Goal: Task Accomplishment & Management: Use online tool/utility

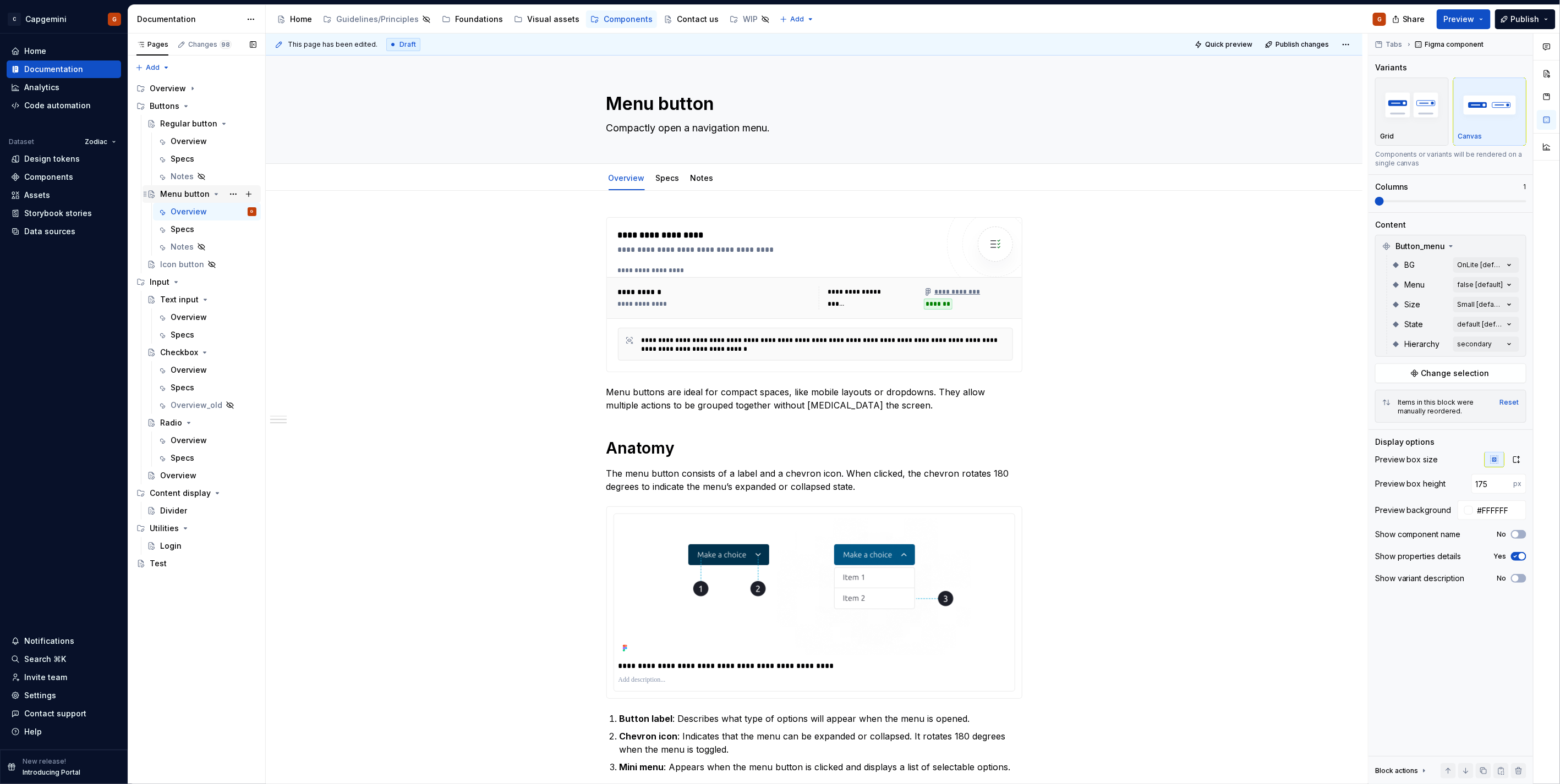
scroll to position [672, 0]
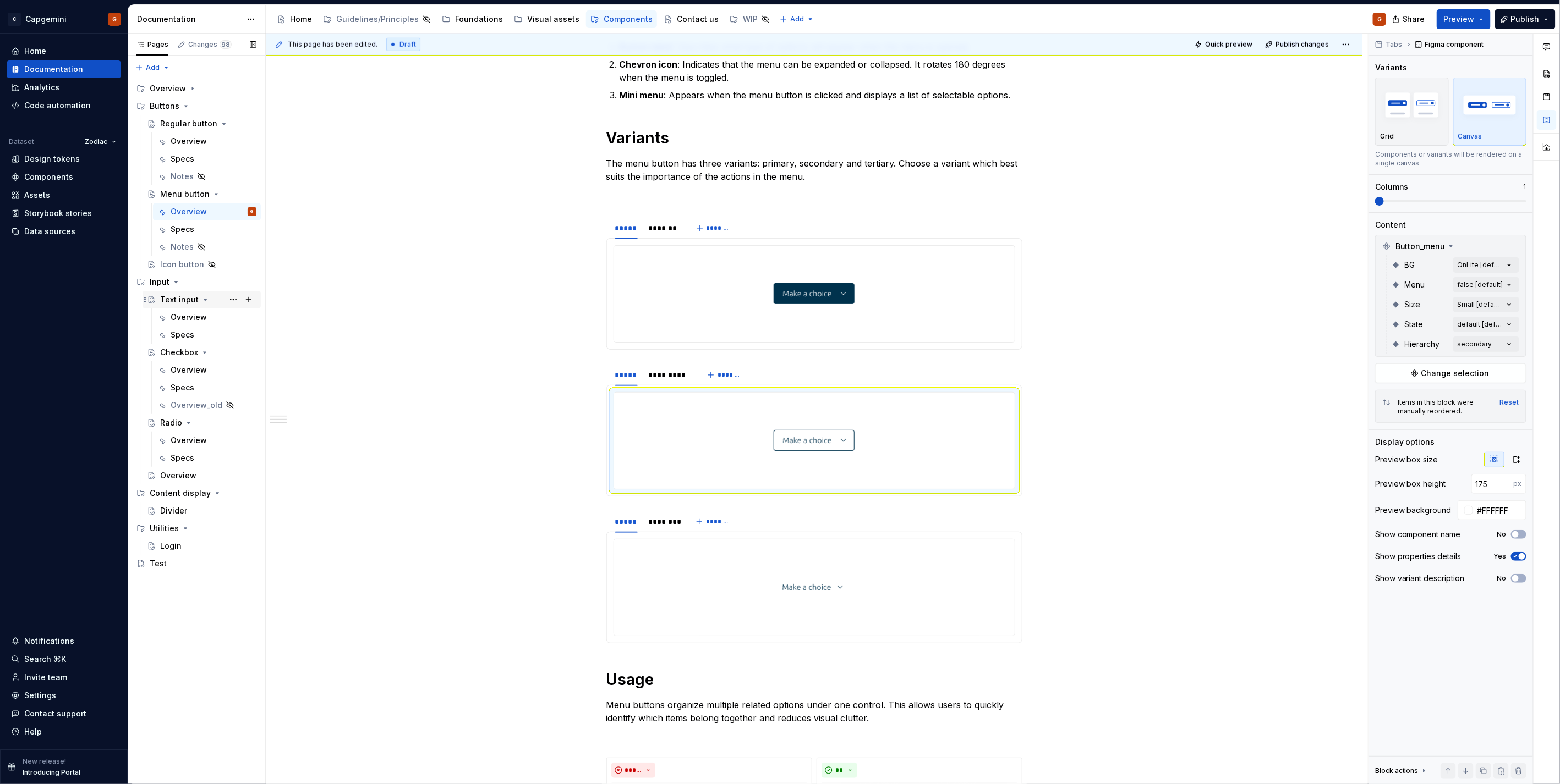
click at [177, 298] on div "Text input" at bounding box center [179, 300] width 39 height 11
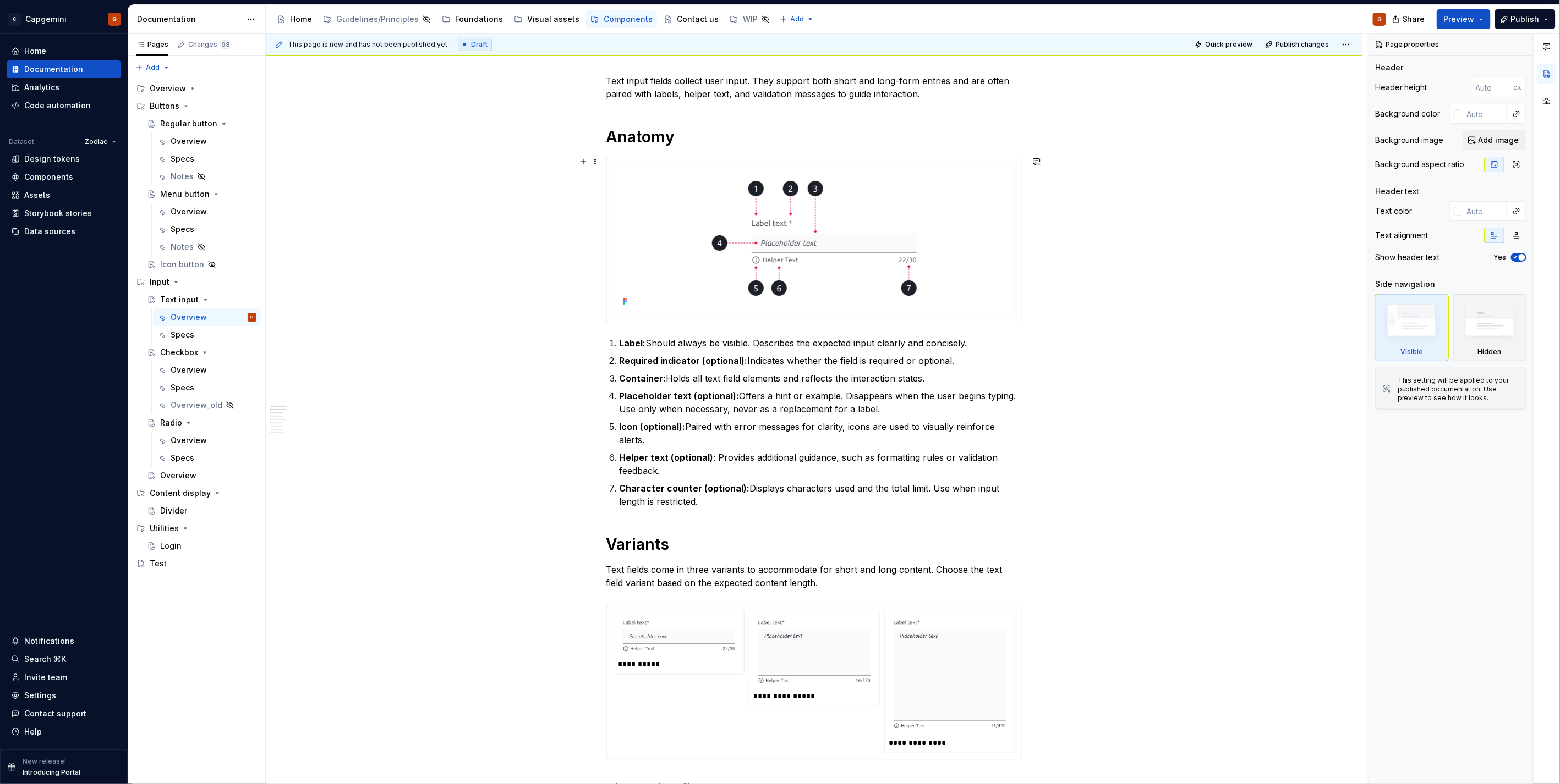
scroll to position [428, 0]
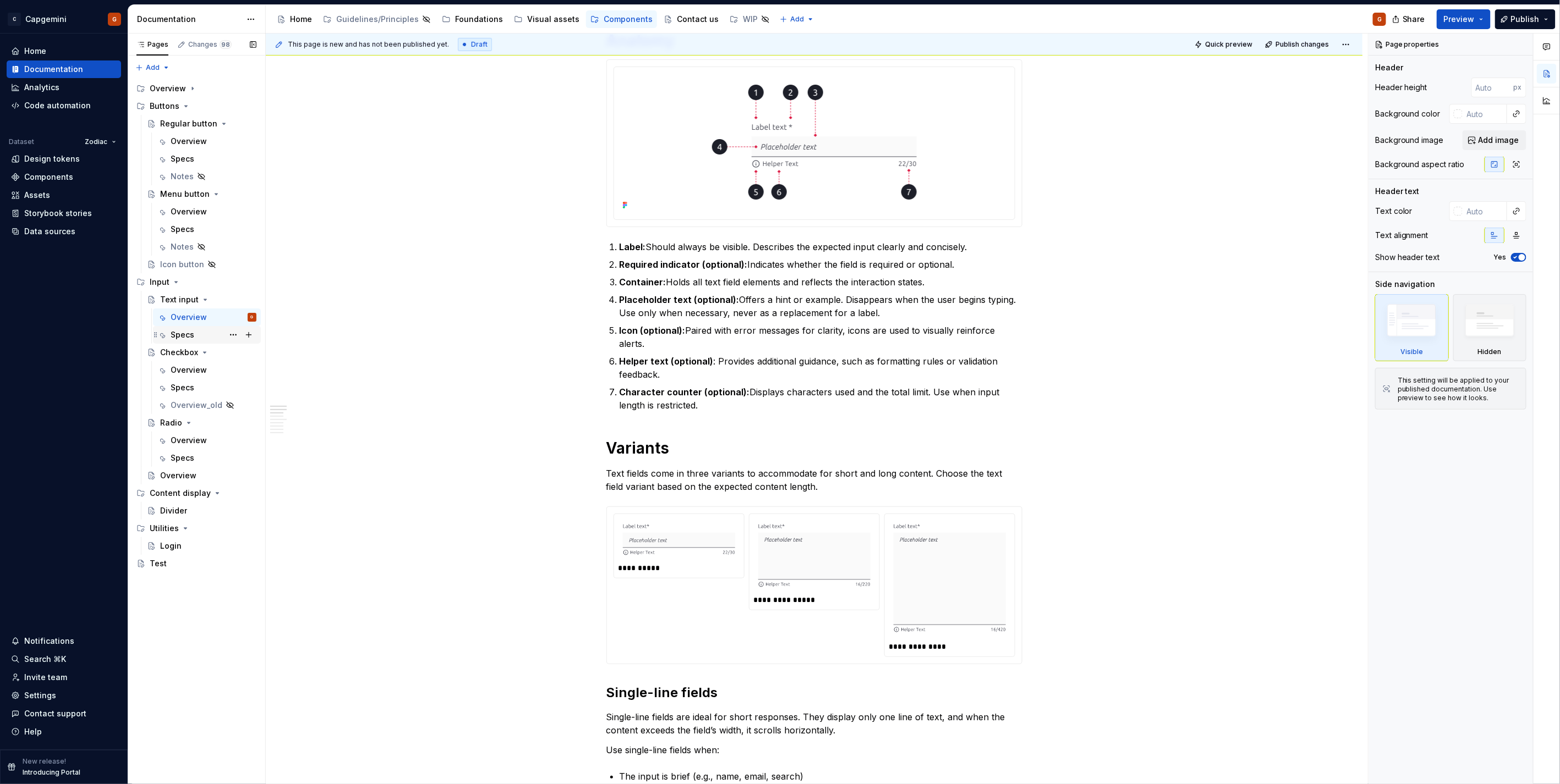
click at [200, 338] on div "Specs" at bounding box center [213, 334] width 86 height 16
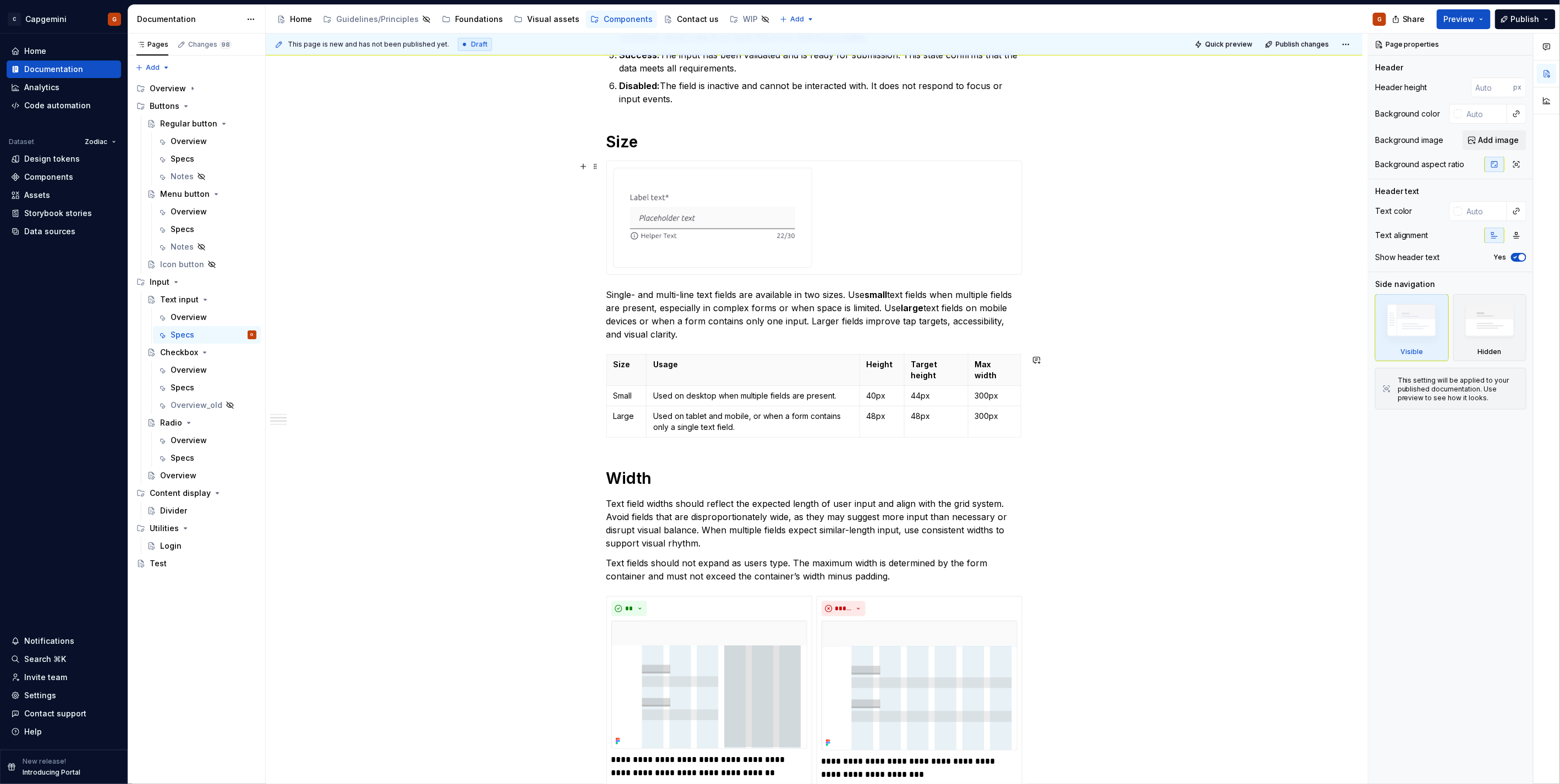
scroll to position [672, 0]
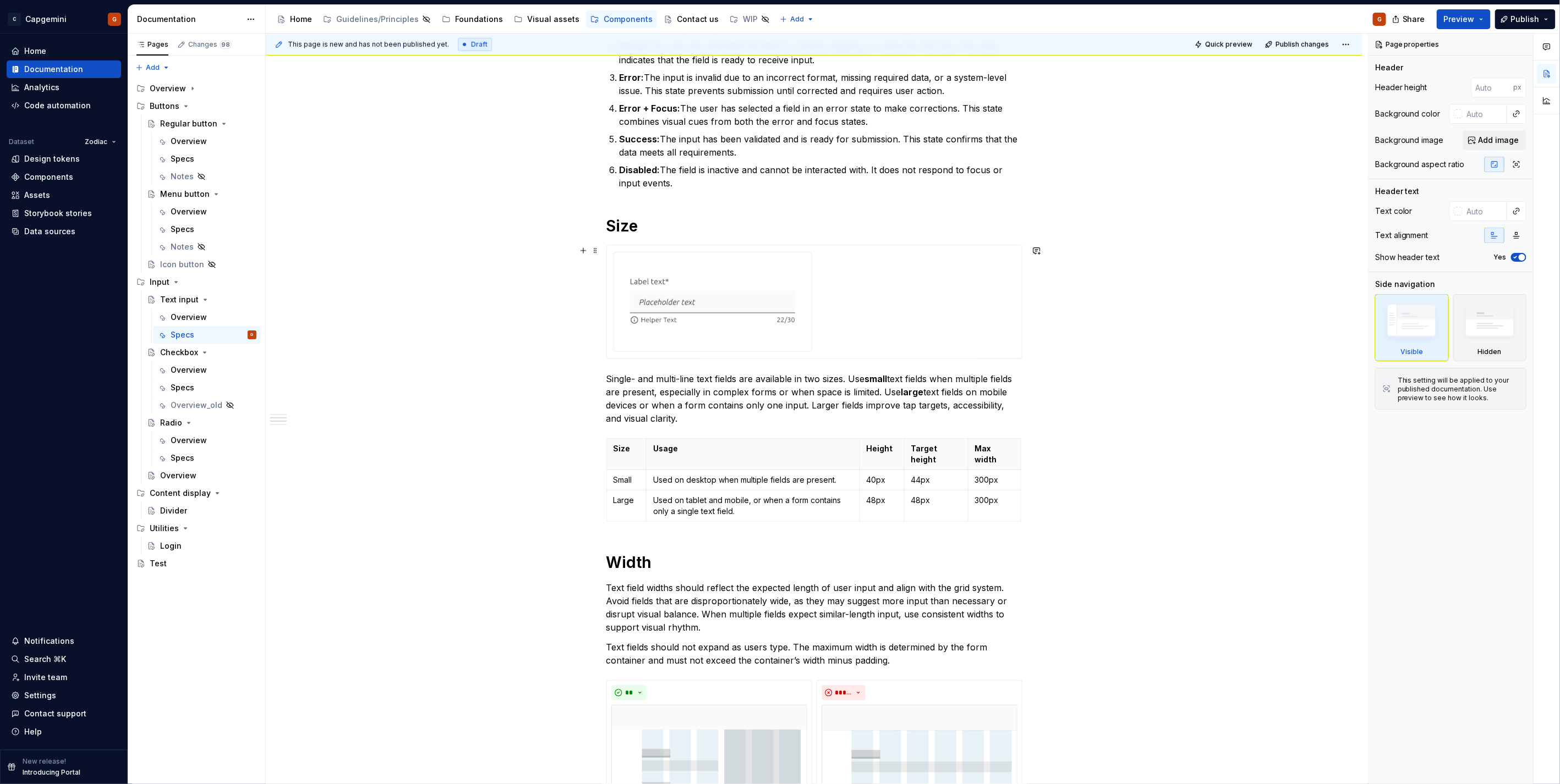
click at [856, 316] on div at bounding box center [814, 302] width 402 height 100
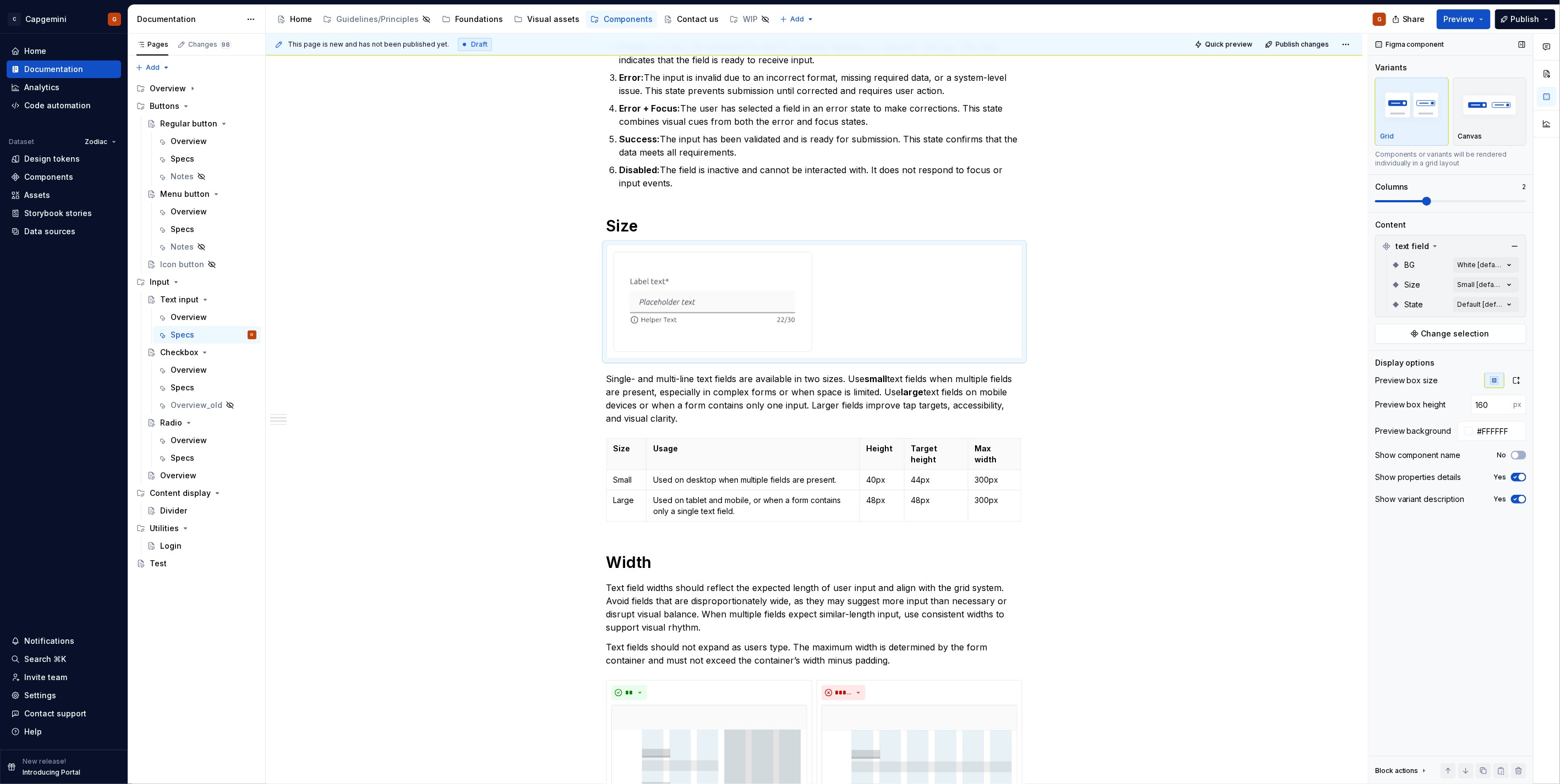
type textarea "*"
click at [885, 332] on div at bounding box center [814, 302] width 402 height 100
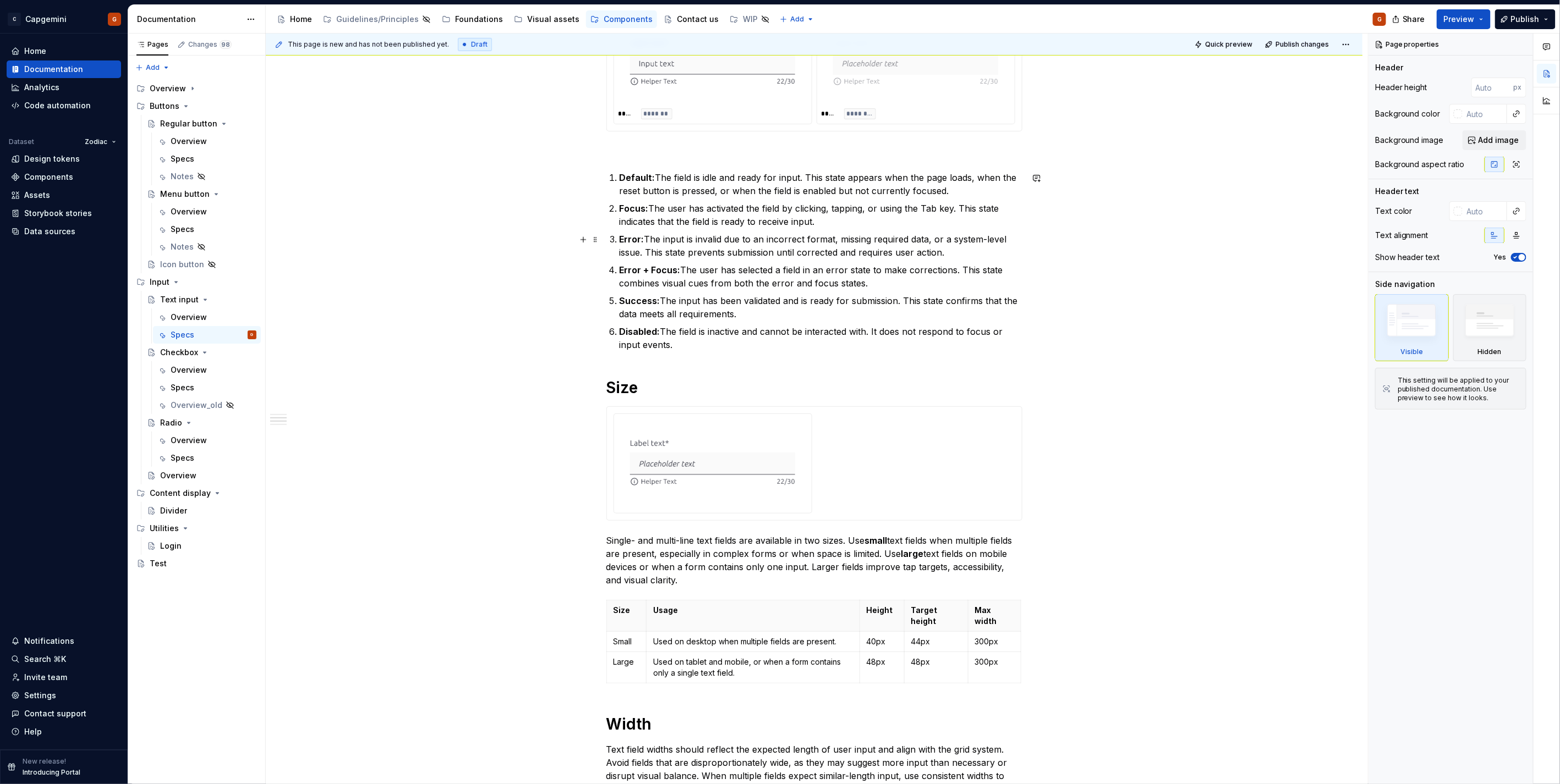
scroll to position [611, 0]
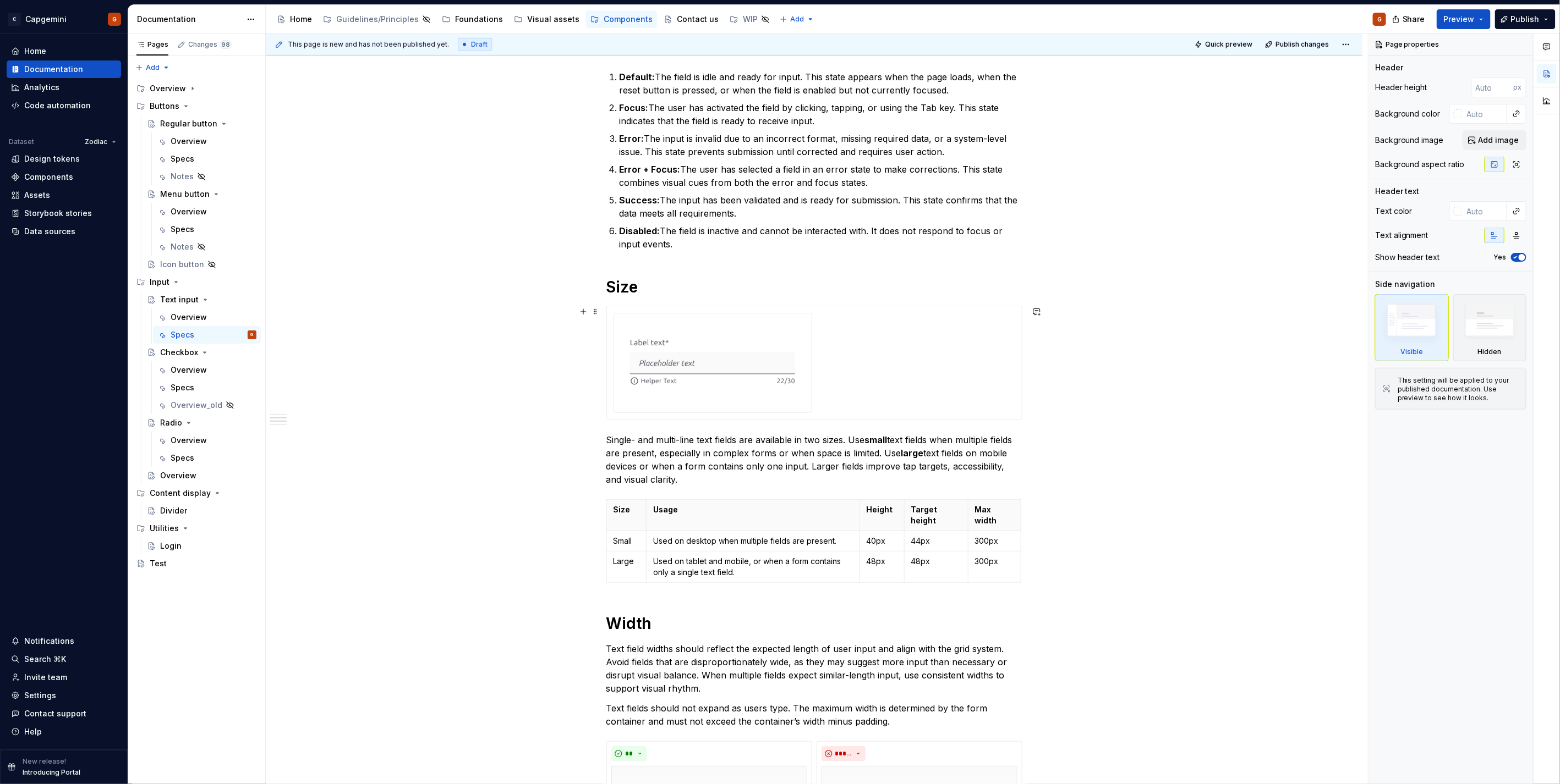
click at [750, 359] on img at bounding box center [712, 362] width 165 height 79
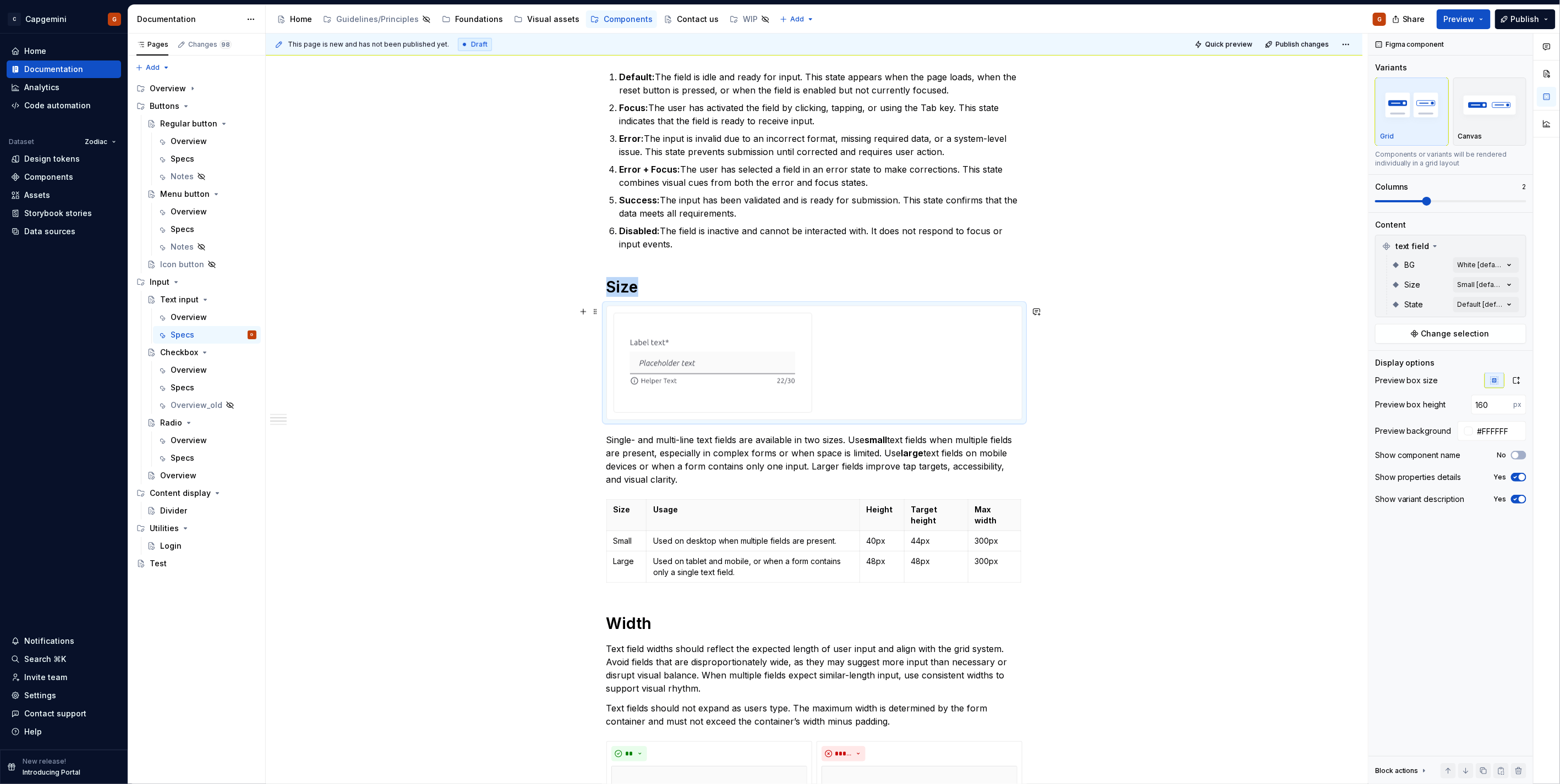
type textarea "*"
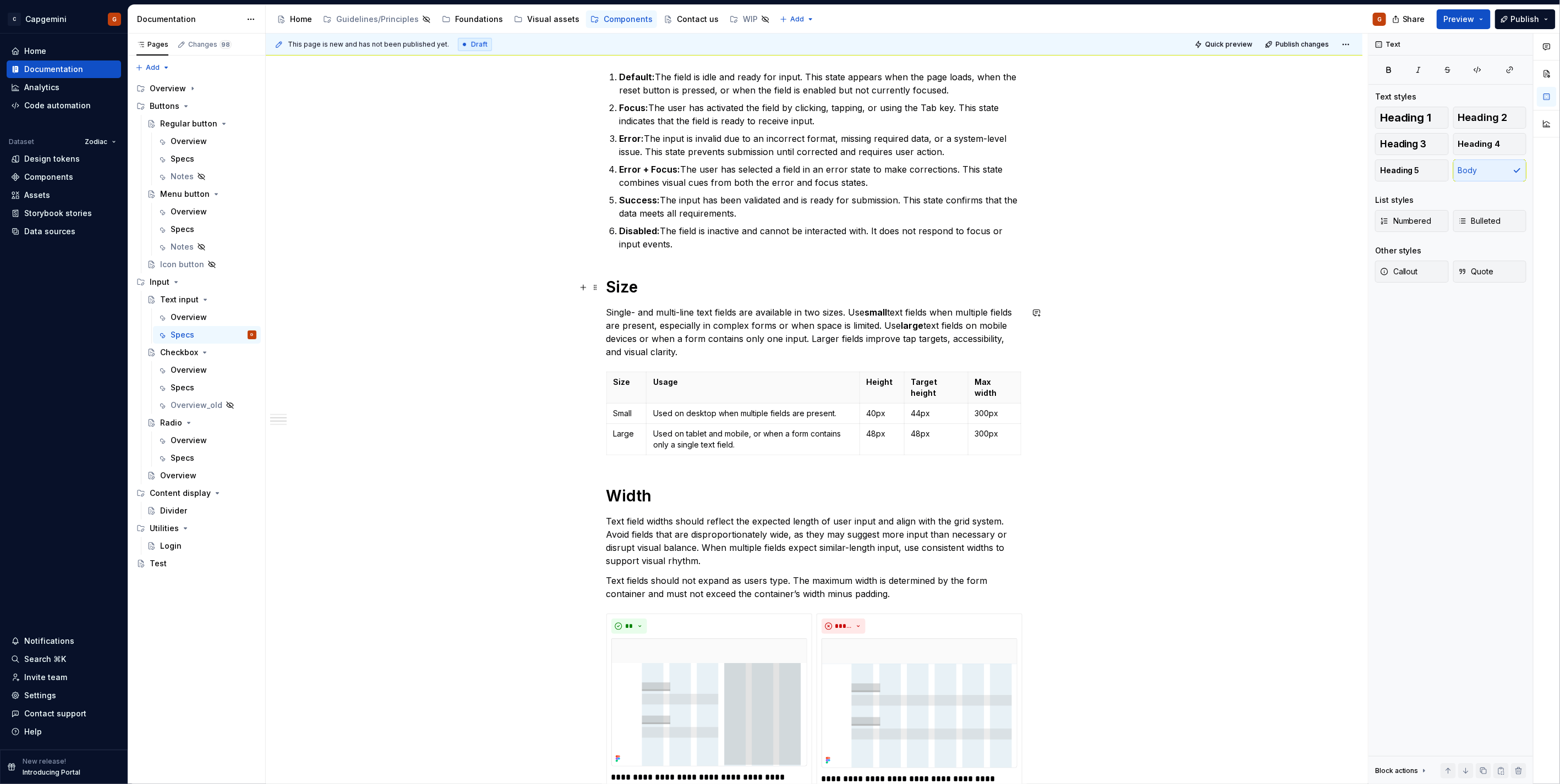
click at [703, 290] on h1 "Size" at bounding box center [814, 286] width 416 height 19
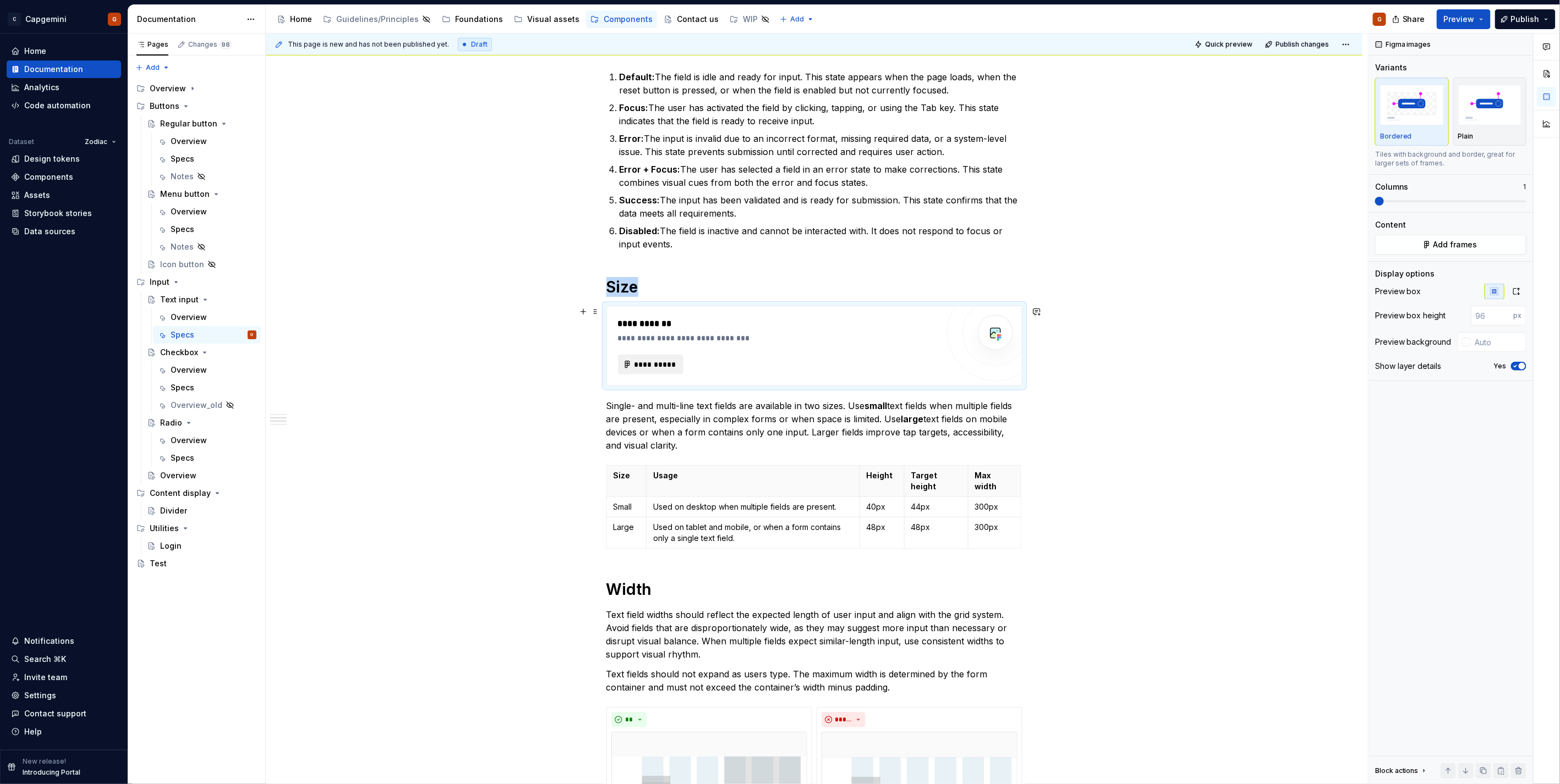
click at [654, 359] on span "**********" at bounding box center [655, 365] width 42 height 11
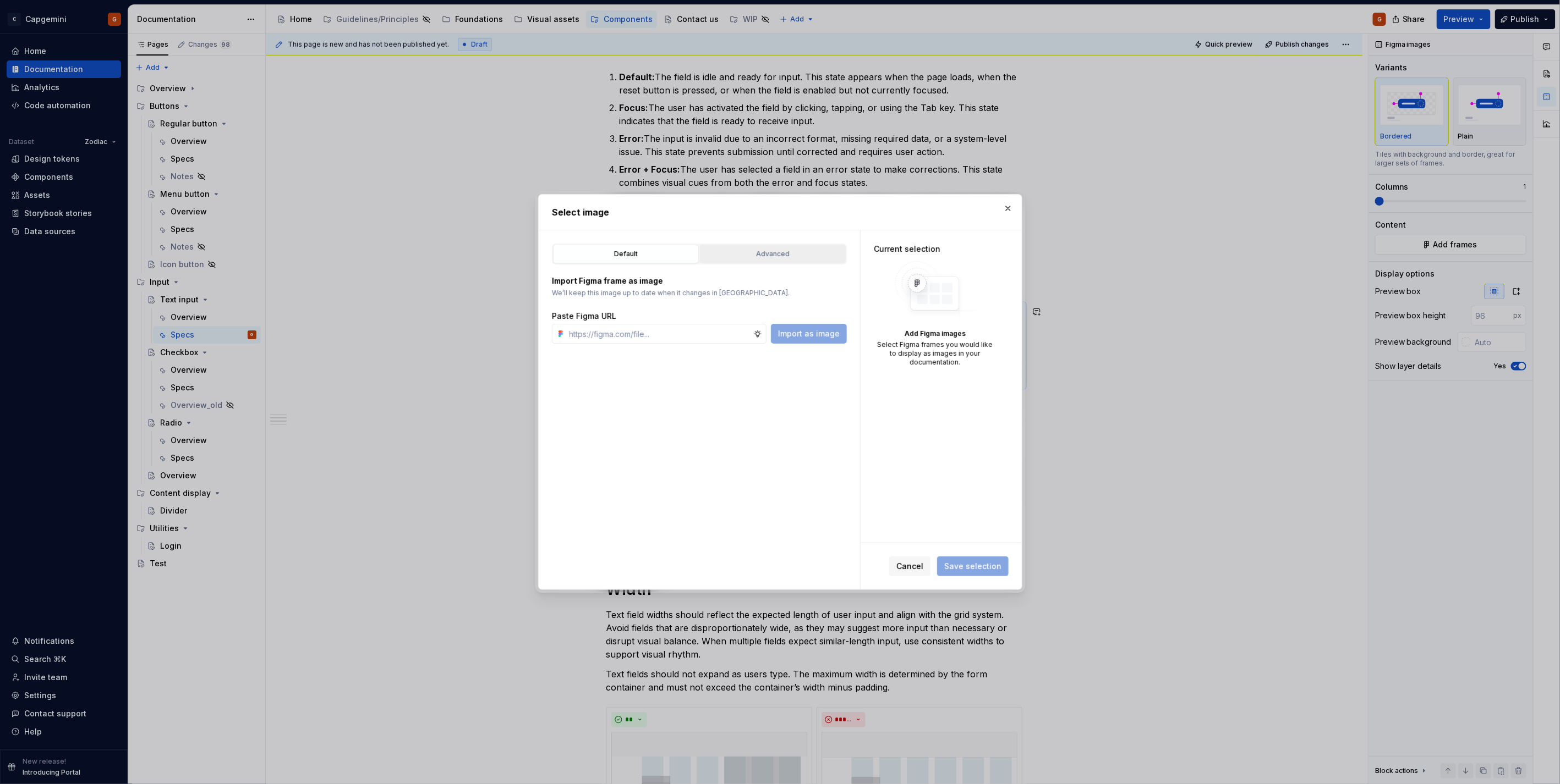
click at [760, 253] on div "Advanced" at bounding box center [773, 254] width 139 height 11
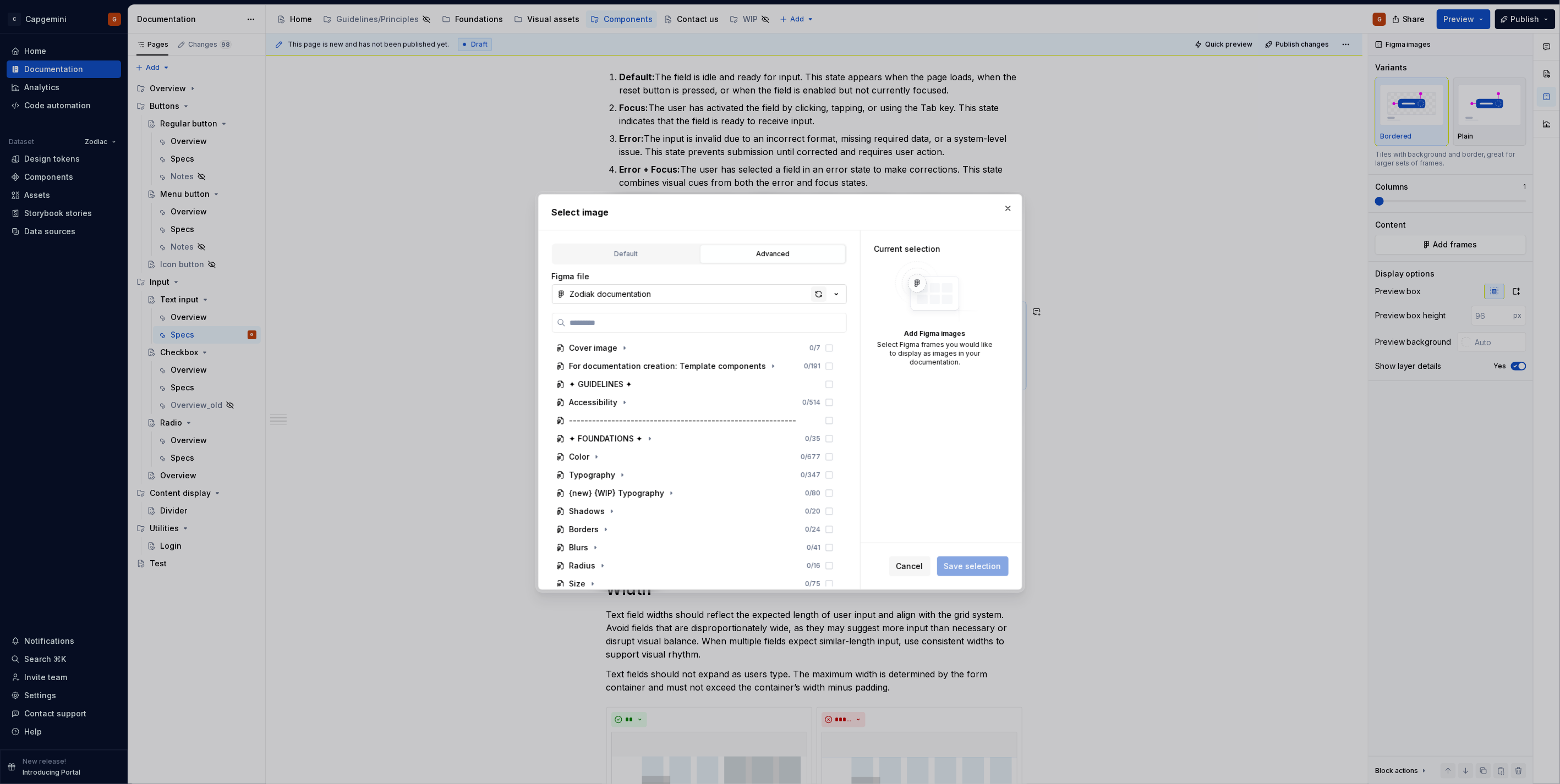
click at [818, 300] on div "button" at bounding box center [818, 294] width 16 height 16
type textarea "*"
click at [792, 318] on input "search" at bounding box center [706, 323] width 281 height 11
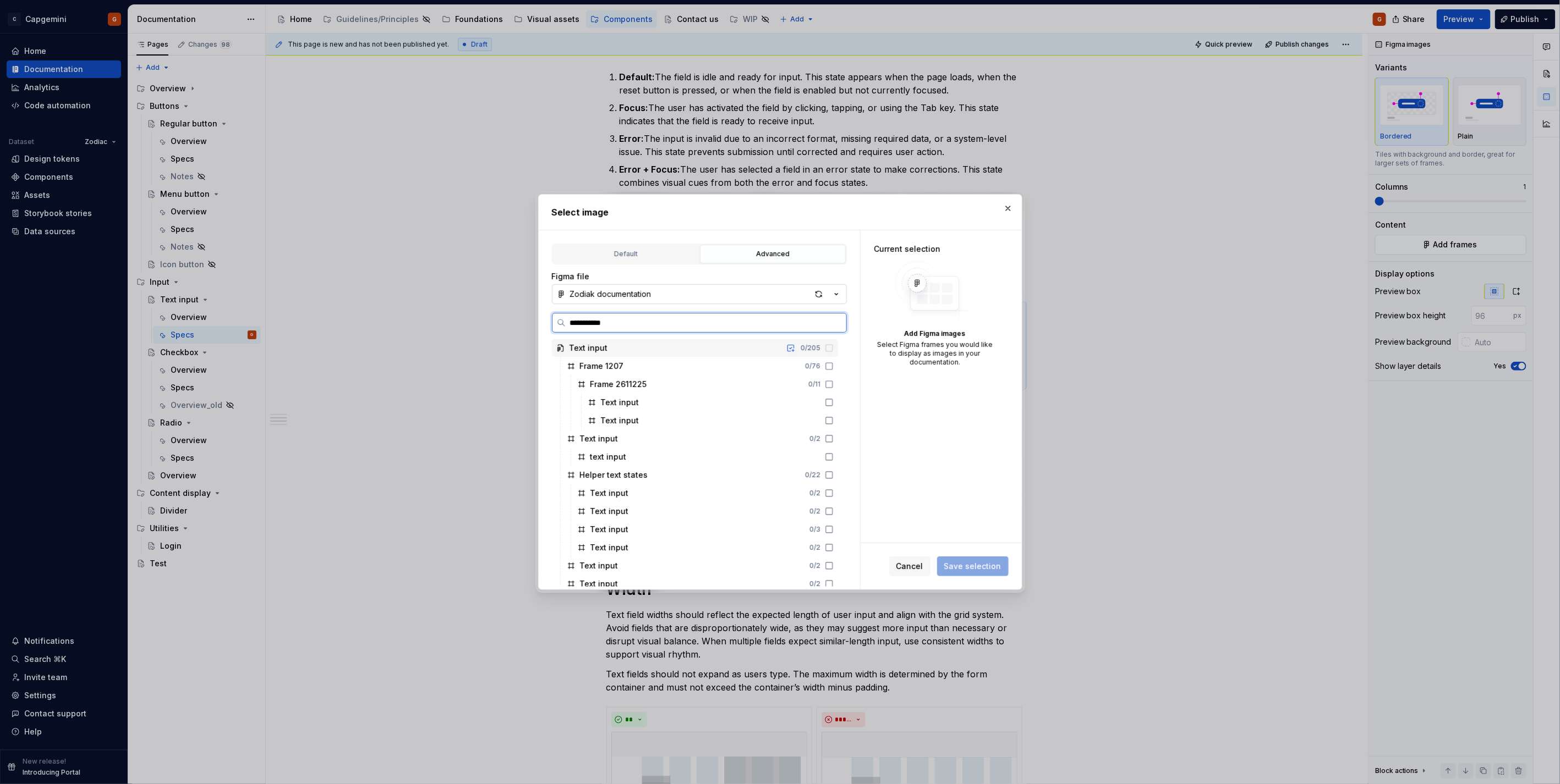
type input "**********"
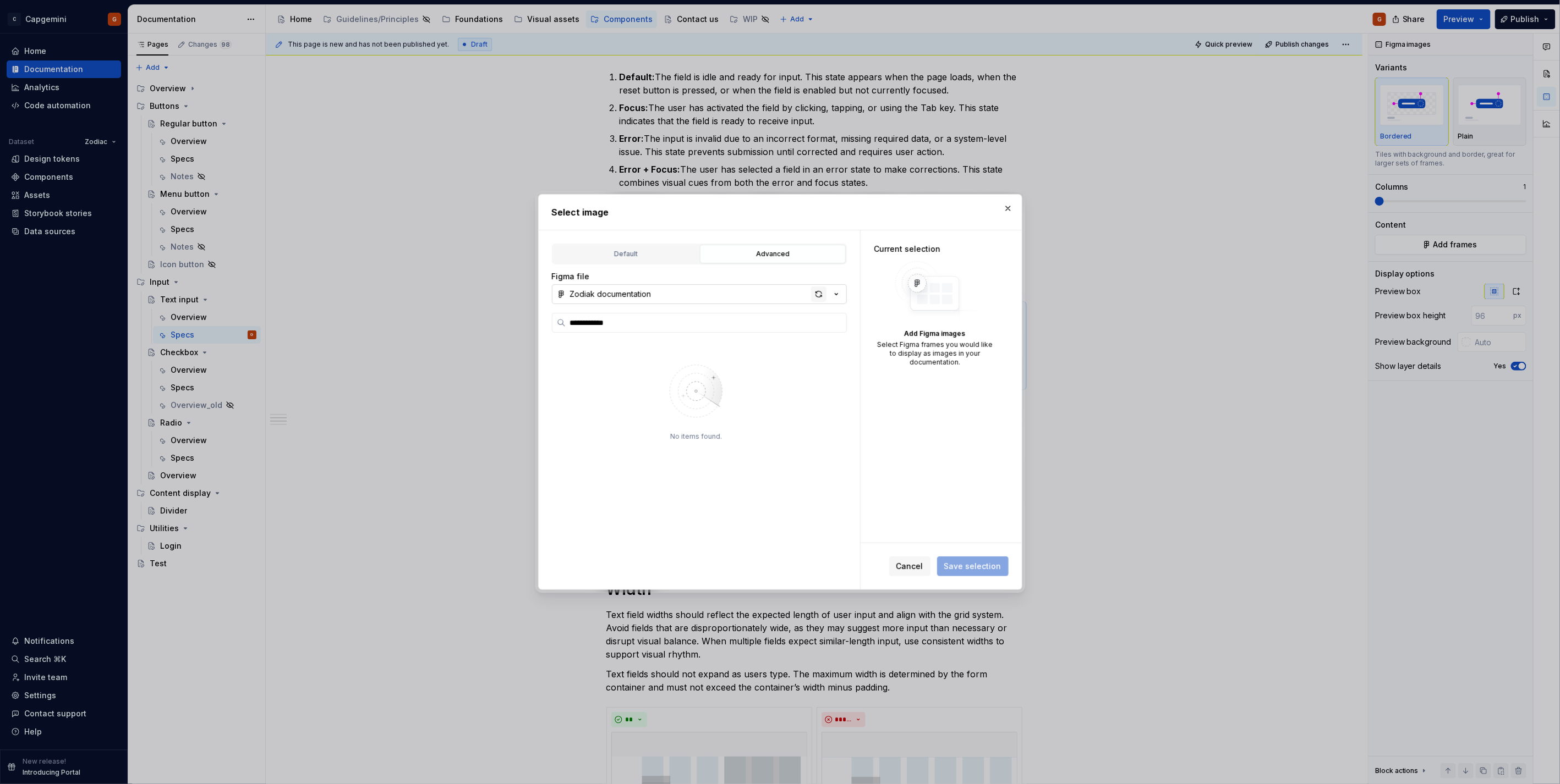
click at [818, 295] on div "button" at bounding box center [818, 294] width 16 height 16
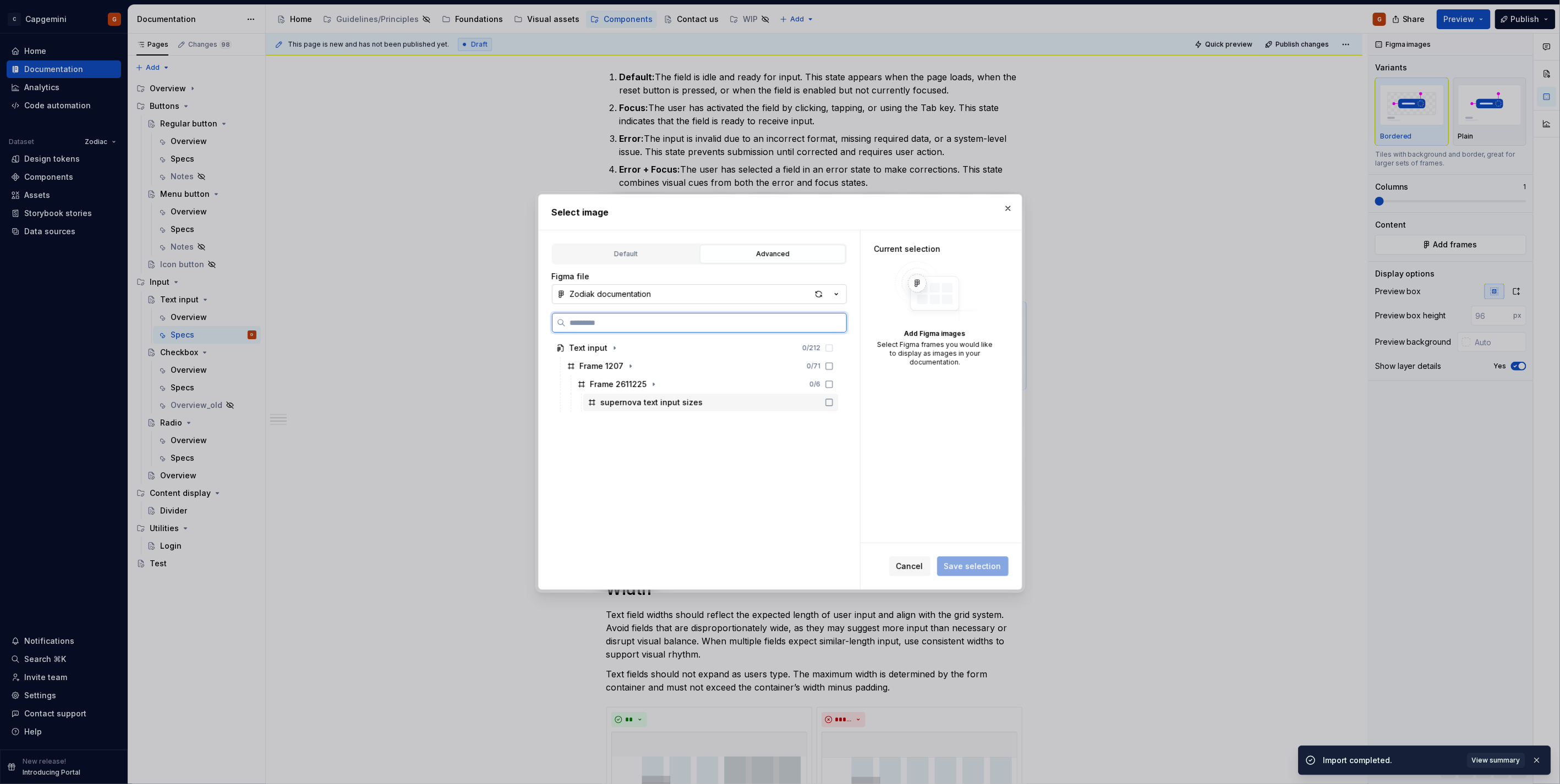
click at [752, 396] on div "supernova text input sizes" at bounding box center [710, 402] width 255 height 18
click at [998, 565] on span "Save selection" at bounding box center [973, 567] width 57 height 11
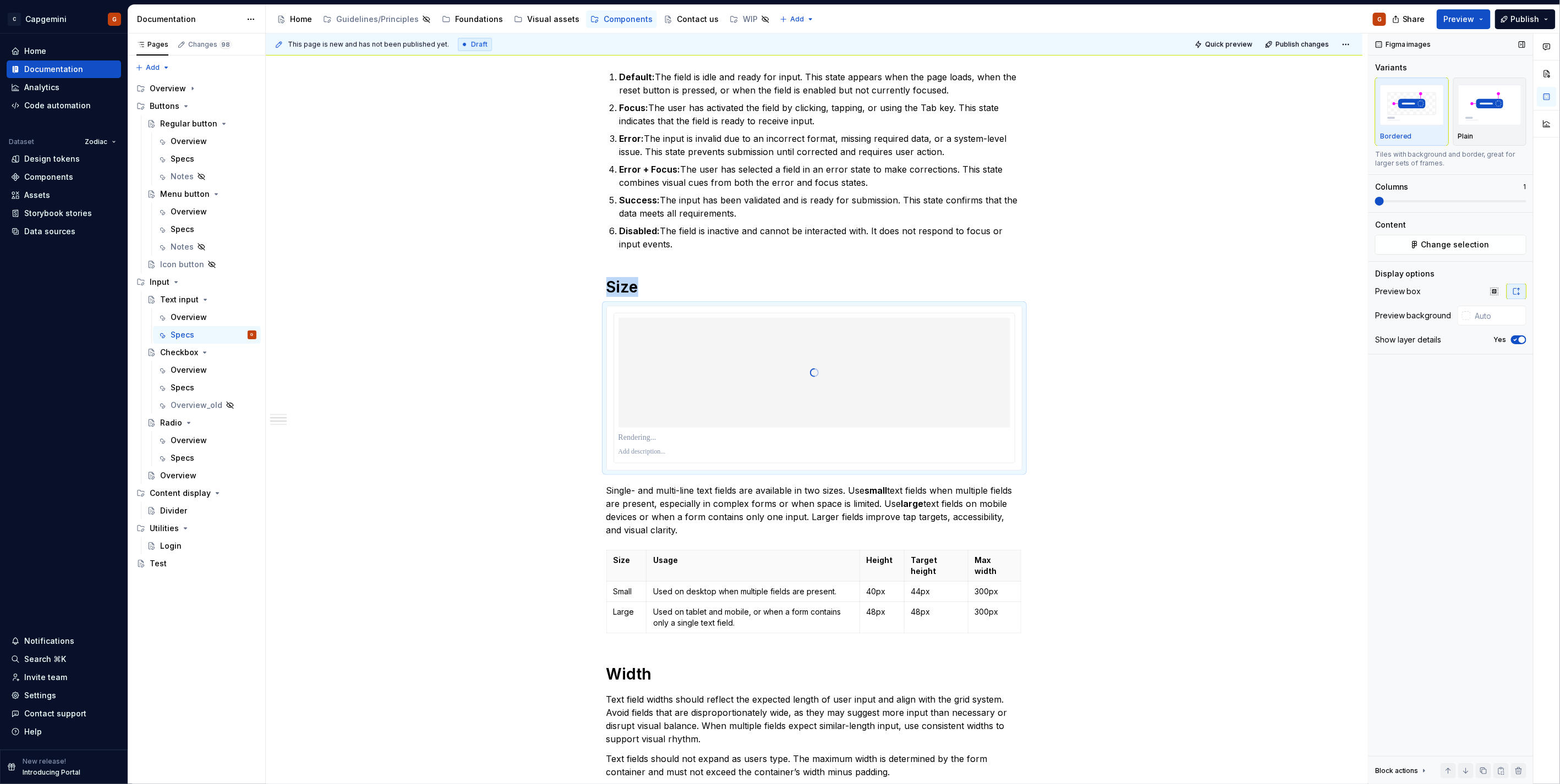
click at [1512, 340] on icon "button" at bounding box center [1516, 340] width 9 height 6
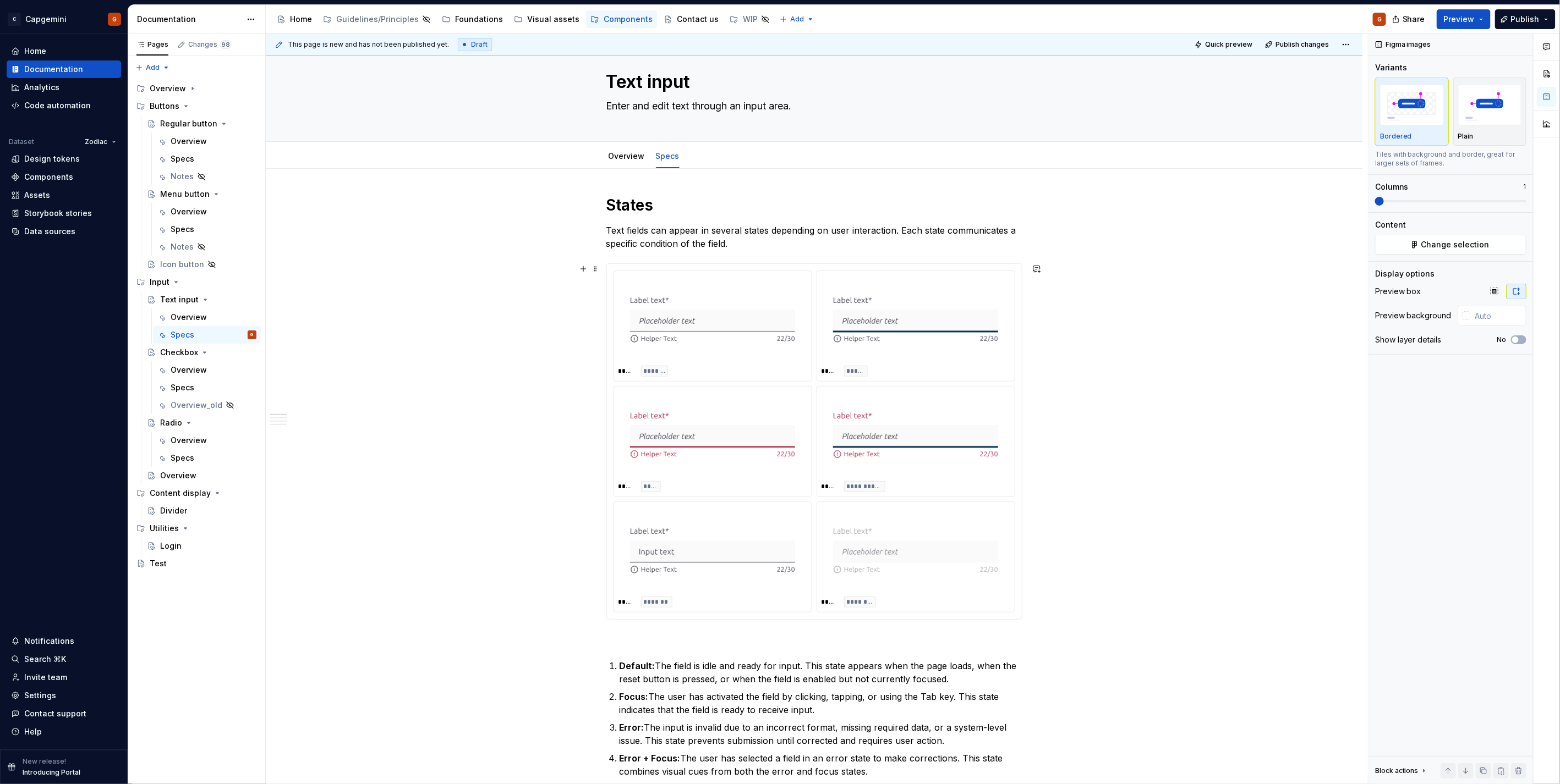
scroll to position [0, 0]
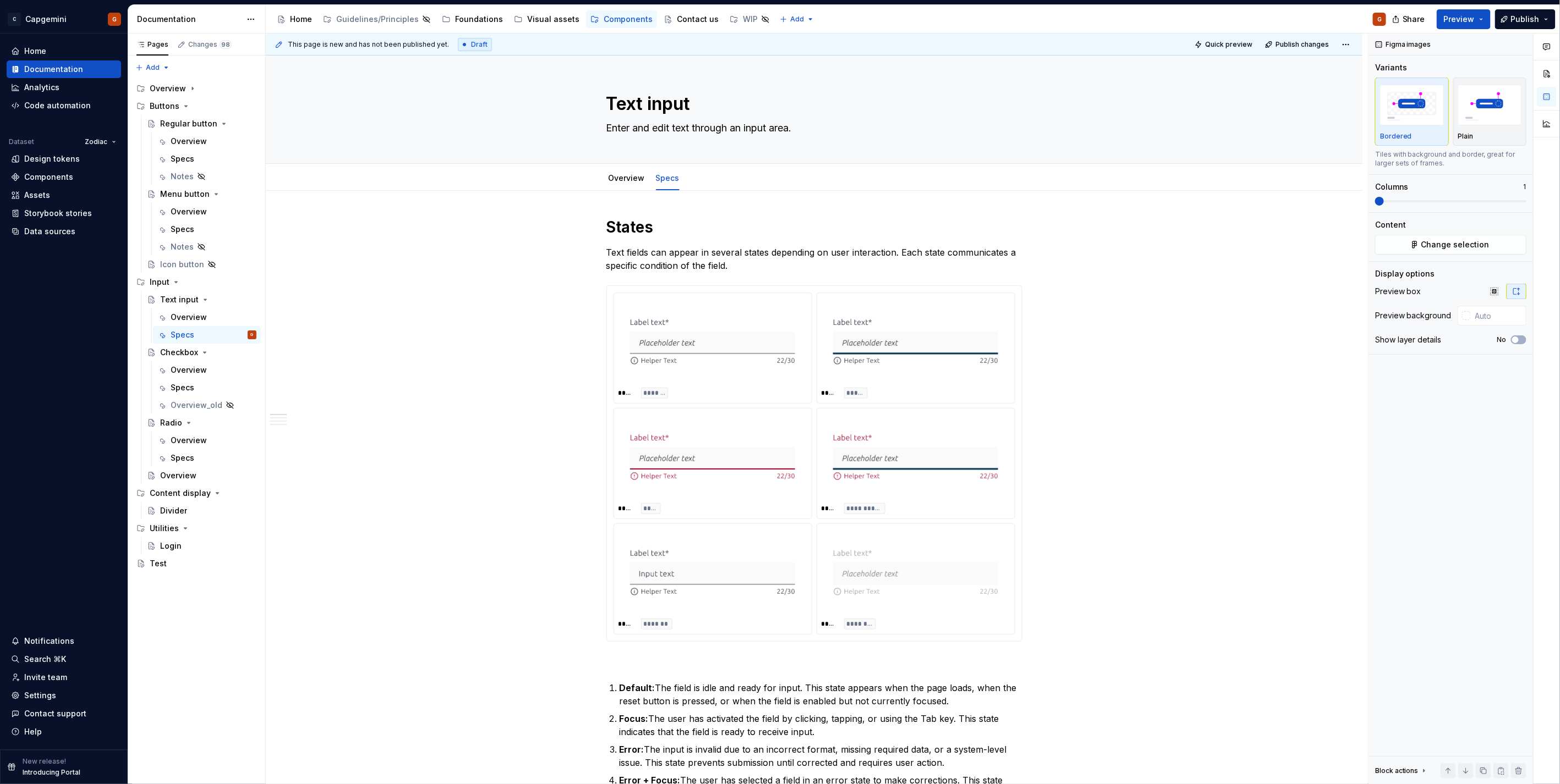
type textarea "*"
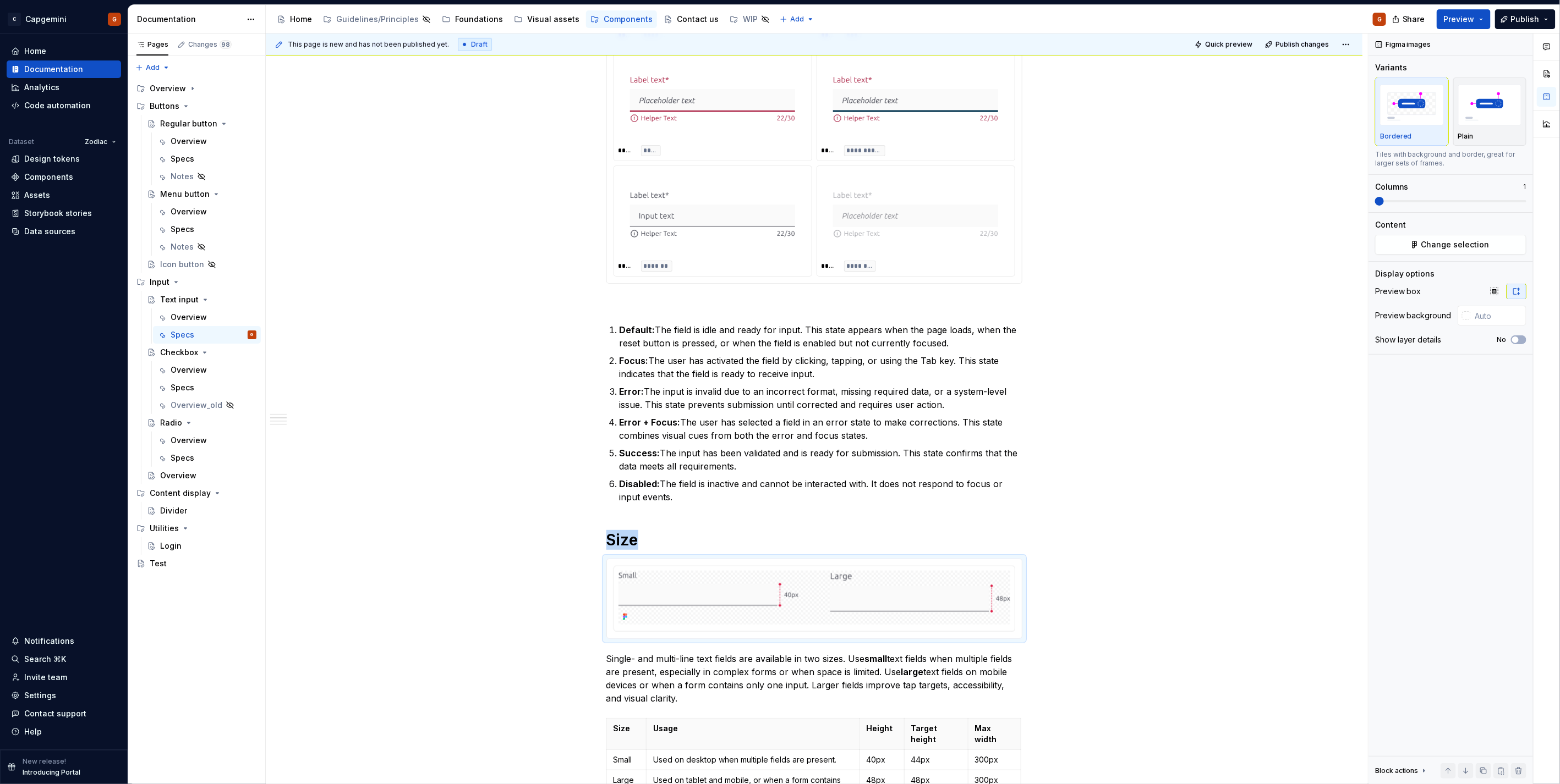
scroll to position [488, 0]
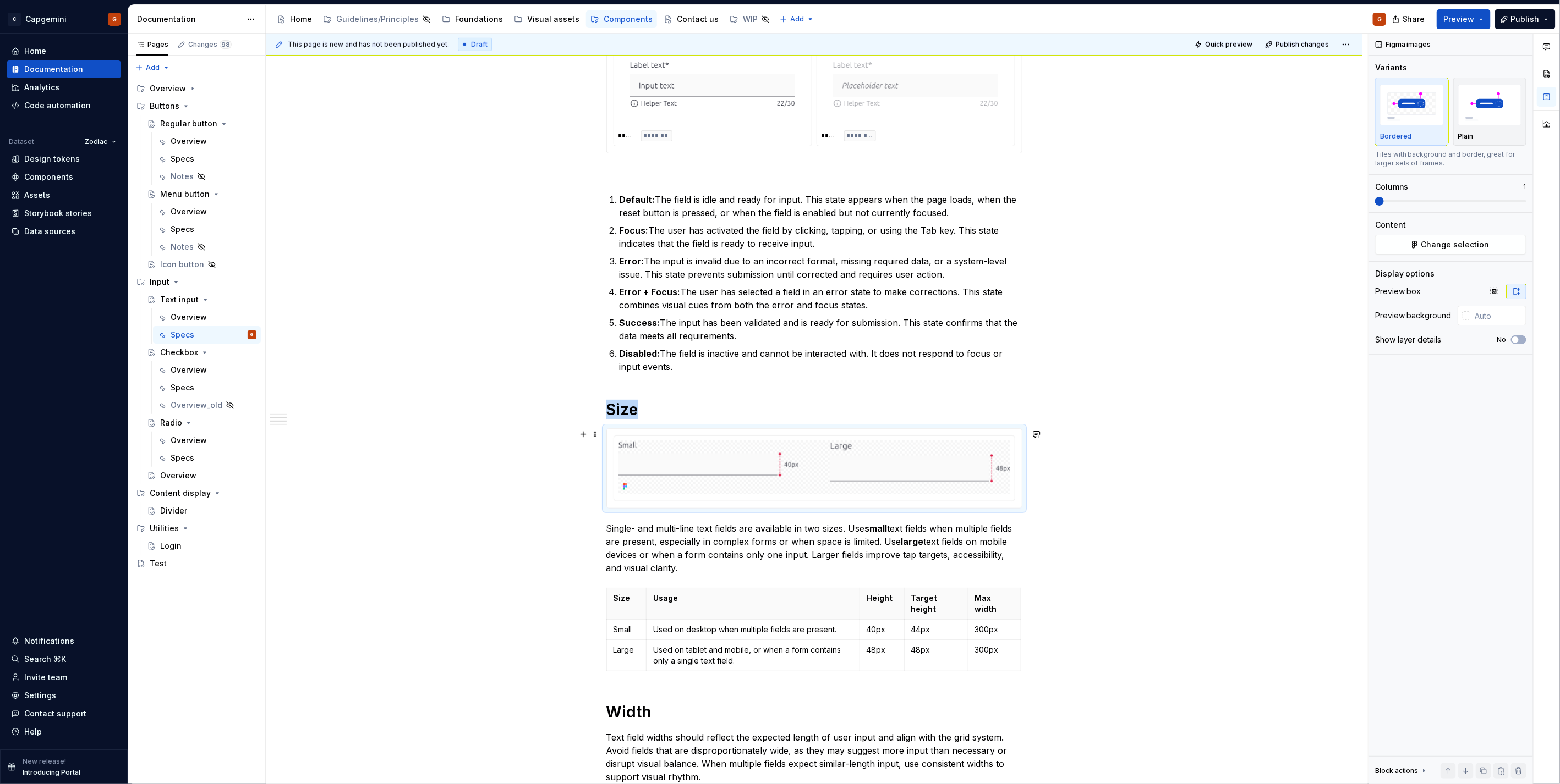
click at [1005, 504] on div at bounding box center [814, 469] width 415 height 79
click at [1505, 320] on input "text" at bounding box center [1498, 315] width 55 height 19
type input "#FFFFFF"
click at [659, 531] on p "Single- and multi-line text fields are available in two sizes. Use small text f…" at bounding box center [814, 548] width 416 height 53
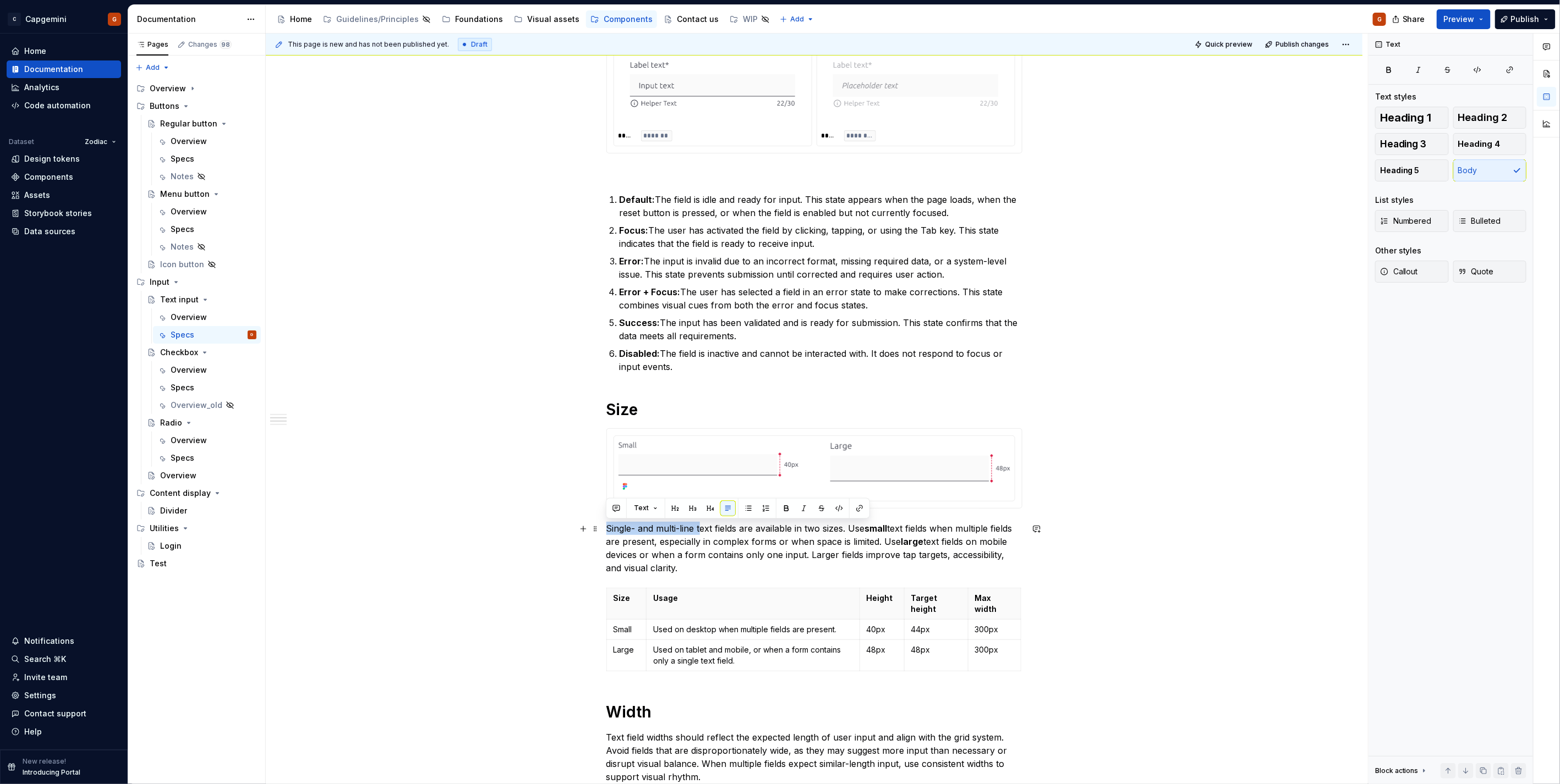
drag, startPoint x: 700, startPoint y: 525, endPoint x: 606, endPoint y: 531, distance: 94.2
click at [606, 531] on p "Single- and multi-line text fields are available in two sizes. Use small text f…" at bounding box center [814, 548] width 416 height 53
click at [766, 565] on p "Single- and multi-line text fields are available in two sizes. Use small text f…" at bounding box center [814, 548] width 416 height 53
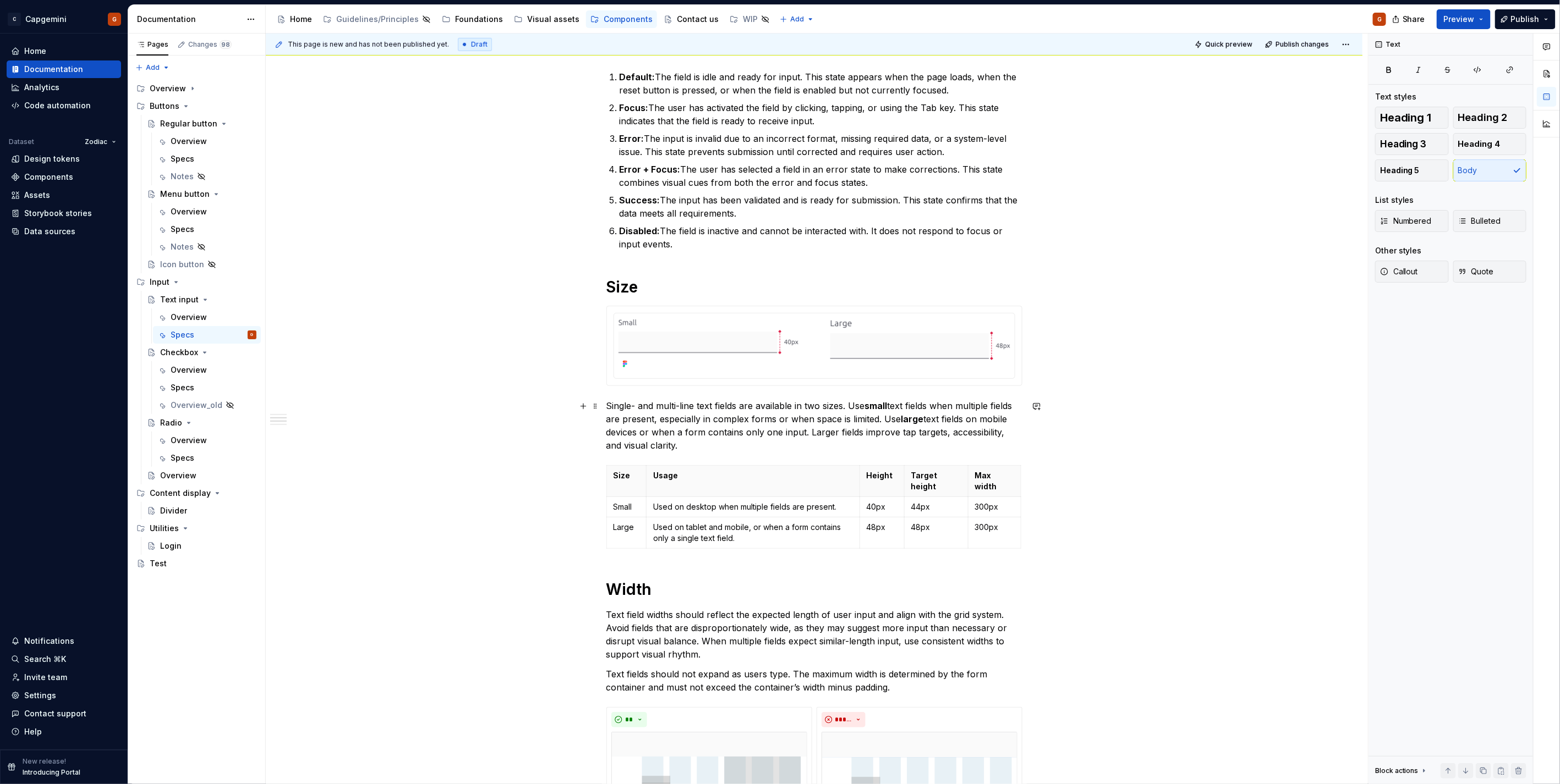
click at [672, 411] on p "Single- and multi-line text fields are available in two sizes. Use small text f…" at bounding box center [814, 425] width 416 height 53
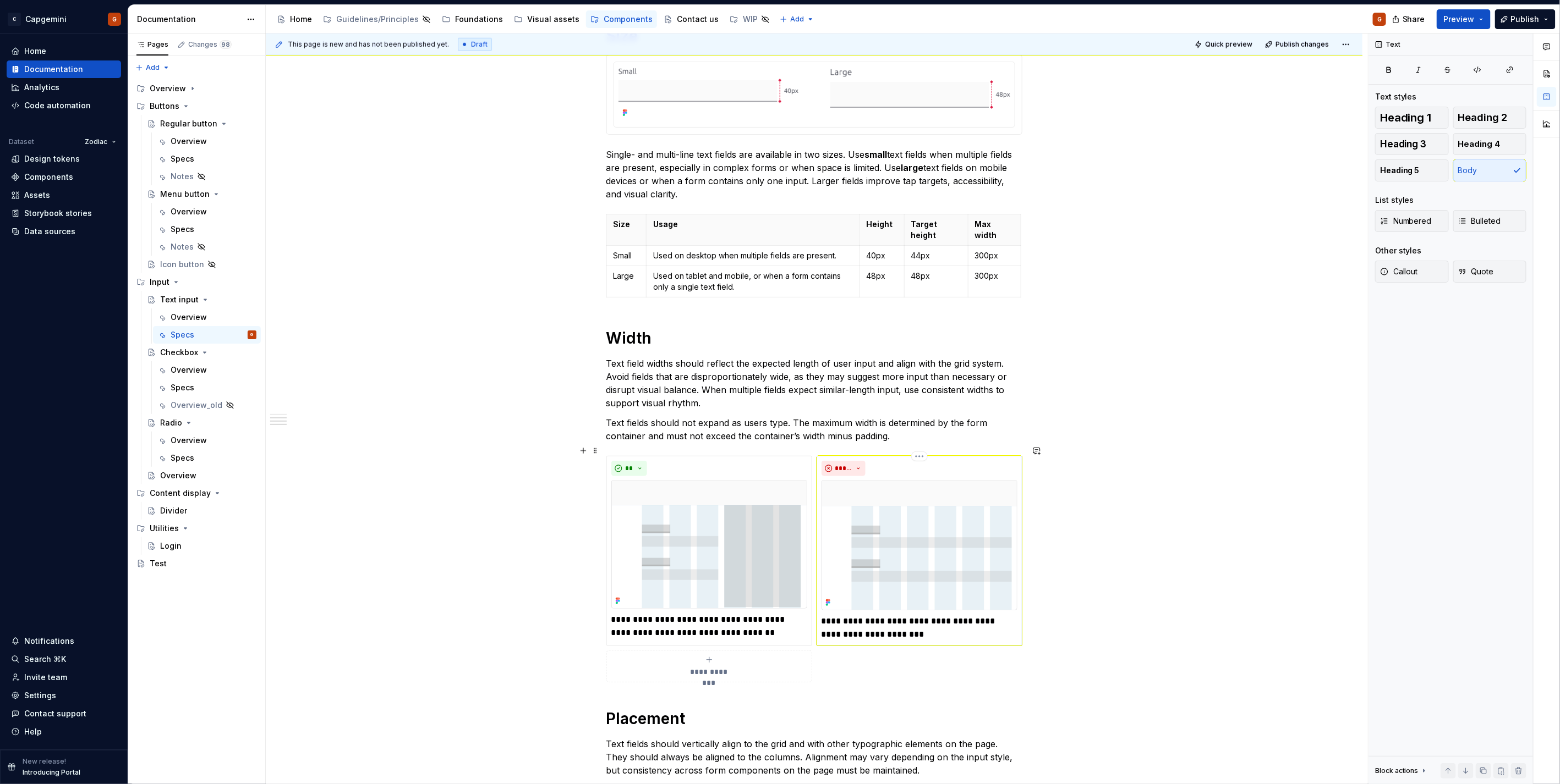
scroll to position [855, 0]
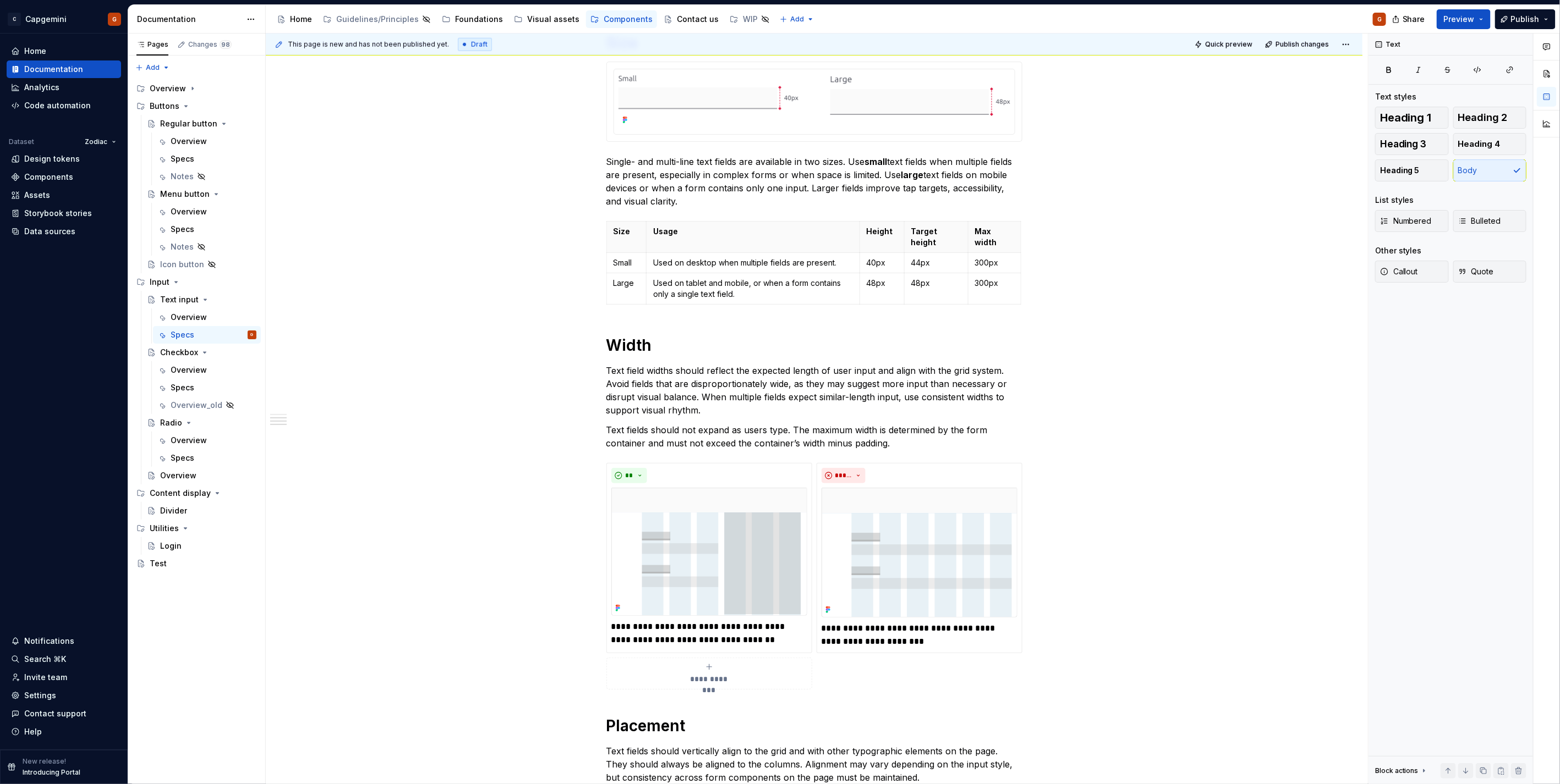
type textarea "*"
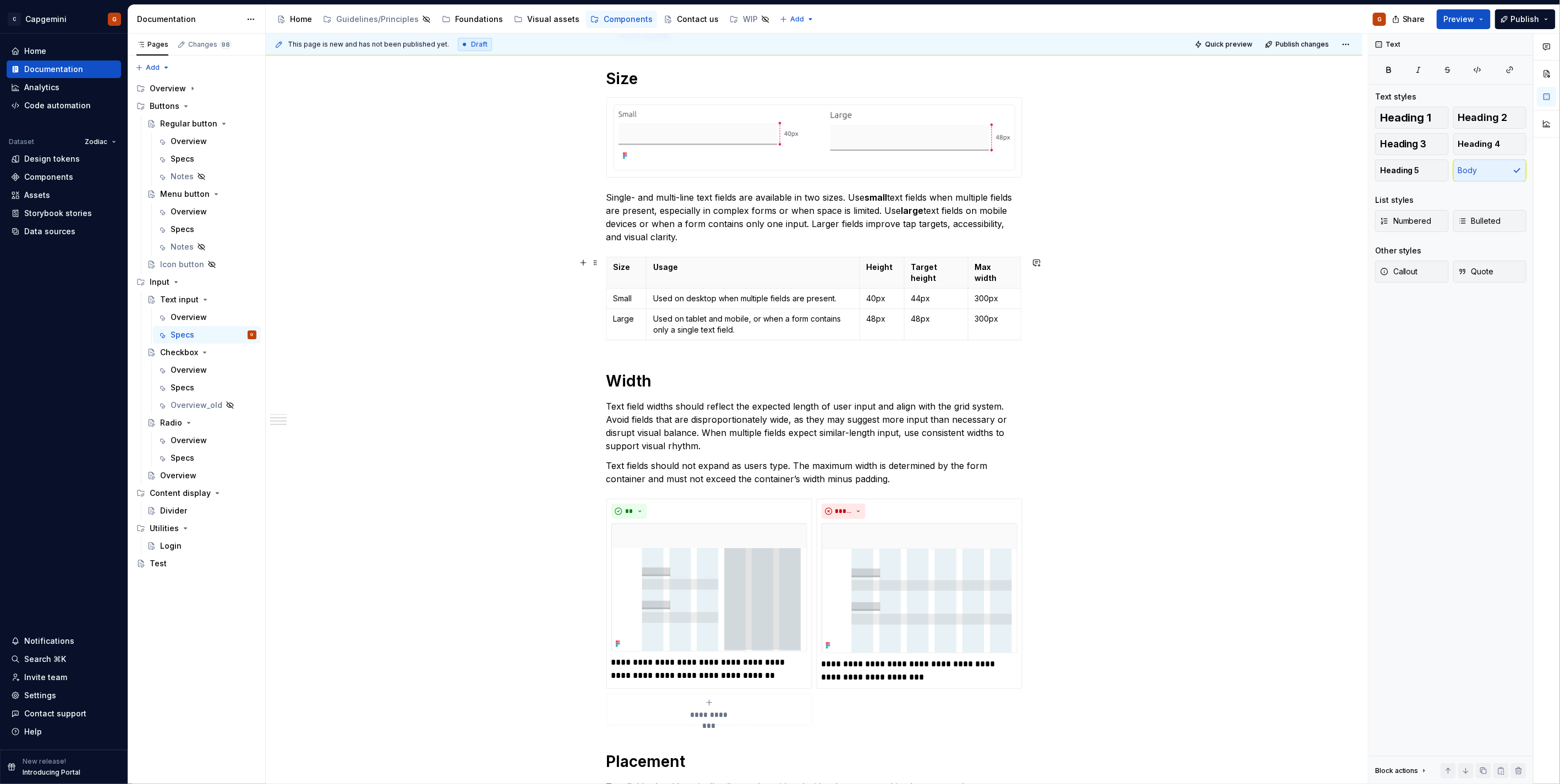
scroll to position [794, 0]
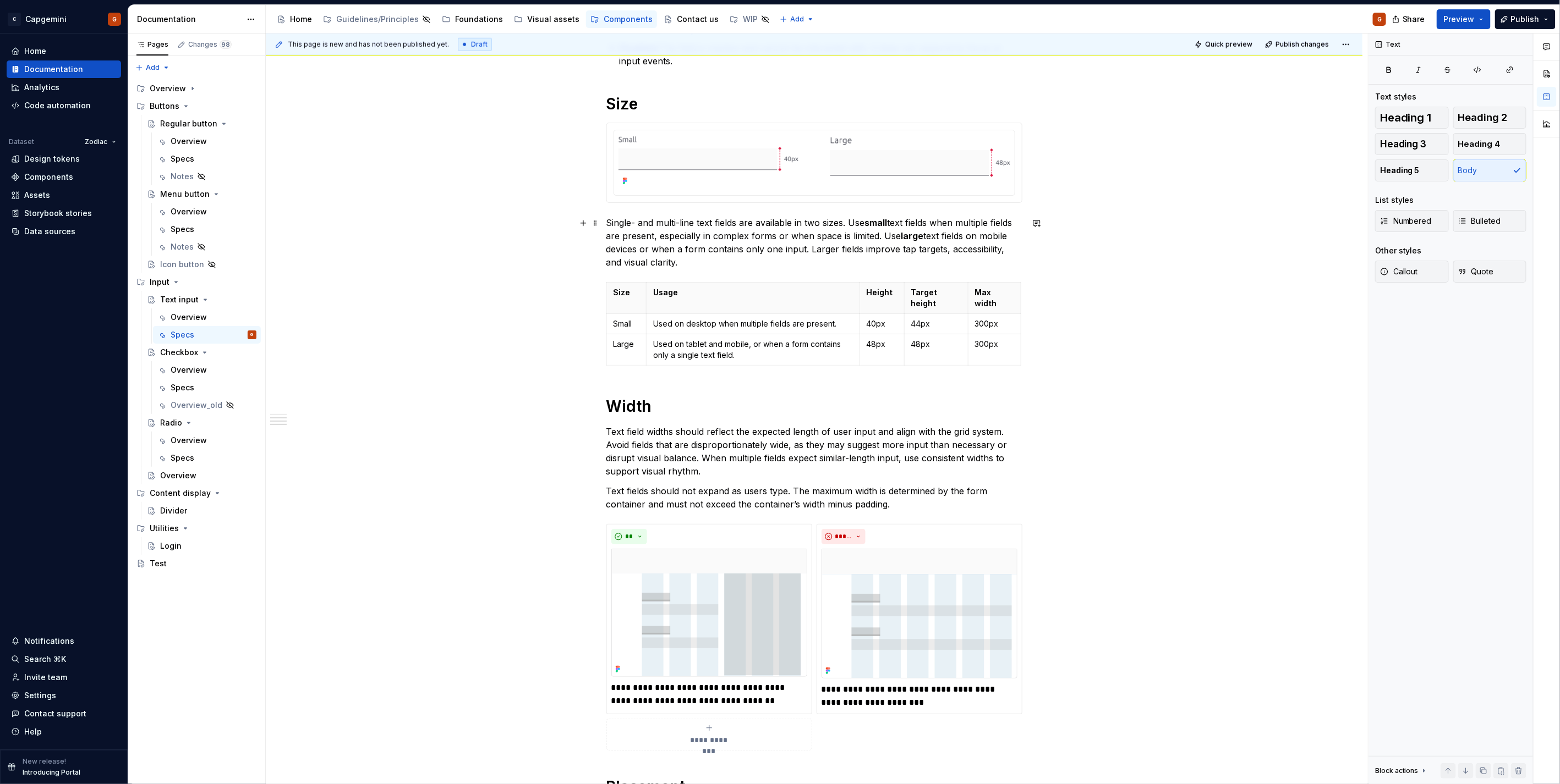
click at [695, 264] on p "Single- and multi-line text fields are available in two sizes. Use small text f…" at bounding box center [814, 242] width 416 height 53
click at [835, 253] on p "Single- and multi-line text fields are available in two sizes. Use small text f…" at bounding box center [814, 242] width 416 height 53
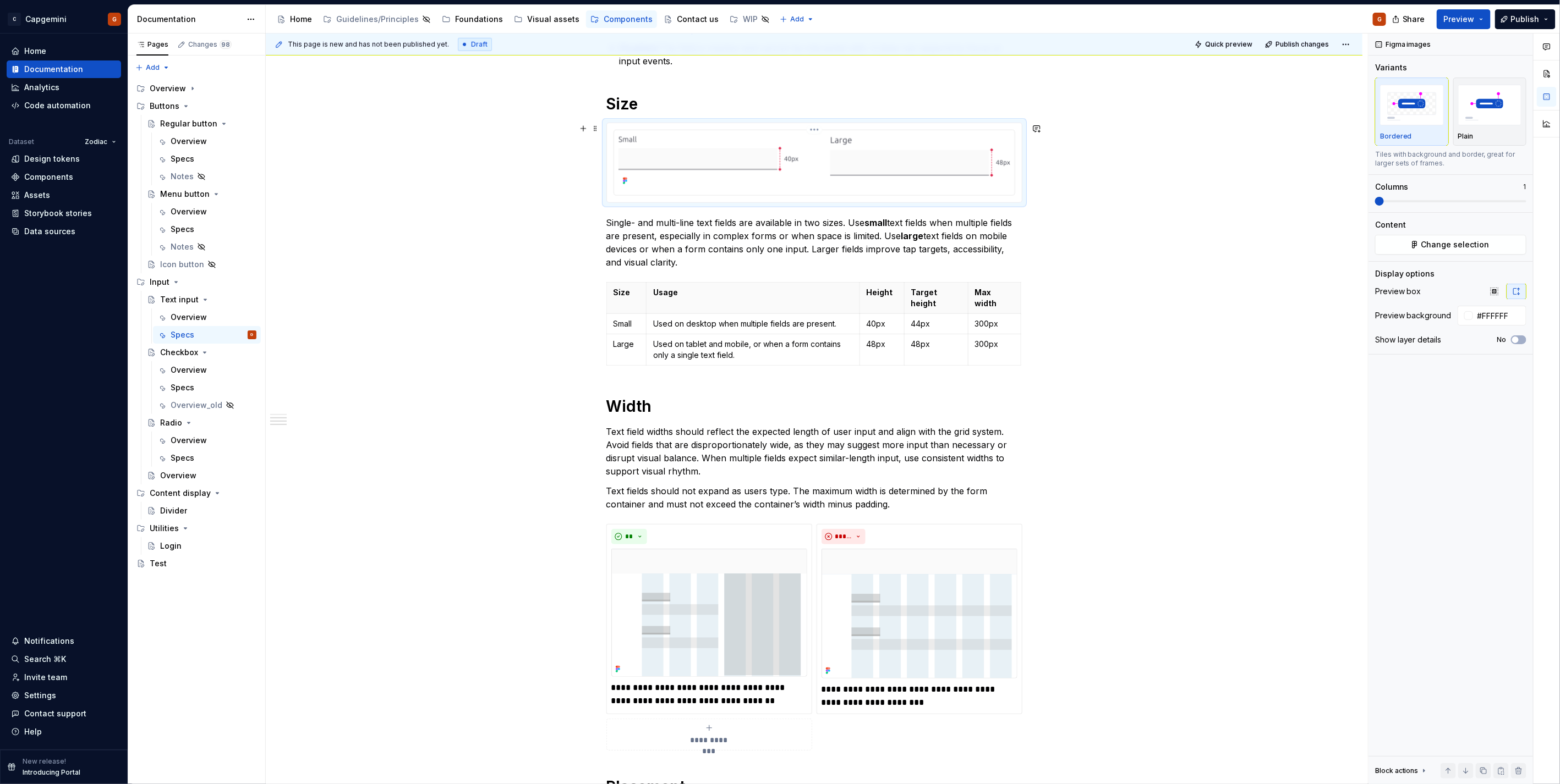
click at [843, 178] on img at bounding box center [814, 162] width 392 height 54
click at [809, 129] on html "C Capgemini G Home Documentation Analytics Code automation Dataset Zodiac Desig…" at bounding box center [780, 392] width 1560 height 784
click at [825, 185] on div "Update Figma image" at bounding box center [865, 188] width 114 height 18
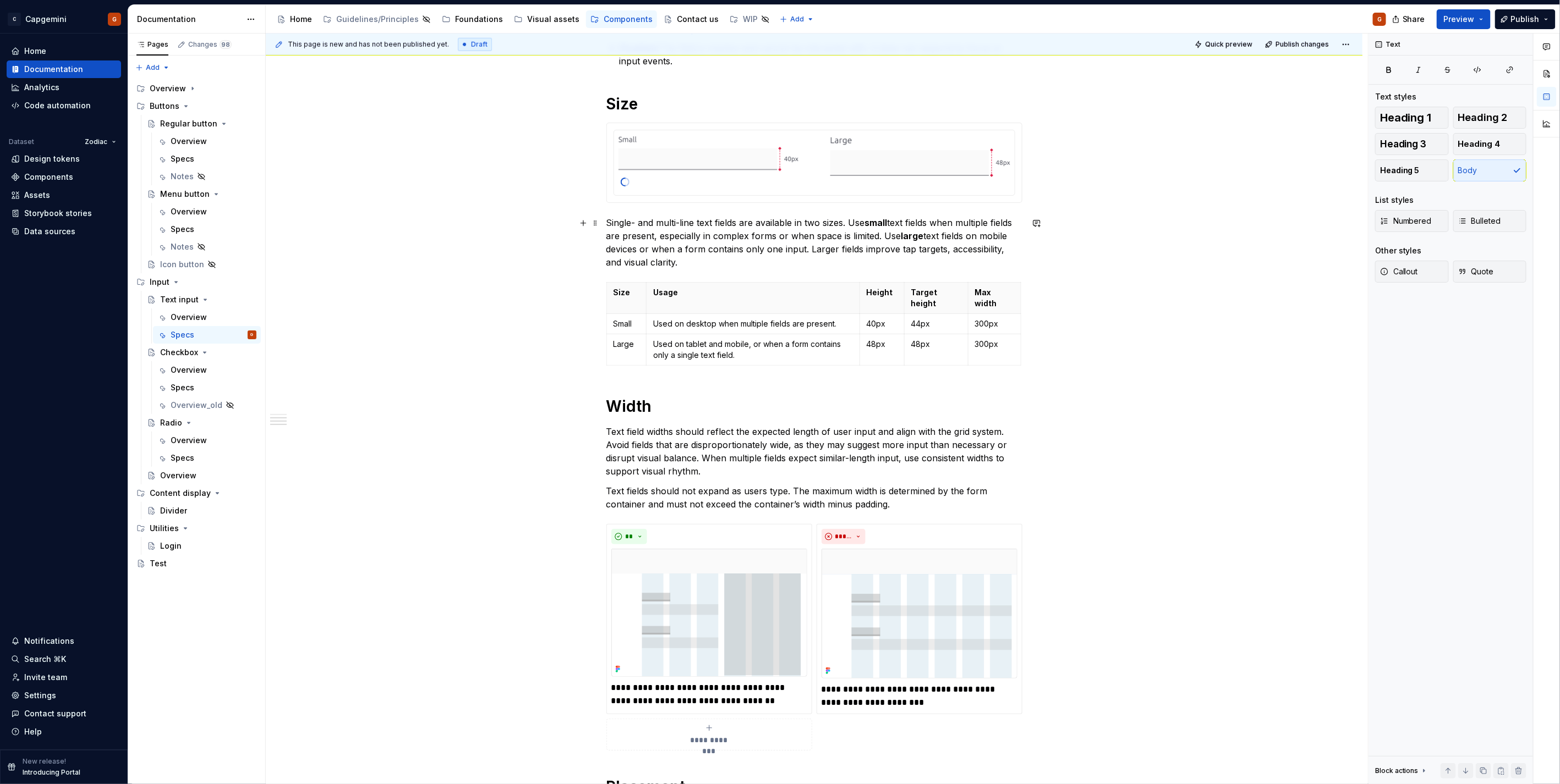
click at [730, 247] on p "Single- and multi-line text fields are available in two sizes. Use small text f…" at bounding box center [814, 242] width 416 height 53
click at [721, 267] on p "Single- and multi-line text fields are available in two sizes. Use small text f…" at bounding box center [814, 242] width 416 height 53
click at [702, 186] on img at bounding box center [814, 162] width 392 height 54
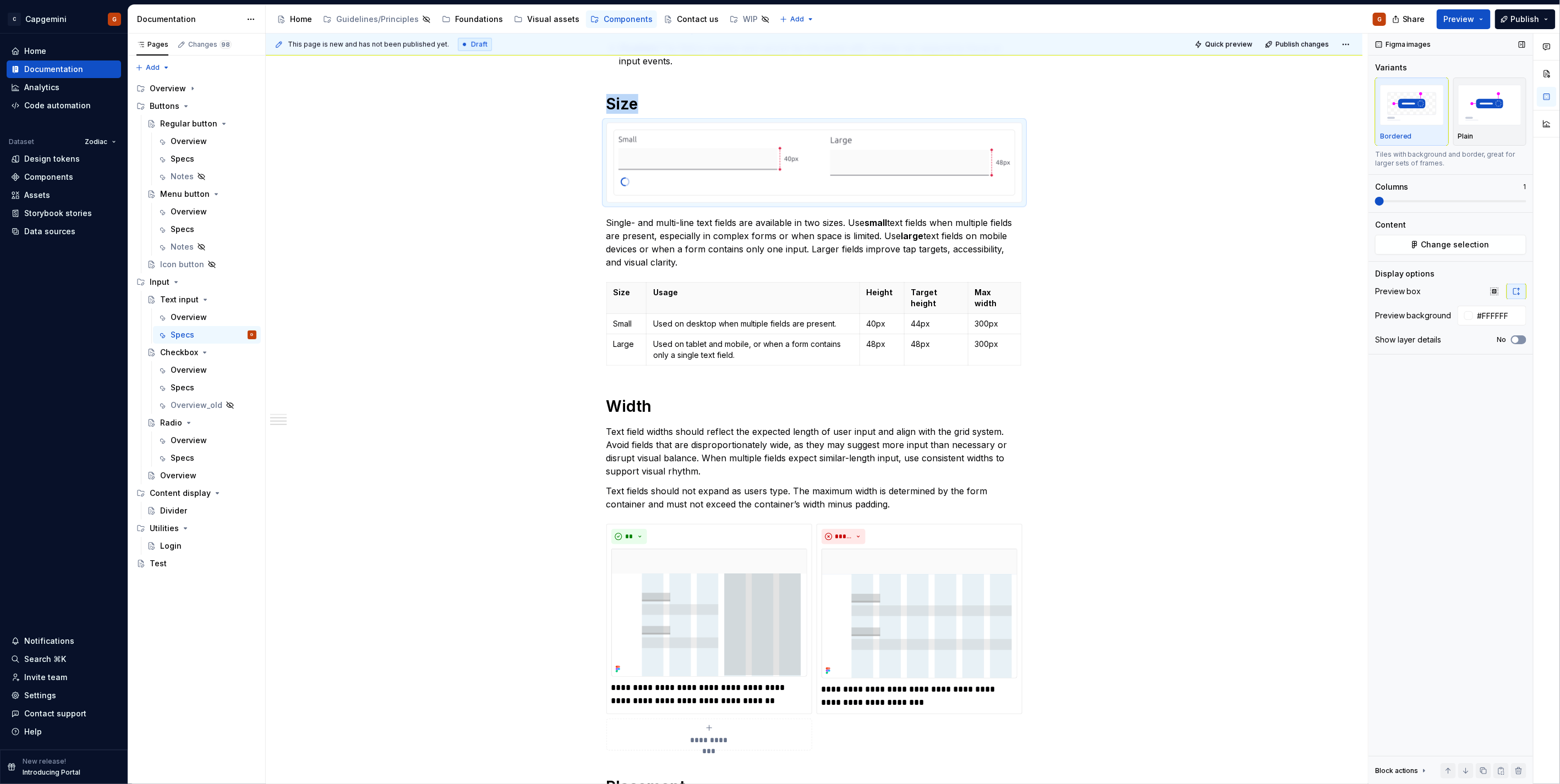
click at [1517, 337] on span "button" at bounding box center [1515, 340] width 6 height 6
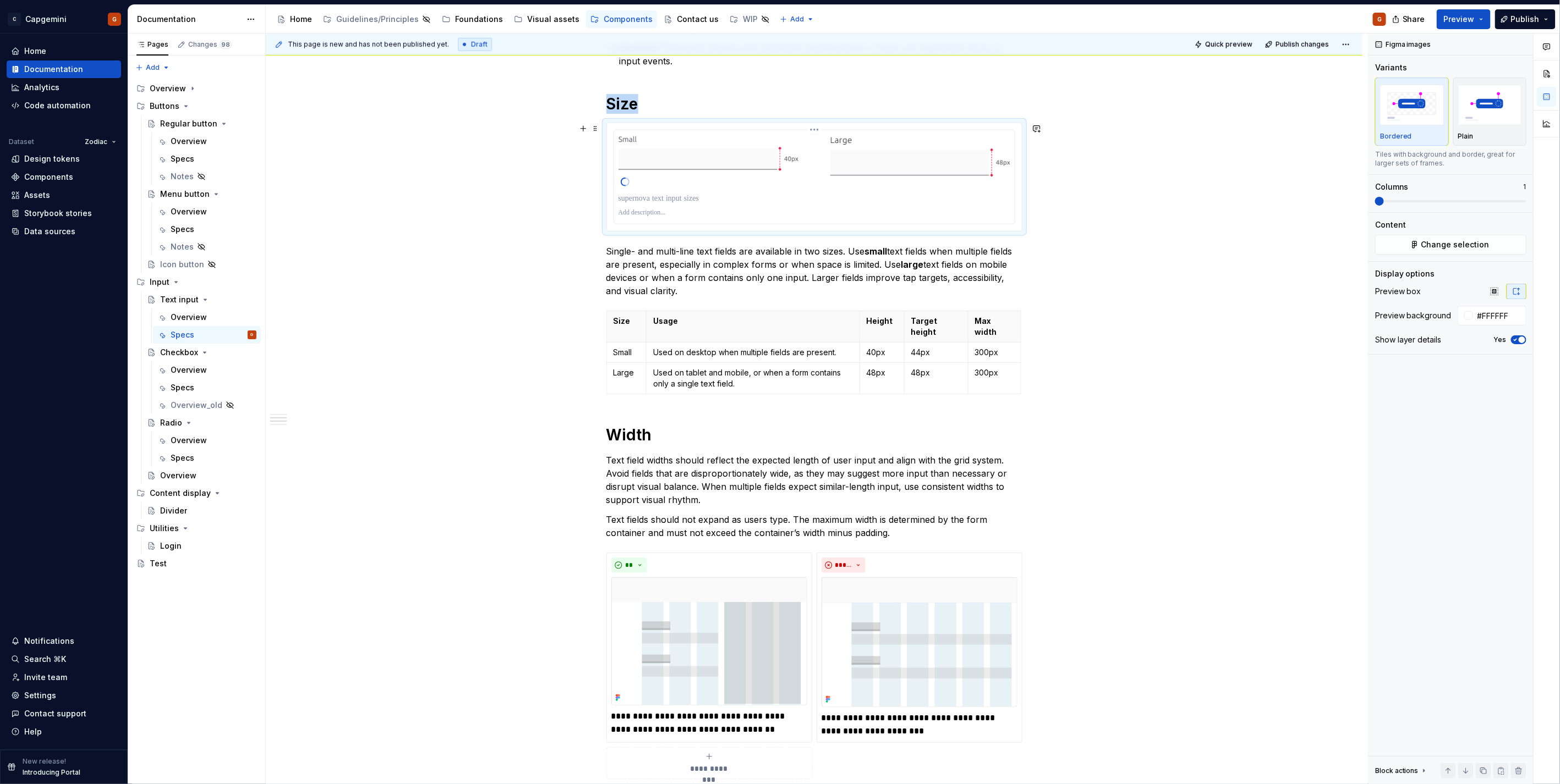
click at [695, 206] on div at bounding box center [814, 199] width 392 height 16
click at [698, 203] on p at bounding box center [814, 199] width 392 height 11
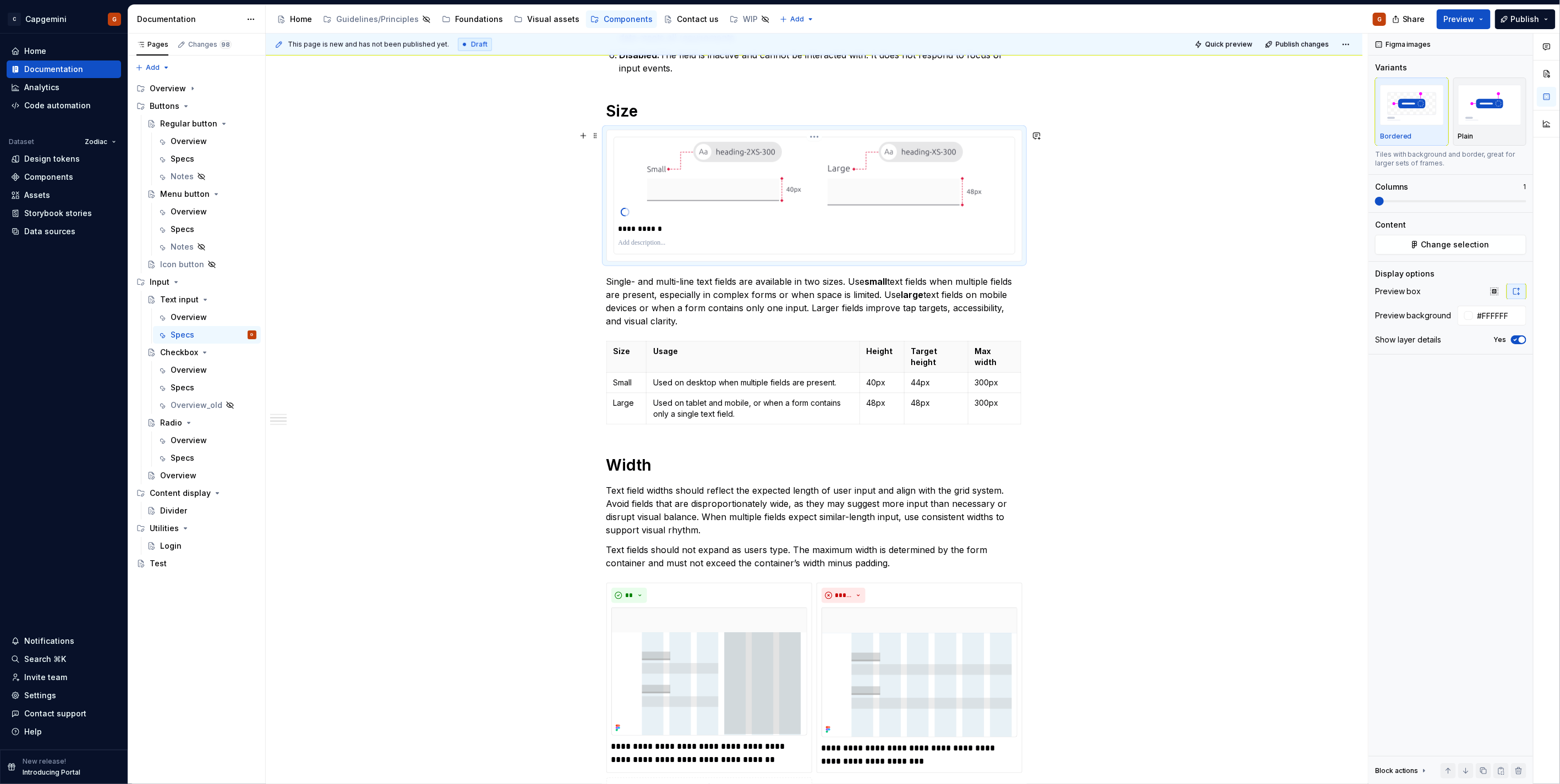
scroll to position [817, 0]
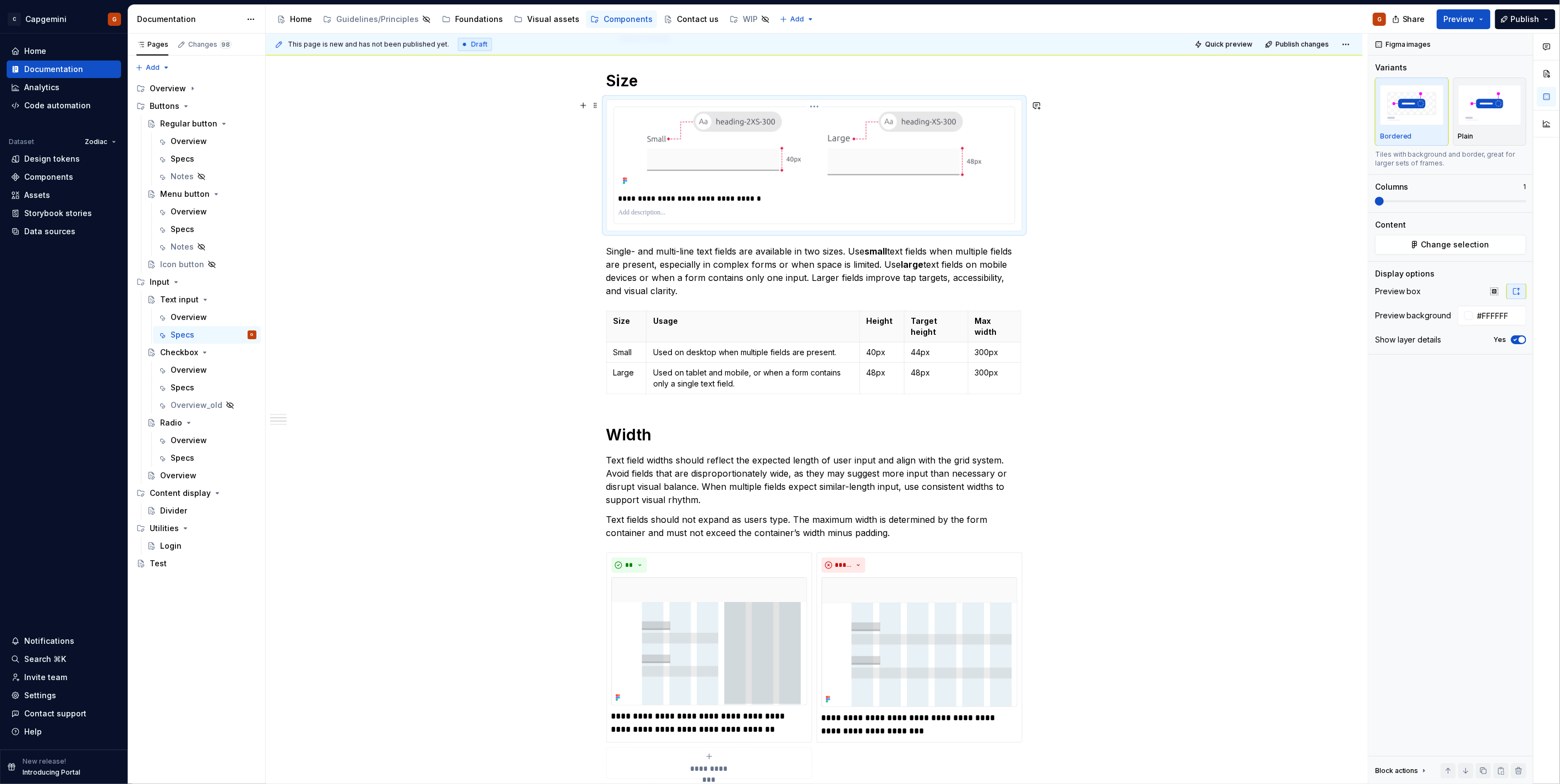
click at [640, 201] on p "**********" at bounding box center [814, 199] width 392 height 11
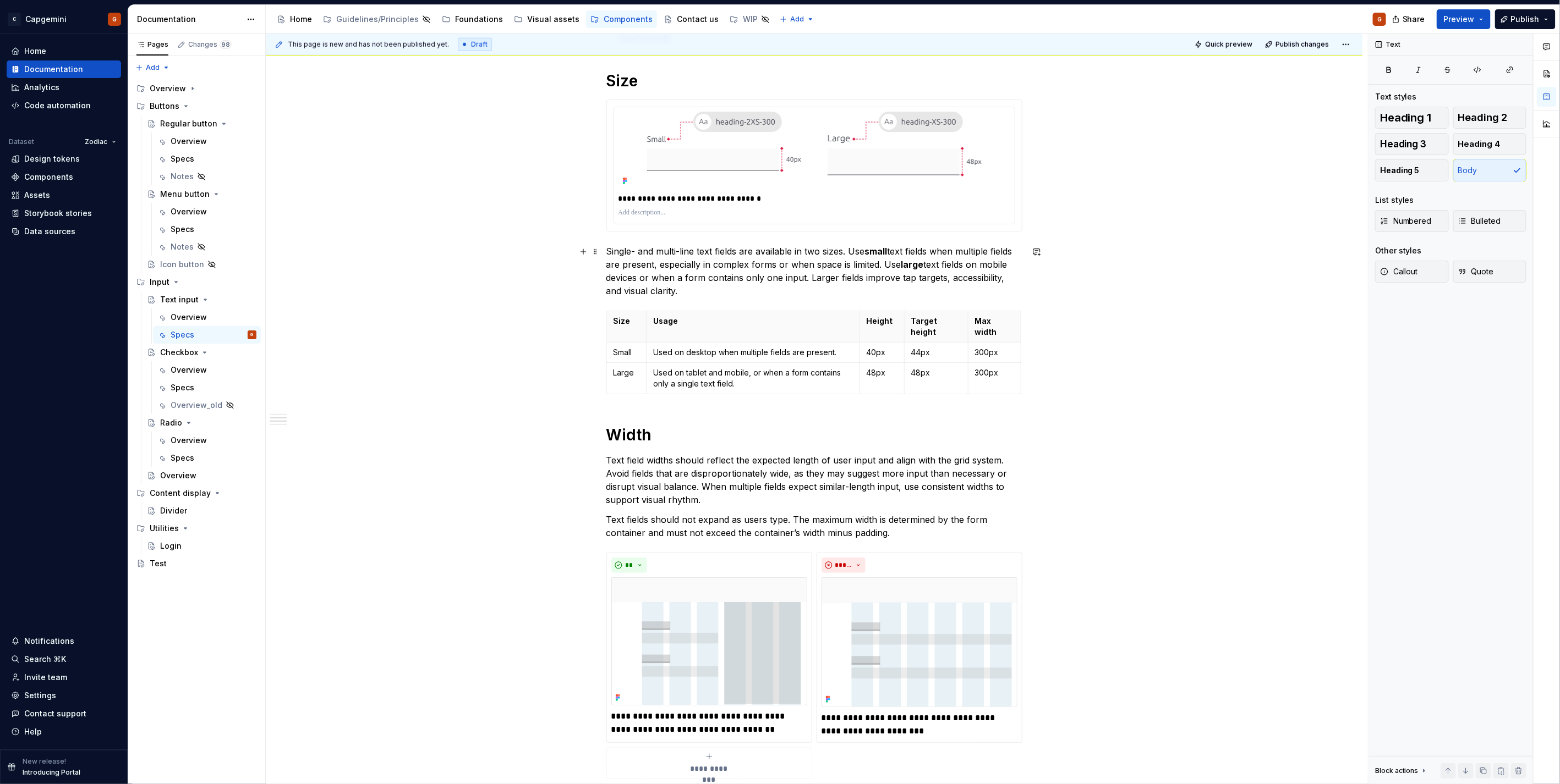
click at [636, 270] on p "Single- and multi-line text fields are available in two sizes. Use small text f…" at bounding box center [814, 271] width 416 height 53
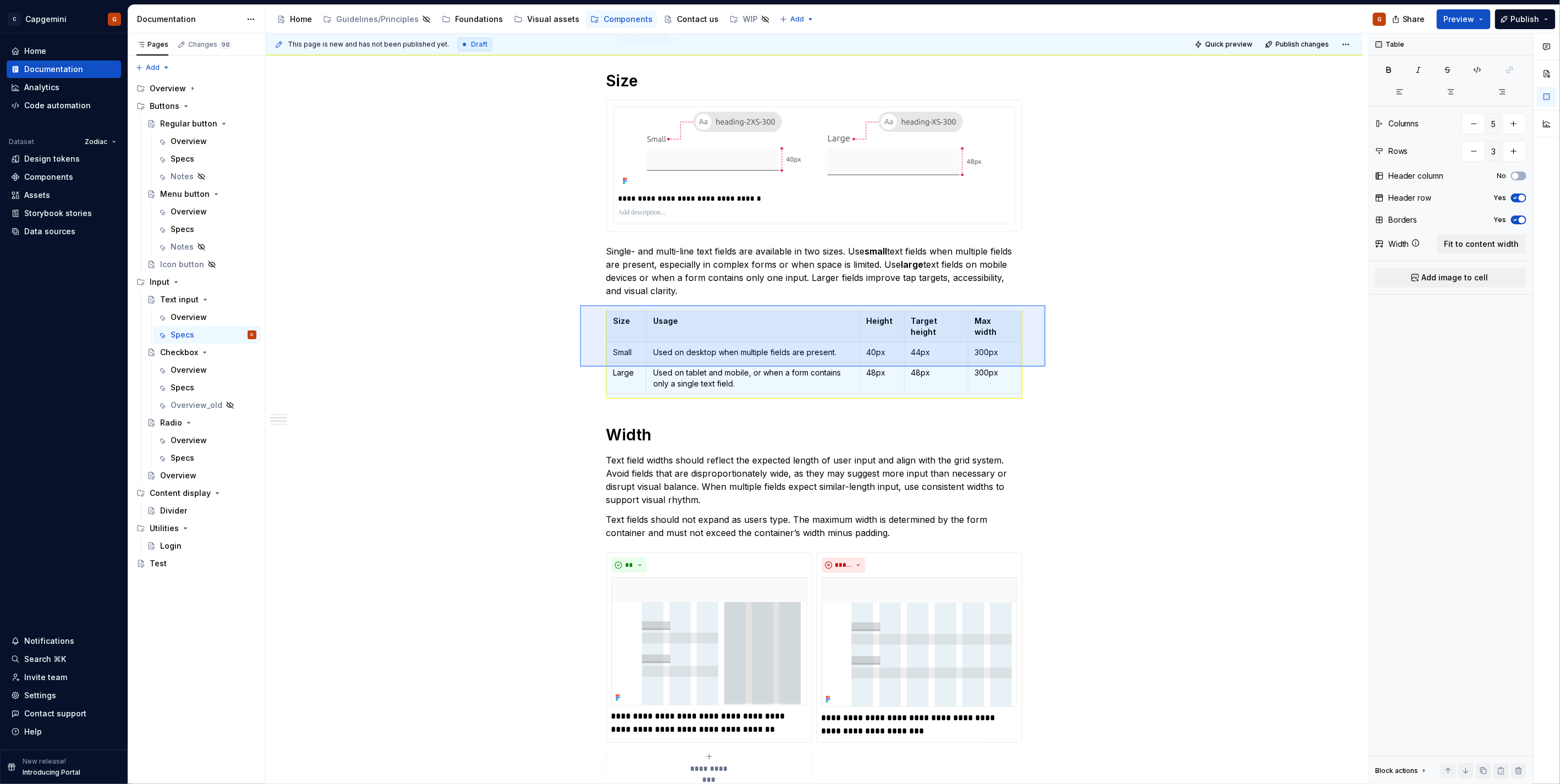
drag, startPoint x: 1046, startPoint y: 367, endPoint x: 580, endPoint y: 306, distance: 470.0
click at [580, 306] on div "**********" at bounding box center [816, 409] width 1102 height 752
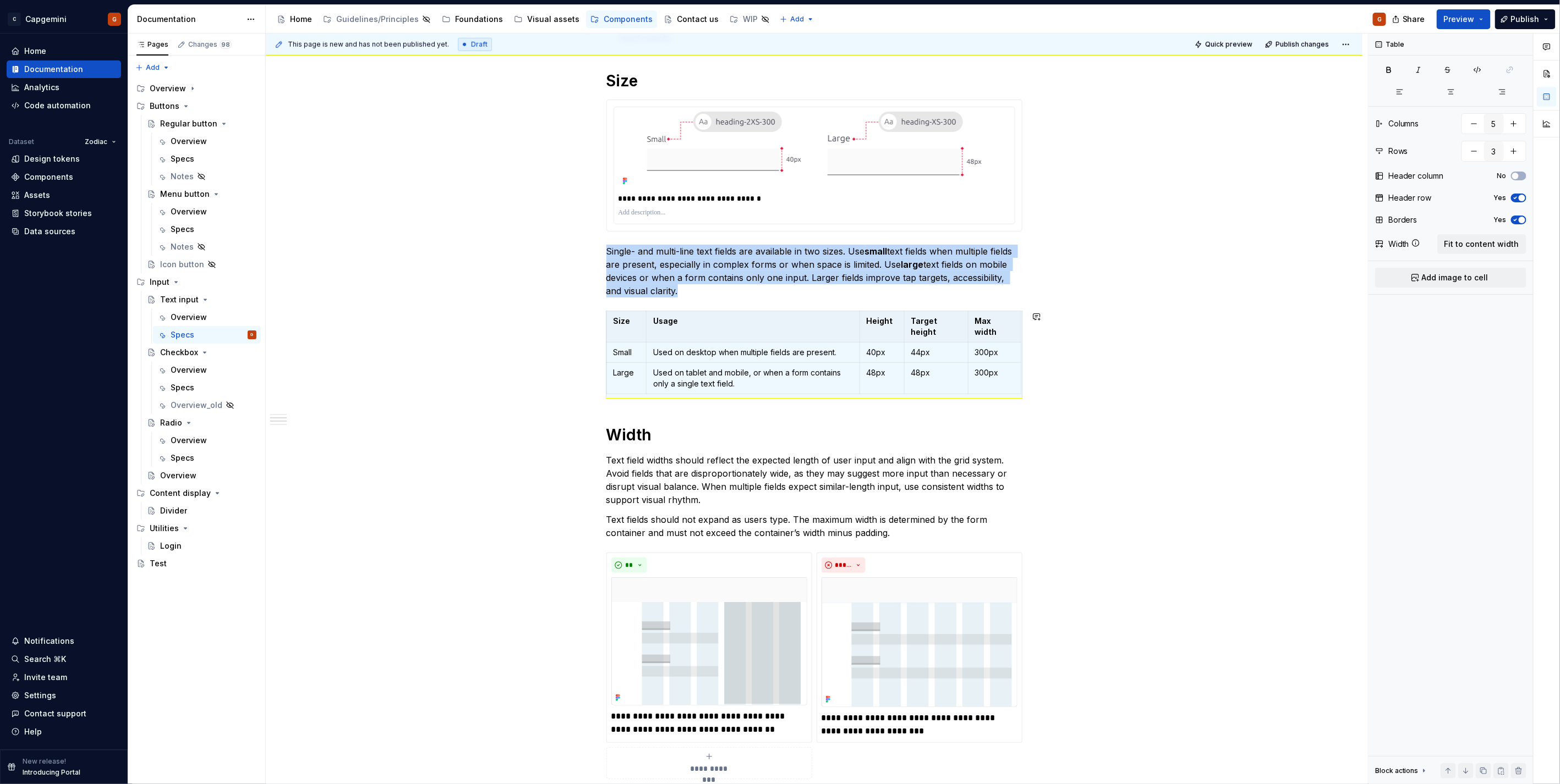
click at [580, 306] on div "**********" at bounding box center [814, 370] width 1096 height 1994
click at [1058, 396] on div "**********" at bounding box center [814, 370] width 1096 height 1994
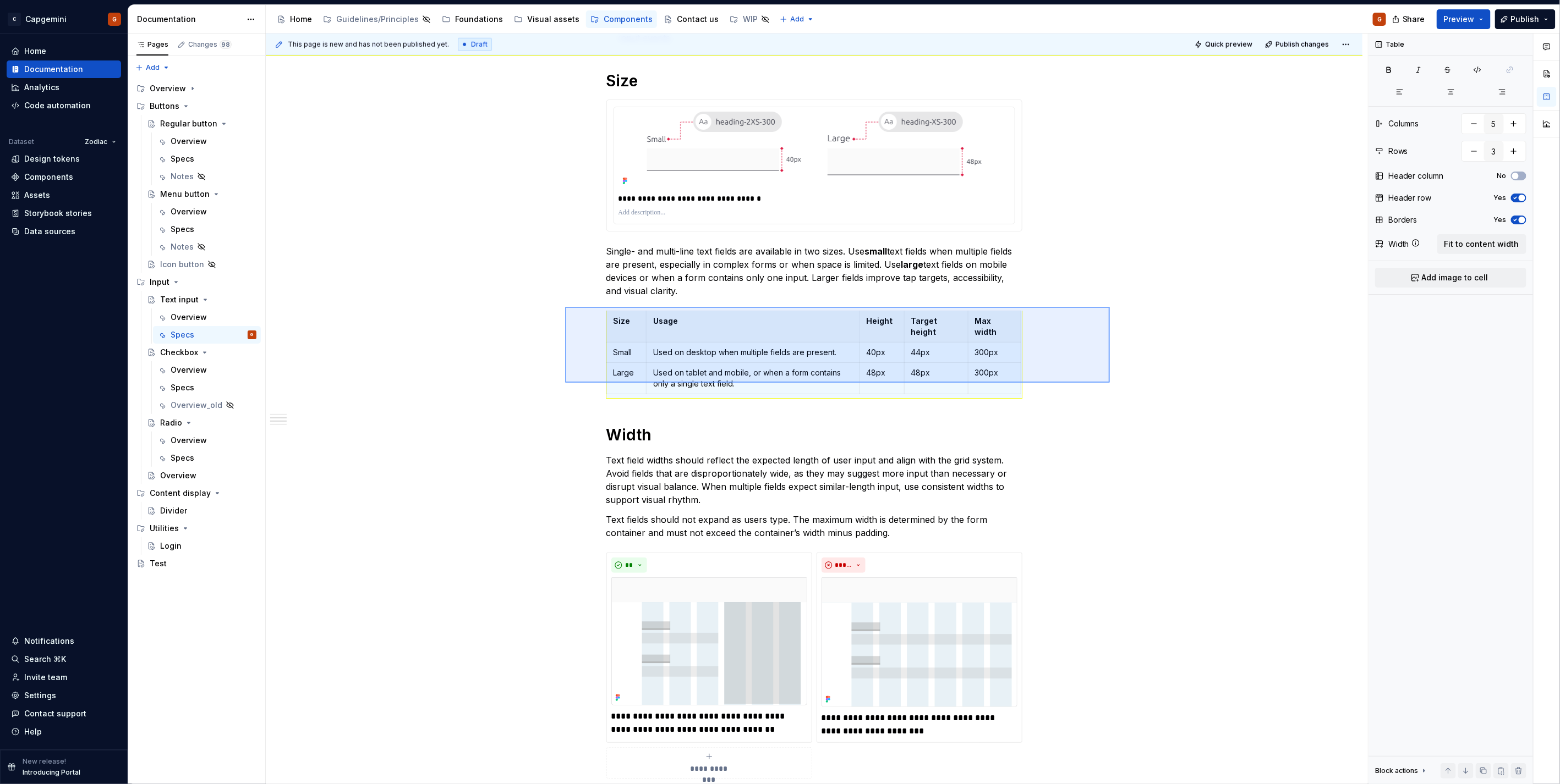
drag, startPoint x: 1109, startPoint y: 383, endPoint x: 564, endPoint y: 307, distance: 550.3
click at [564, 307] on div "**********" at bounding box center [816, 409] width 1102 height 752
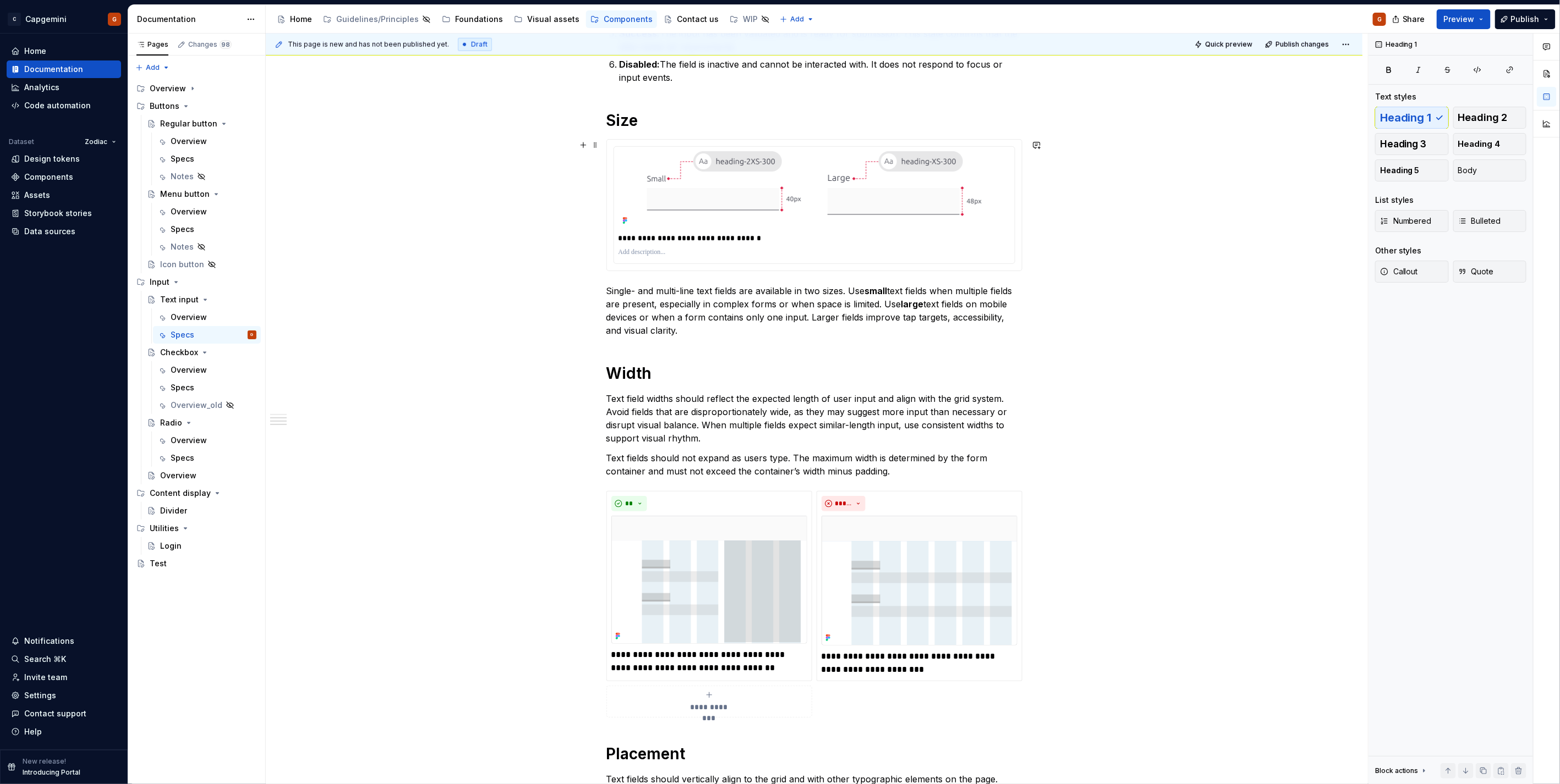
scroll to position [756, 0]
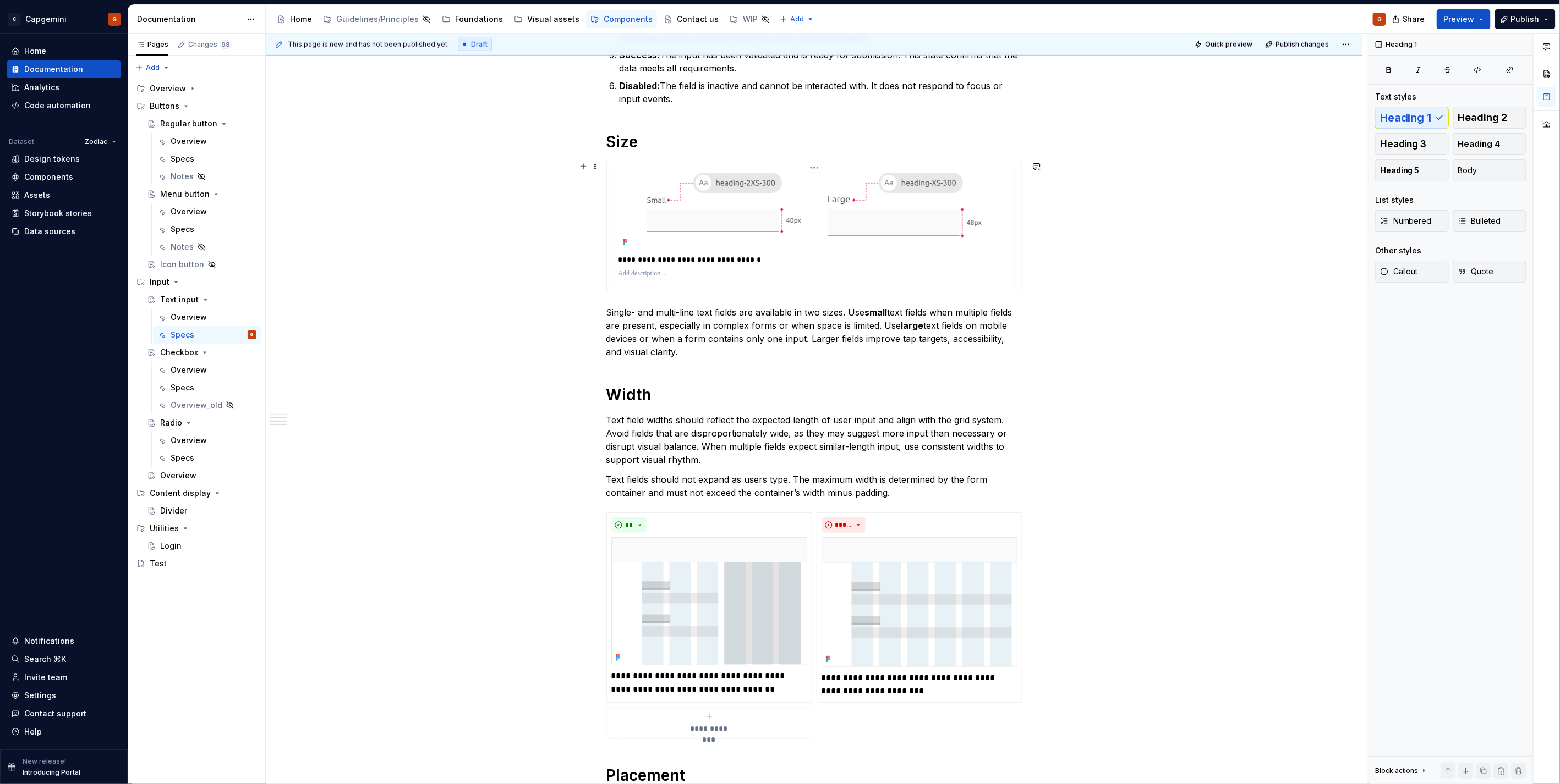
click at [658, 261] on p "**********" at bounding box center [814, 259] width 392 height 11
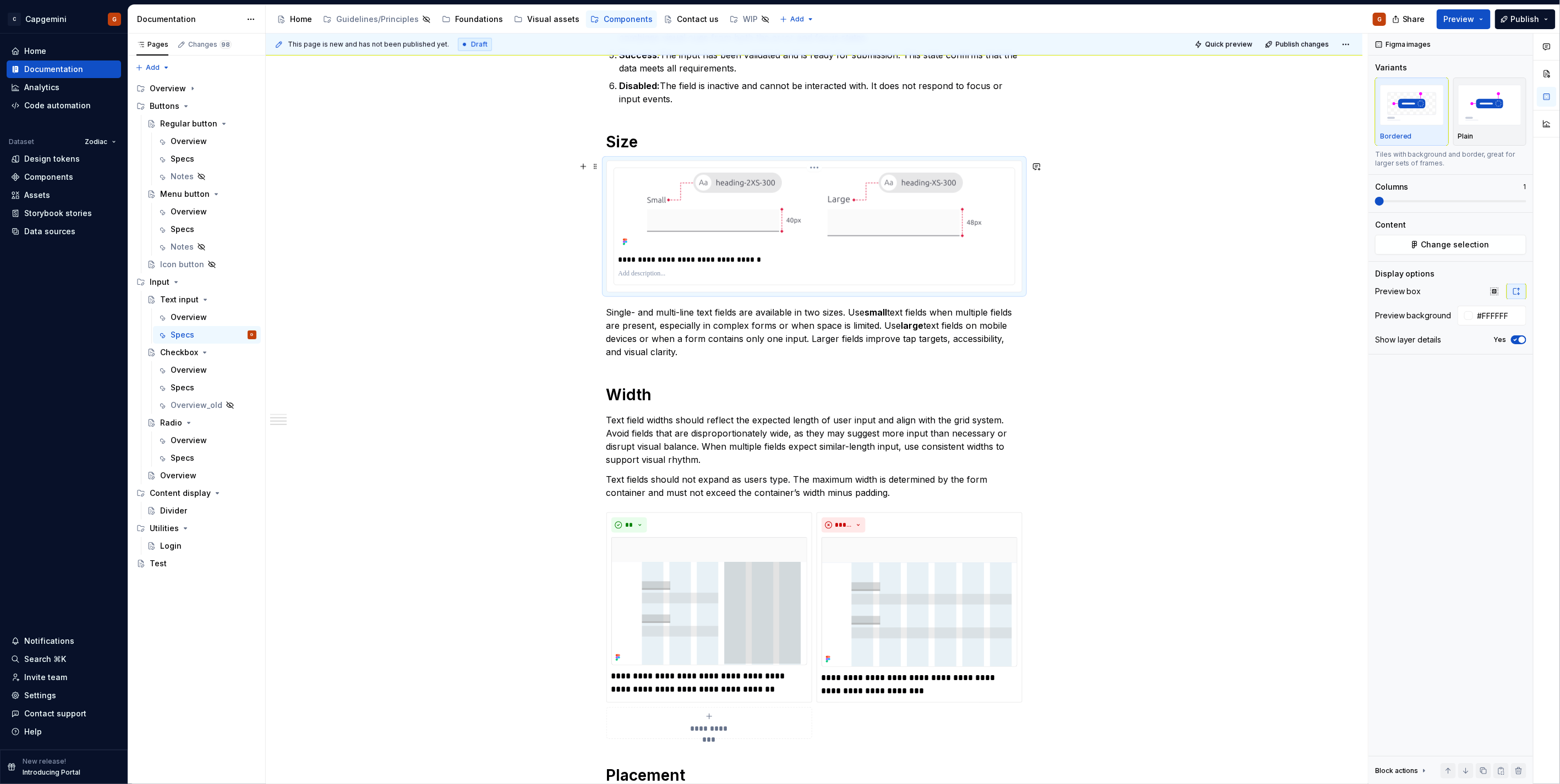
click at [635, 262] on p "**********" at bounding box center [814, 259] width 392 height 11
click at [1468, 14] on span "Preview" at bounding box center [1458, 19] width 30 height 11
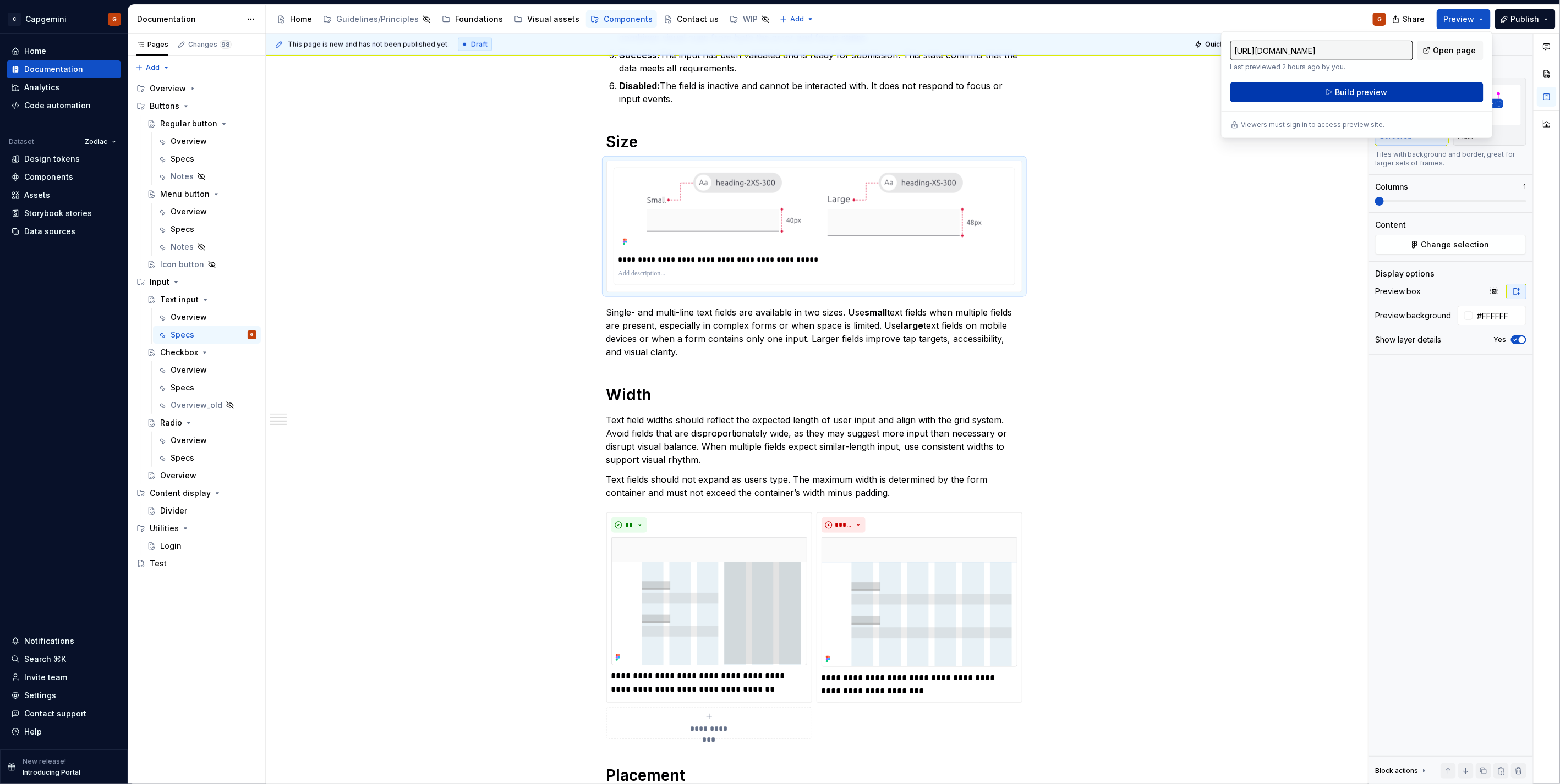
click at [1362, 96] on span "Build preview" at bounding box center [1360, 92] width 53 height 11
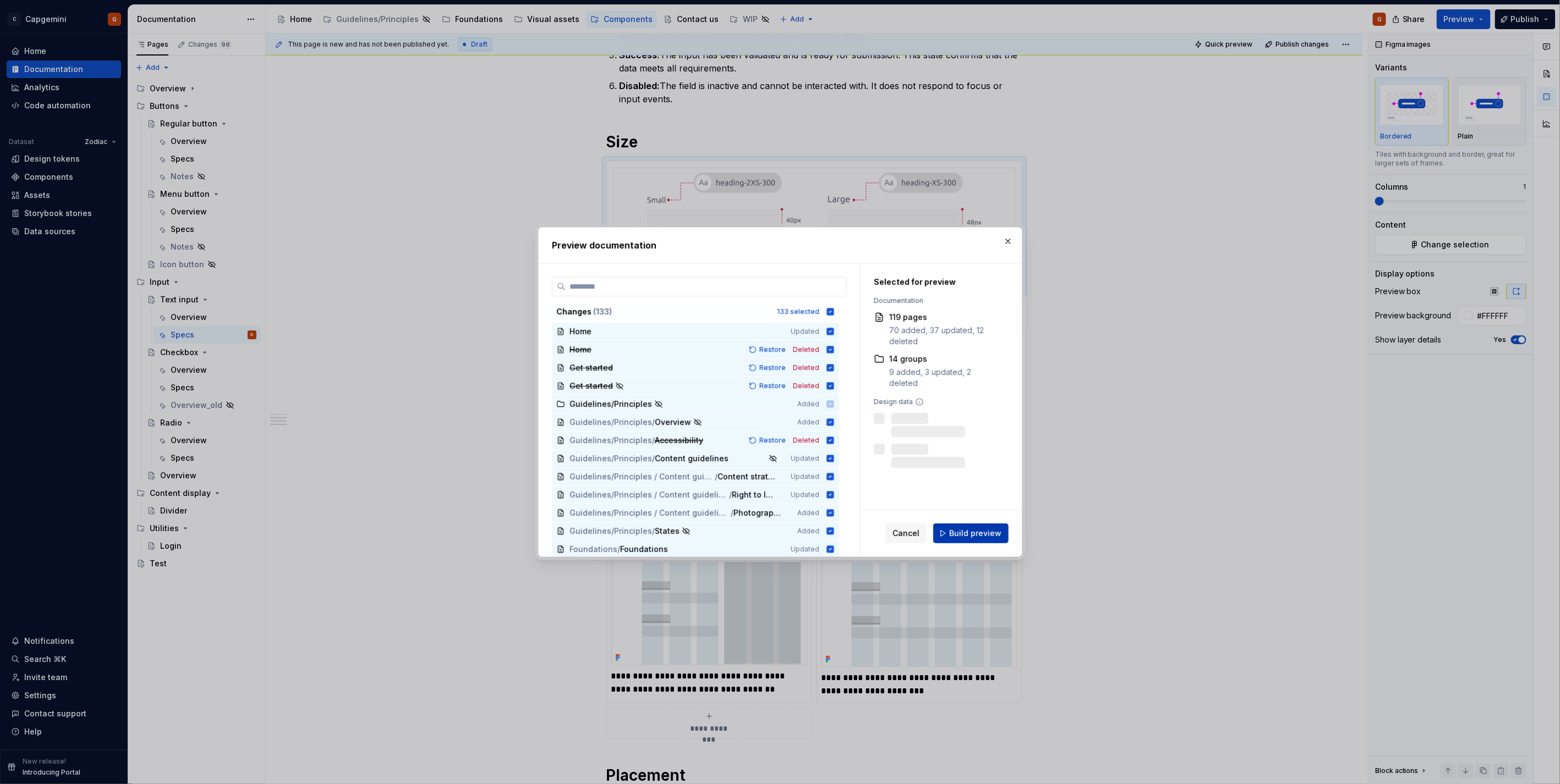
click at [961, 530] on span "Build preview" at bounding box center [974, 534] width 53 height 11
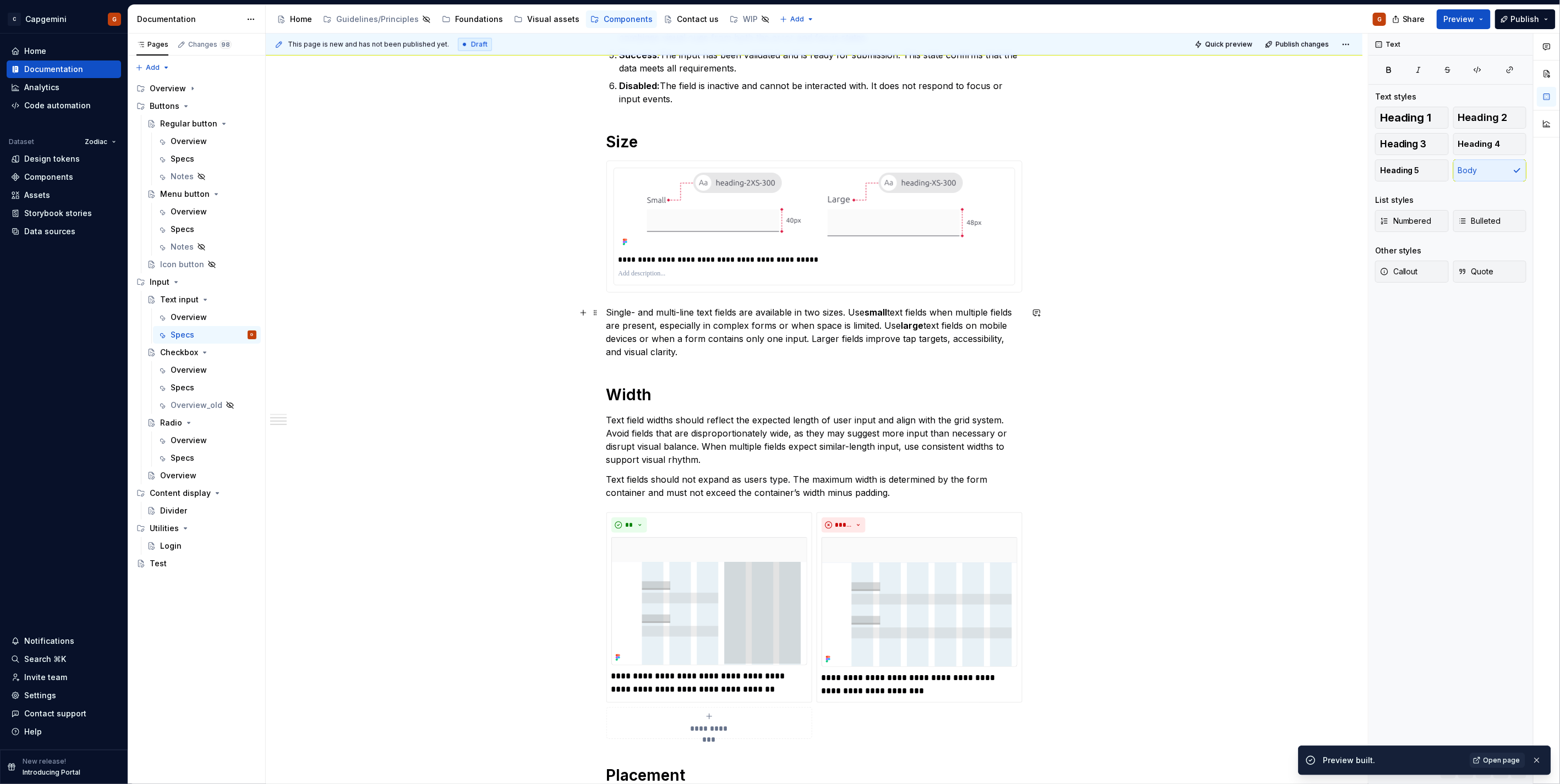
click at [691, 352] on p "Single- and multi-line text fields are available in two sizes. Use small text f…" at bounding box center [814, 332] width 416 height 53
click at [693, 259] on p "**********" at bounding box center [814, 259] width 392 height 11
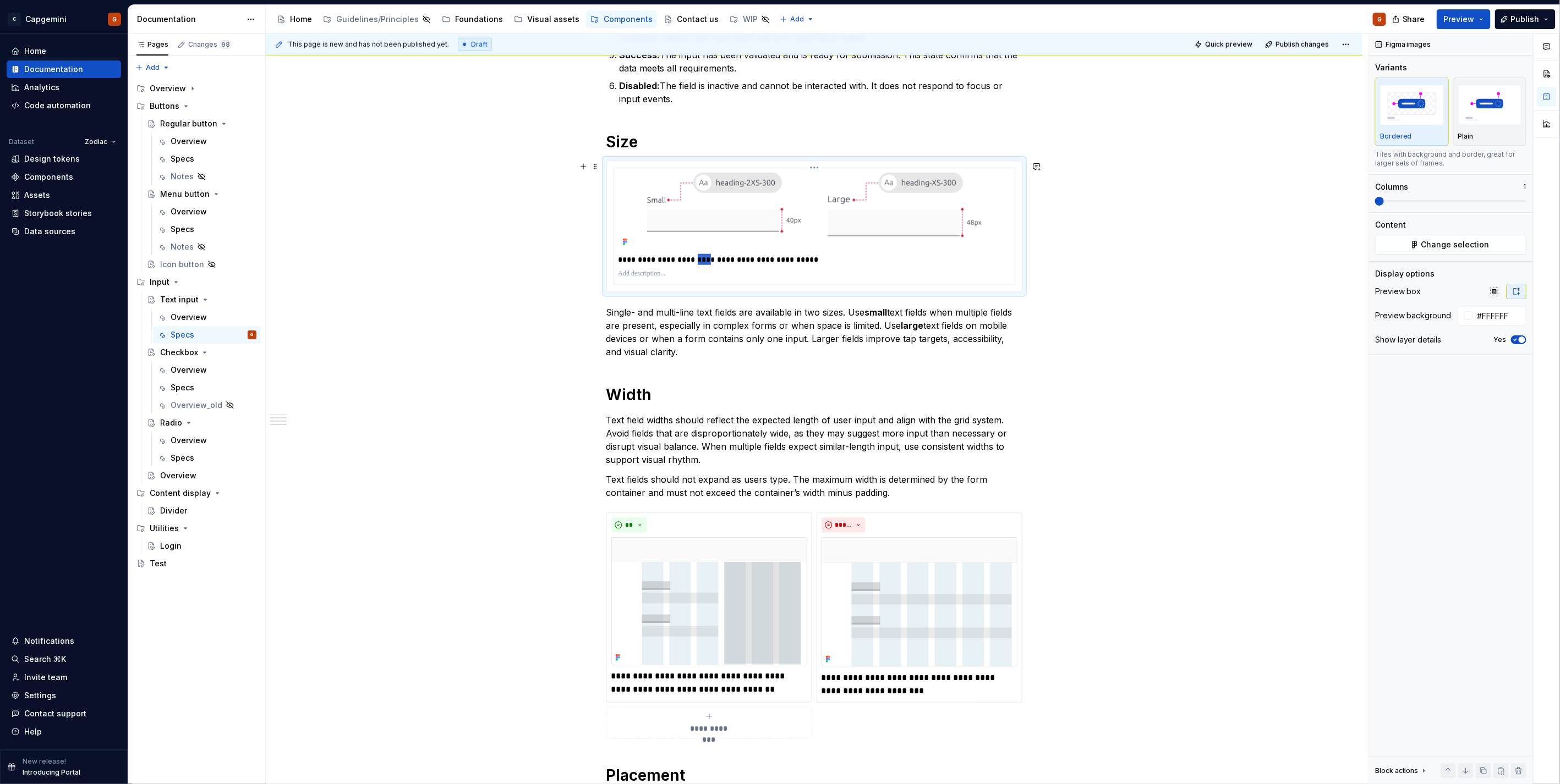
click at [693, 259] on p "**********" at bounding box center [814, 259] width 392 height 11
click at [694, 324] on p "Single- and multi-line text fields are available in two sizes. Use small text f…" at bounding box center [814, 332] width 416 height 53
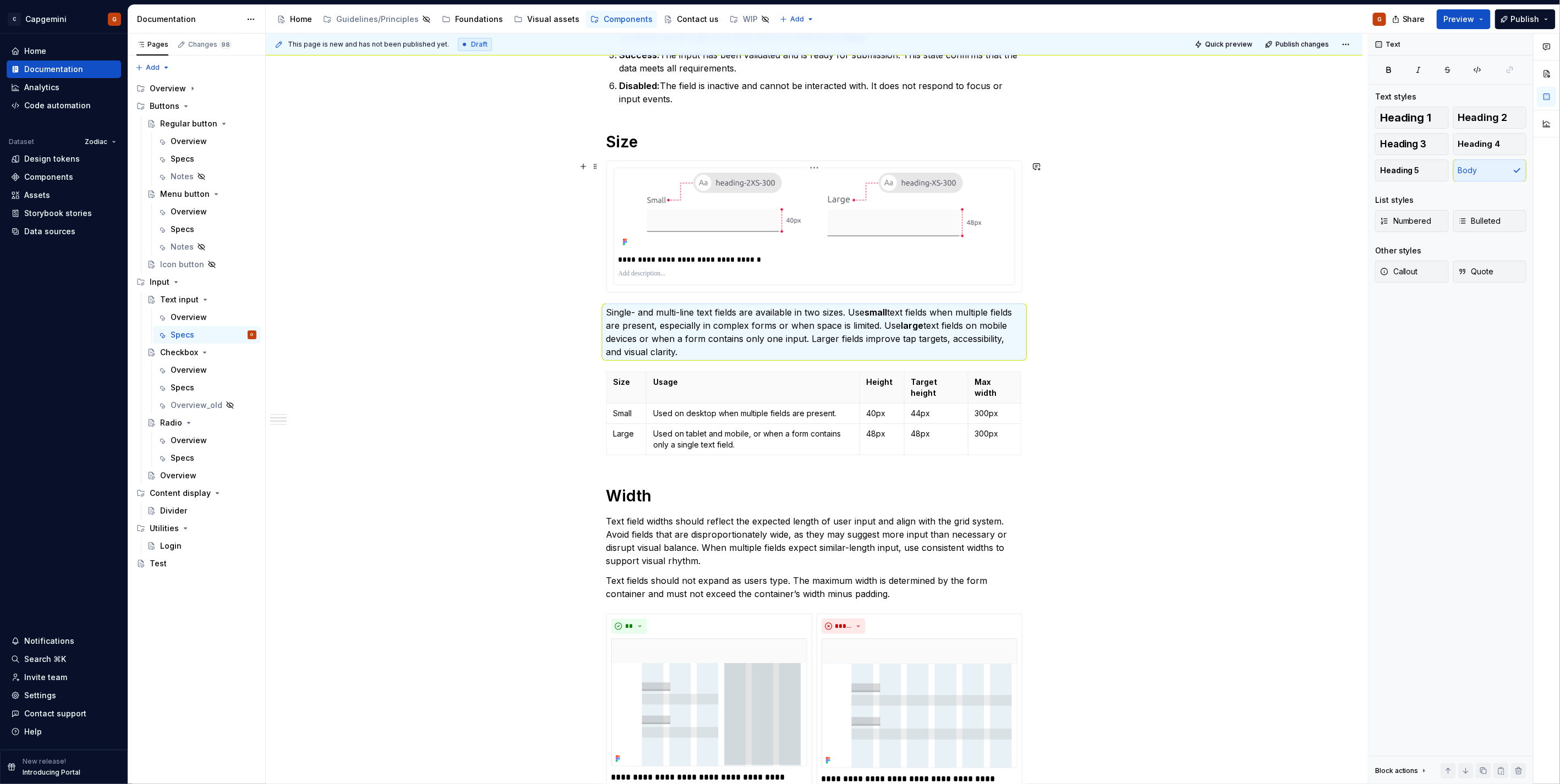
click at [686, 265] on p "**********" at bounding box center [814, 259] width 392 height 11
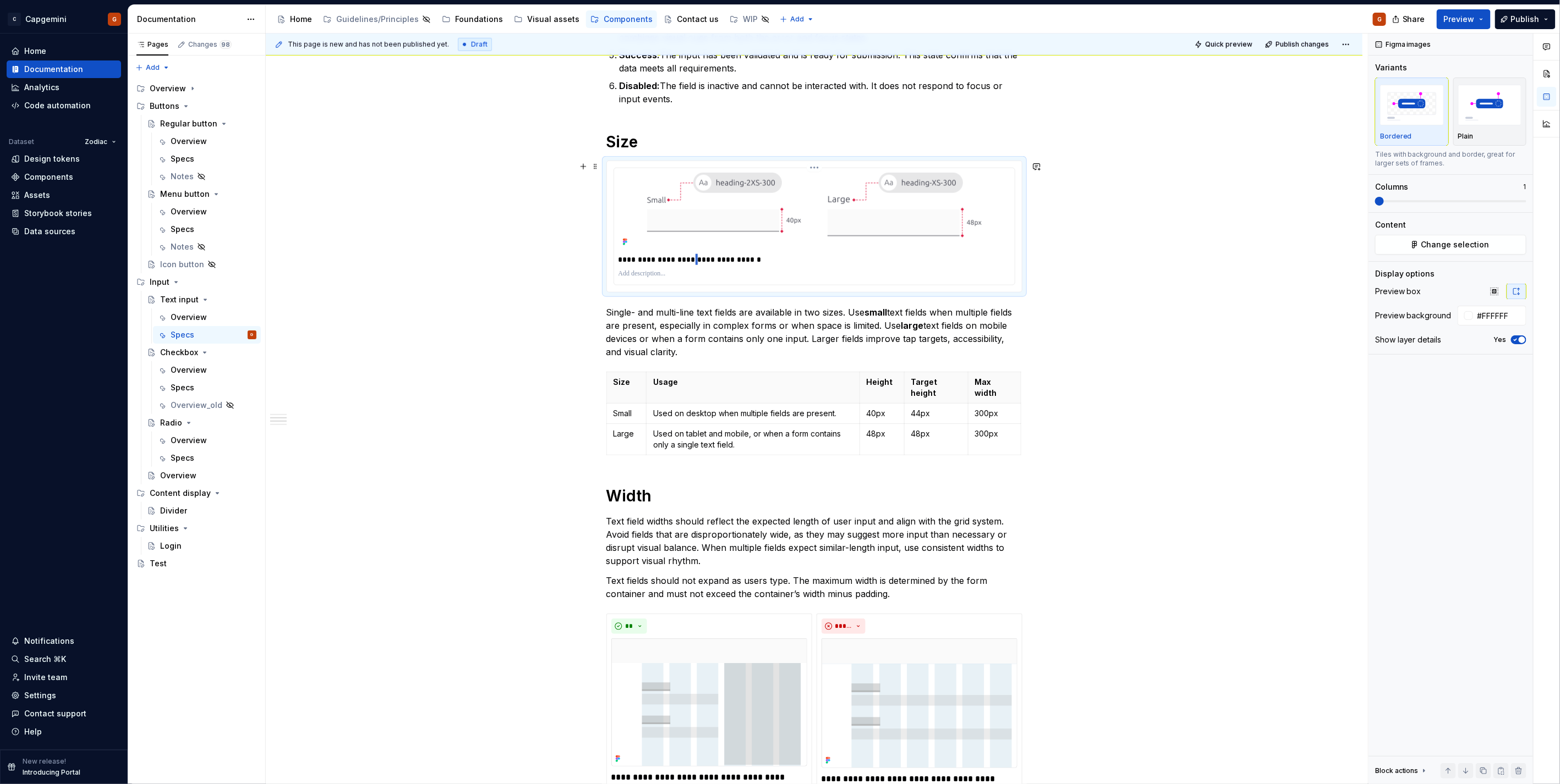
click at [686, 265] on p "**********" at bounding box center [814, 259] width 392 height 11
click at [704, 424] on td "Used on tablet and mobile, or when a form contains only a single text field." at bounding box center [753, 440] width 213 height 31
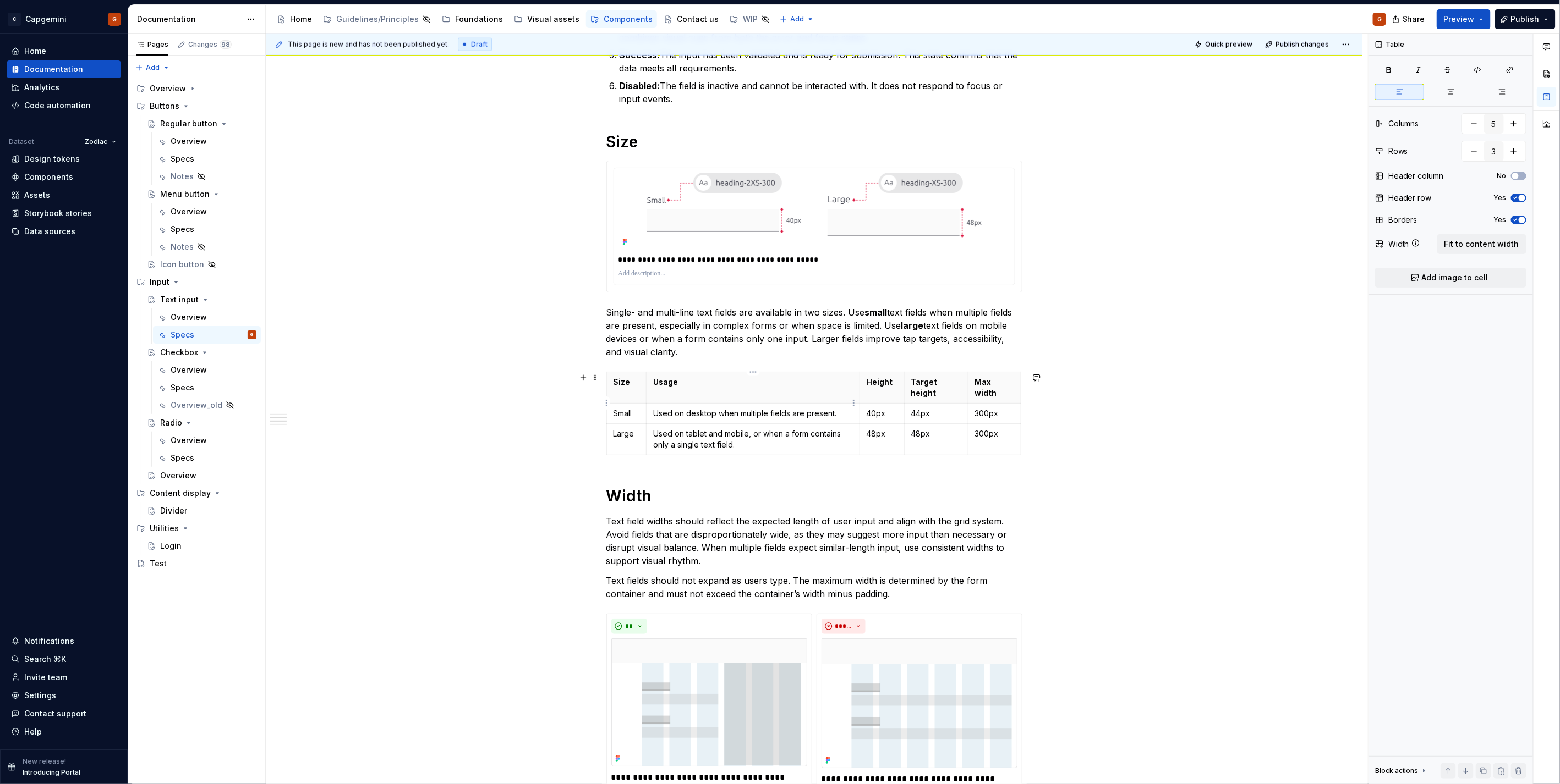
click at [673, 408] on p "Used on desktop when multiple fields are present." at bounding box center [753, 414] width 200 height 11
click at [850, 311] on p "Single- and multi-line text fields are available in two sizes. Use small text f…" at bounding box center [814, 332] width 416 height 53
click at [877, 385] on strong "Height" at bounding box center [879, 382] width 27 height 9
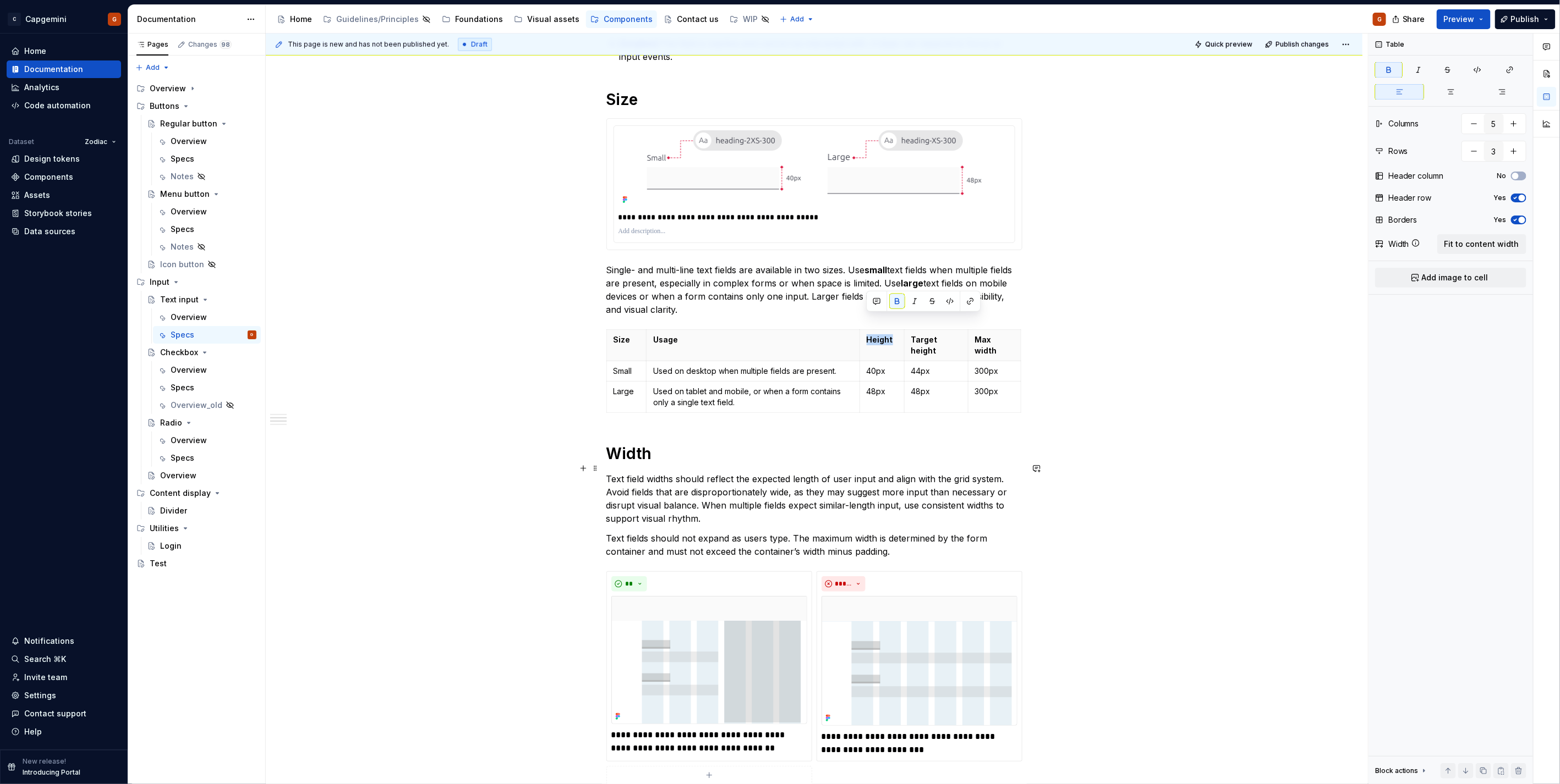
scroll to position [817, 0]
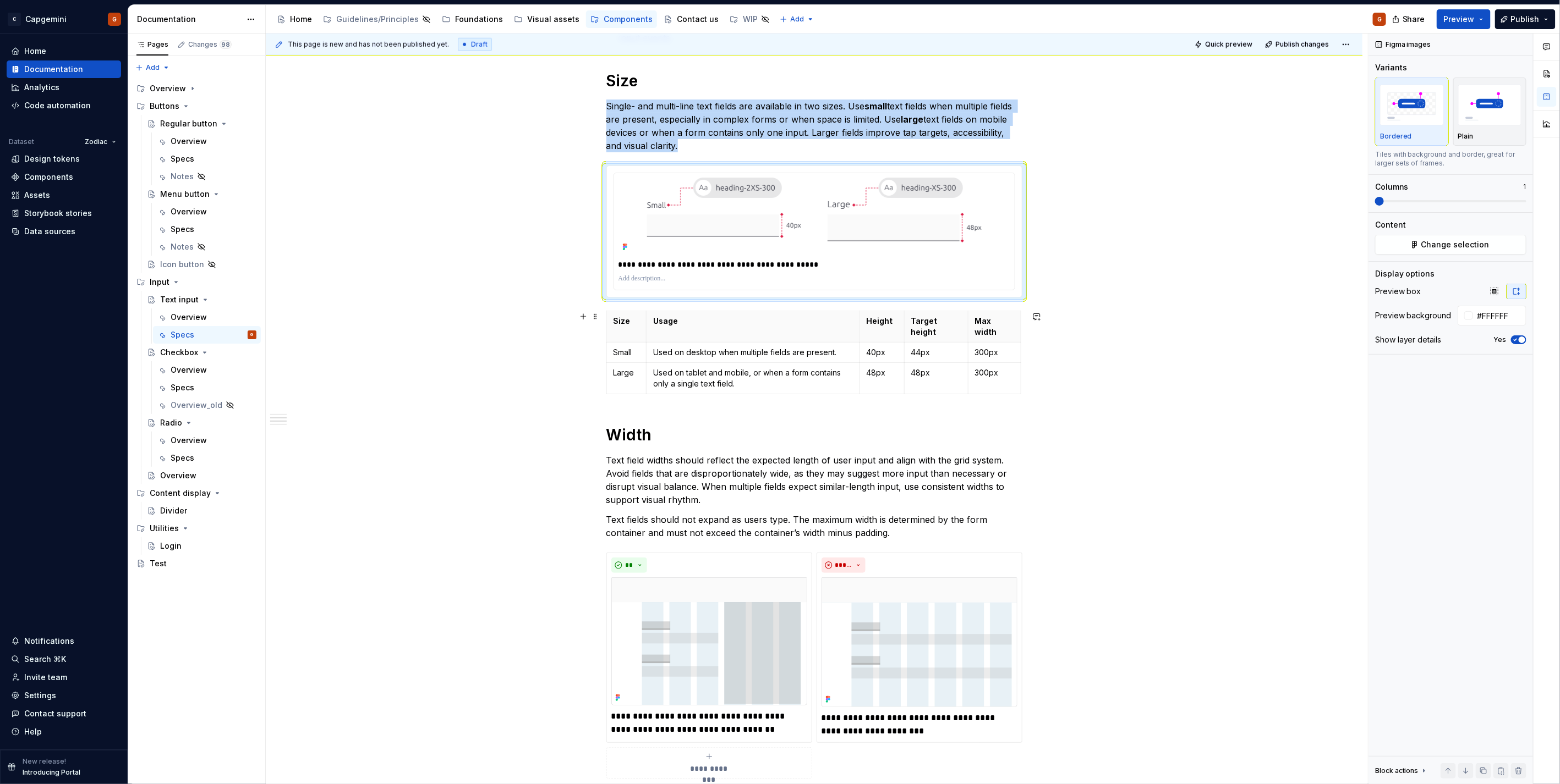
click at [1032, 376] on div "**********" at bounding box center [814, 370] width 1096 height 1994
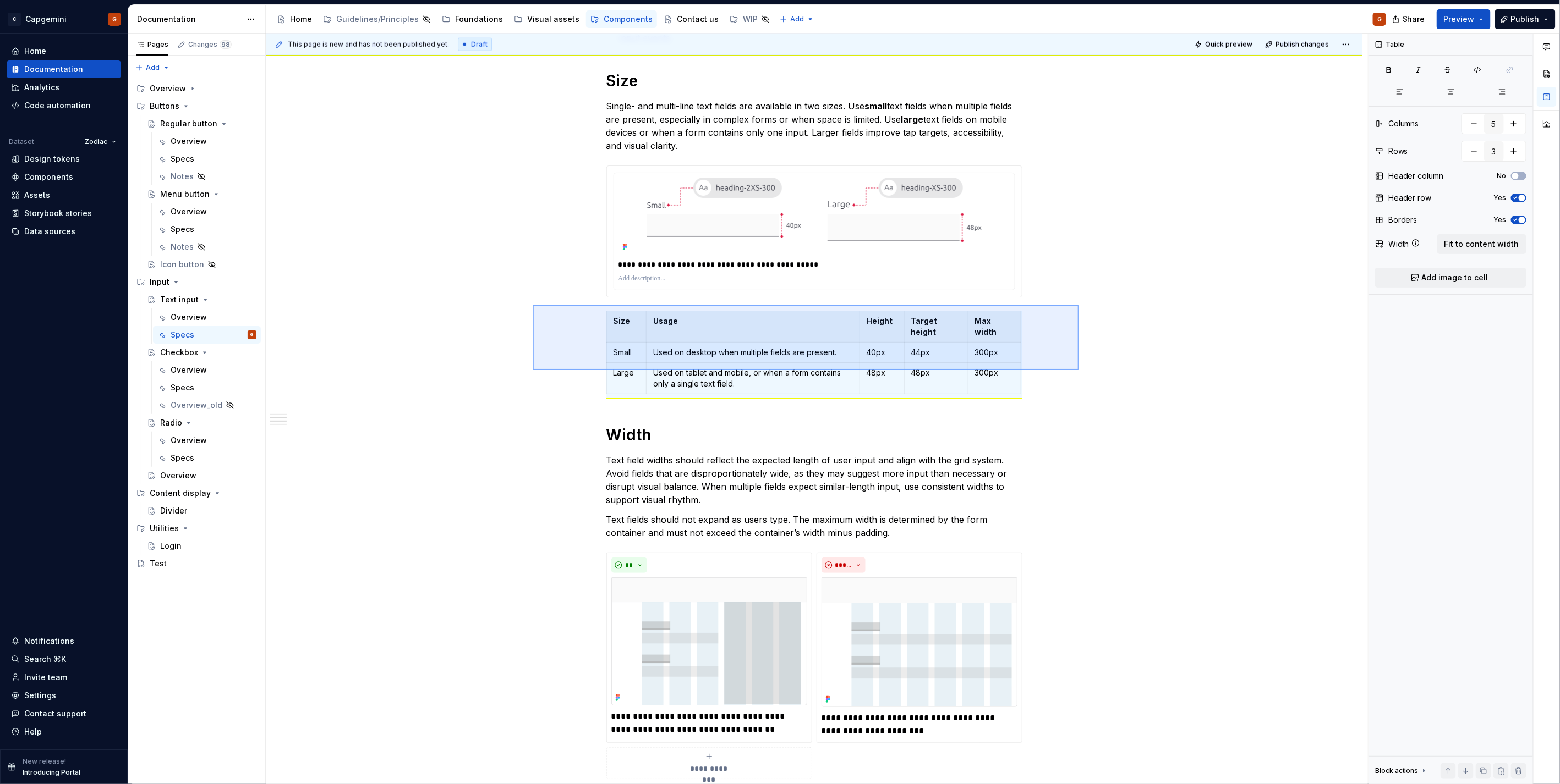
drag, startPoint x: 1079, startPoint y: 370, endPoint x: 533, endPoint y: 306, distance: 549.7
click at [533, 306] on div "**********" at bounding box center [816, 409] width 1102 height 752
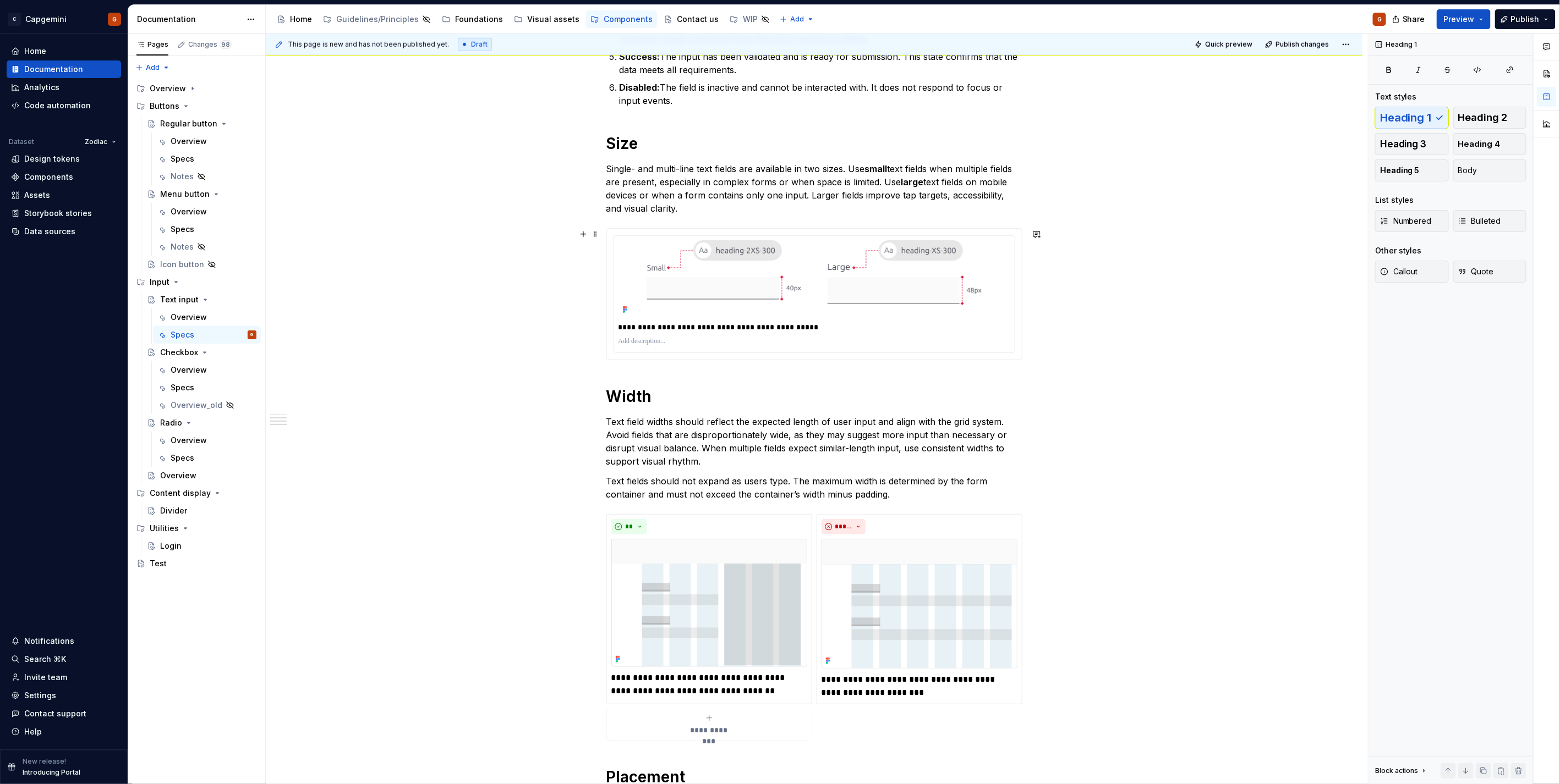
scroll to position [634, 0]
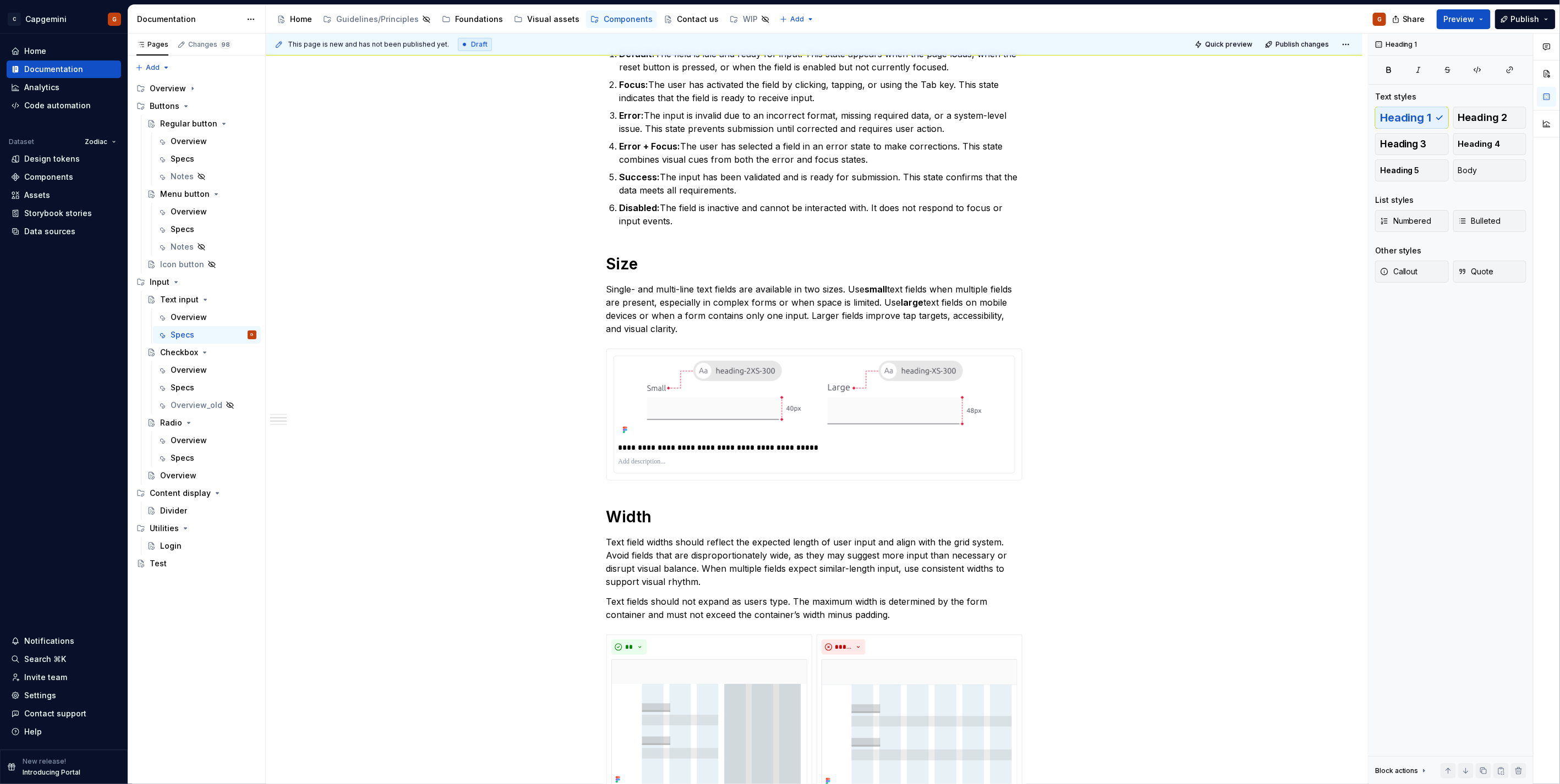
type textarea "*"
click at [63, 695] on div "Settings" at bounding box center [64, 696] width 105 height 11
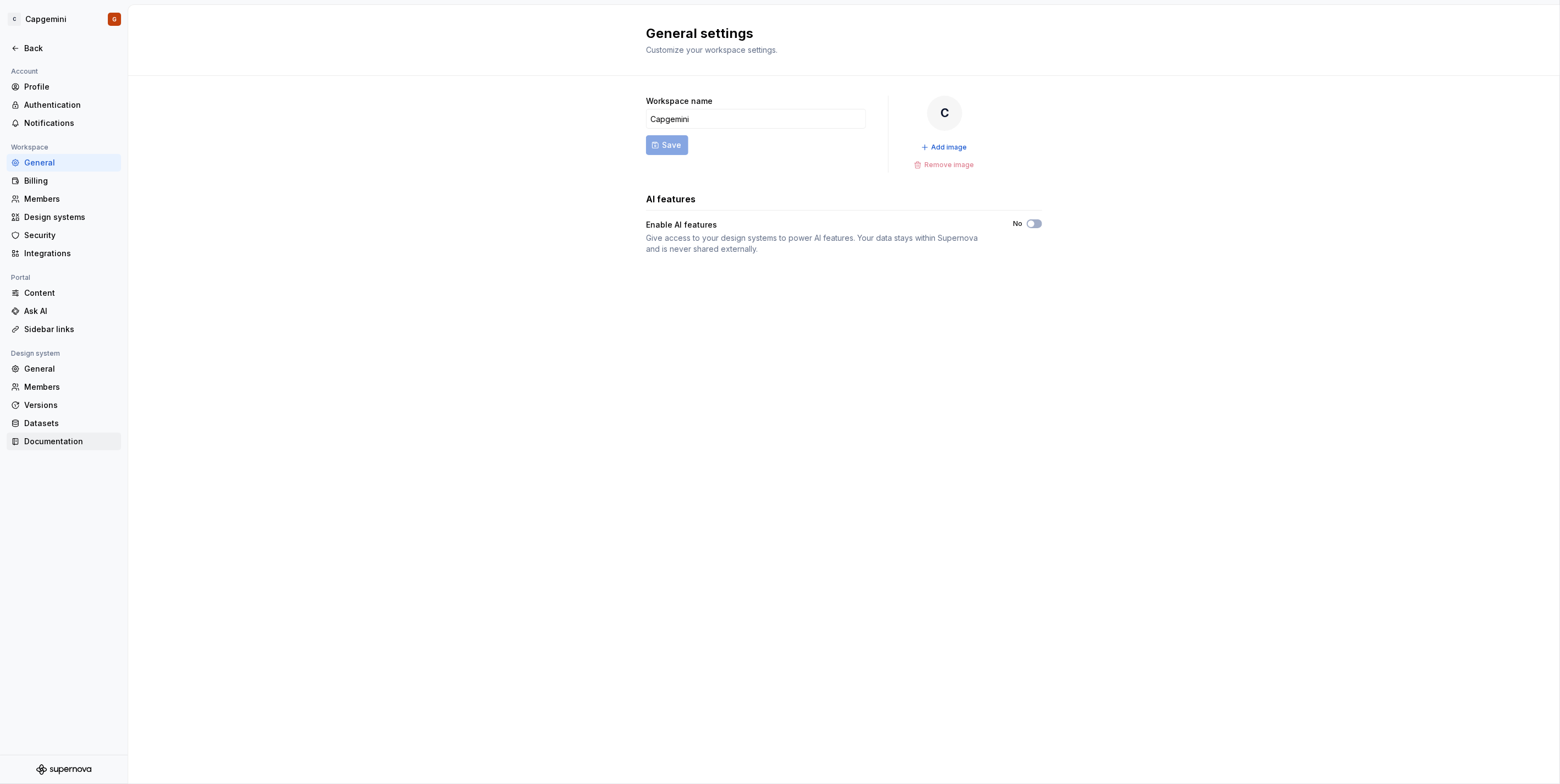
click at [58, 445] on div "Documentation" at bounding box center [70, 441] width 92 height 11
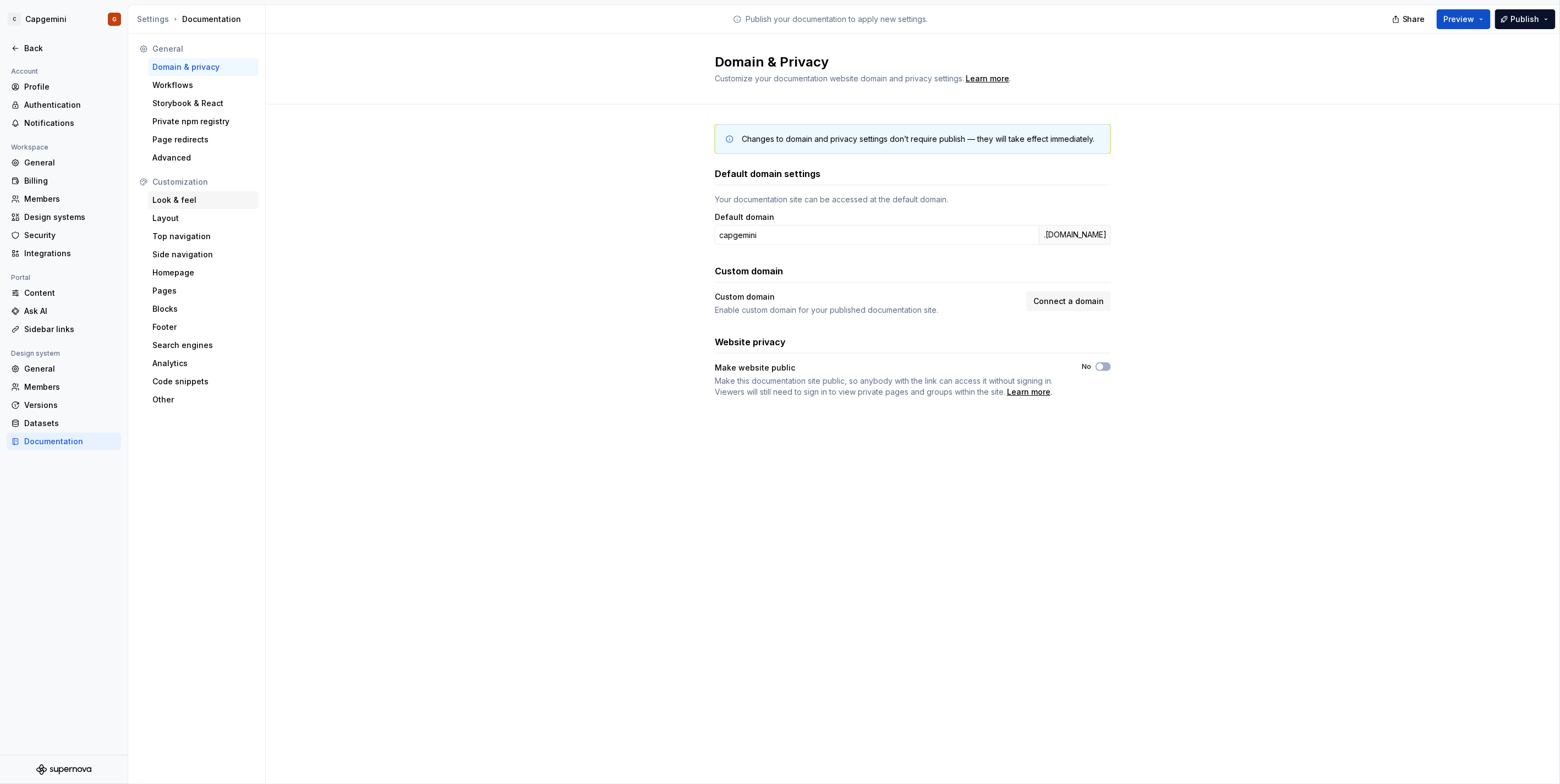
click at [180, 195] on div "Look & feel" at bounding box center [203, 200] width 102 height 11
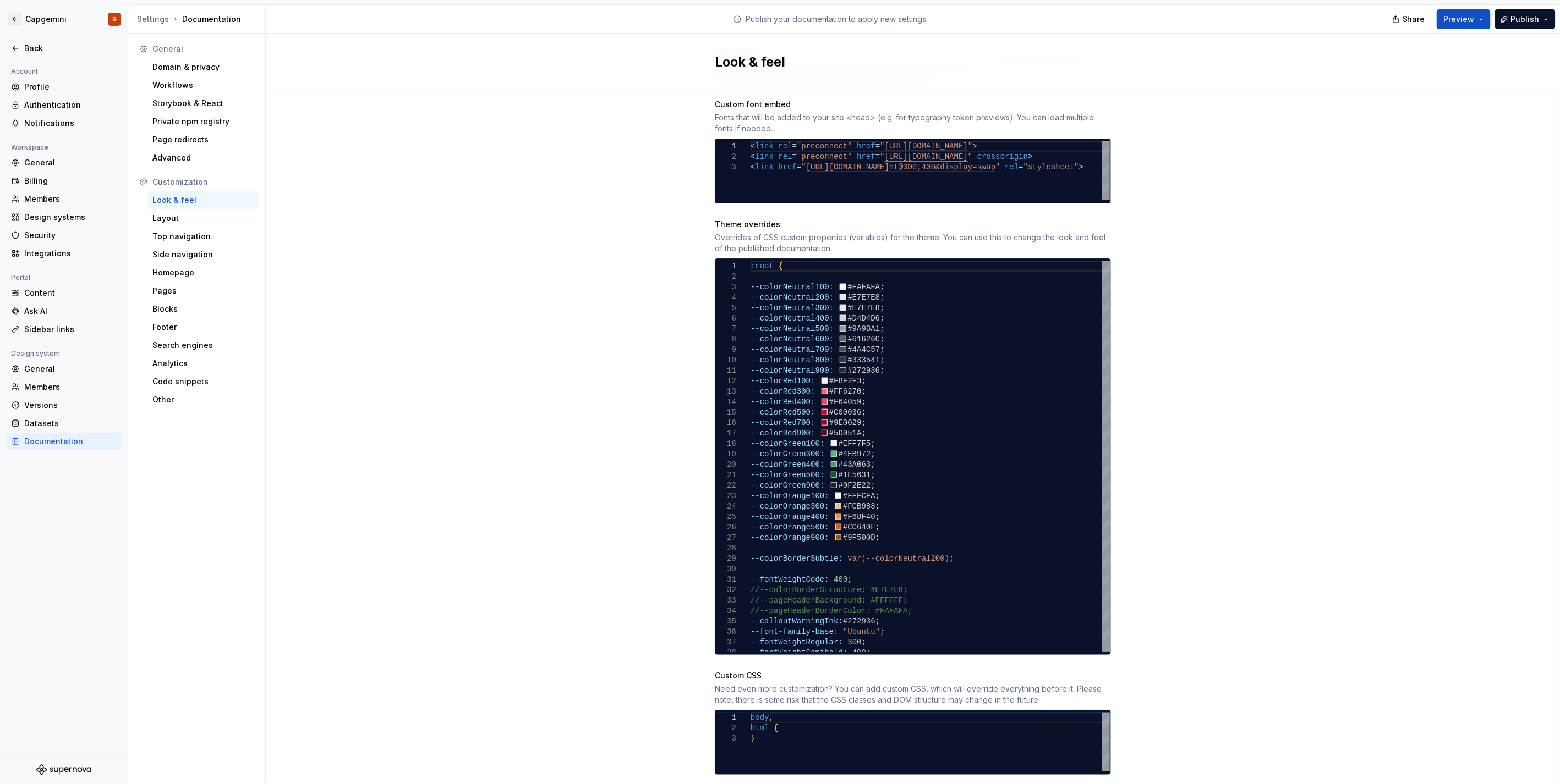
scroll to position [475, 0]
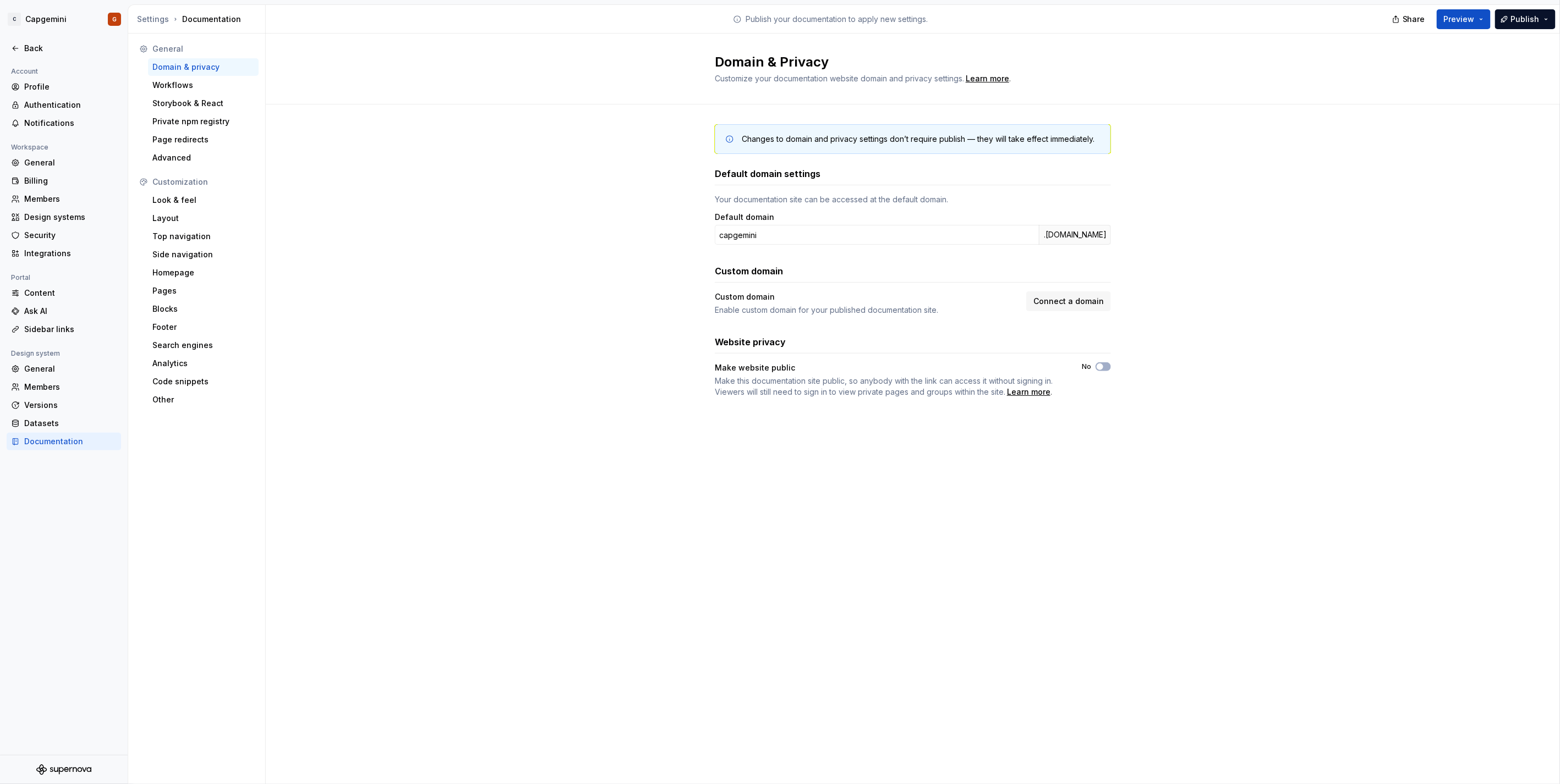
drag, startPoint x: 1299, startPoint y: 159, endPoint x: 1293, endPoint y: 160, distance: 6.1
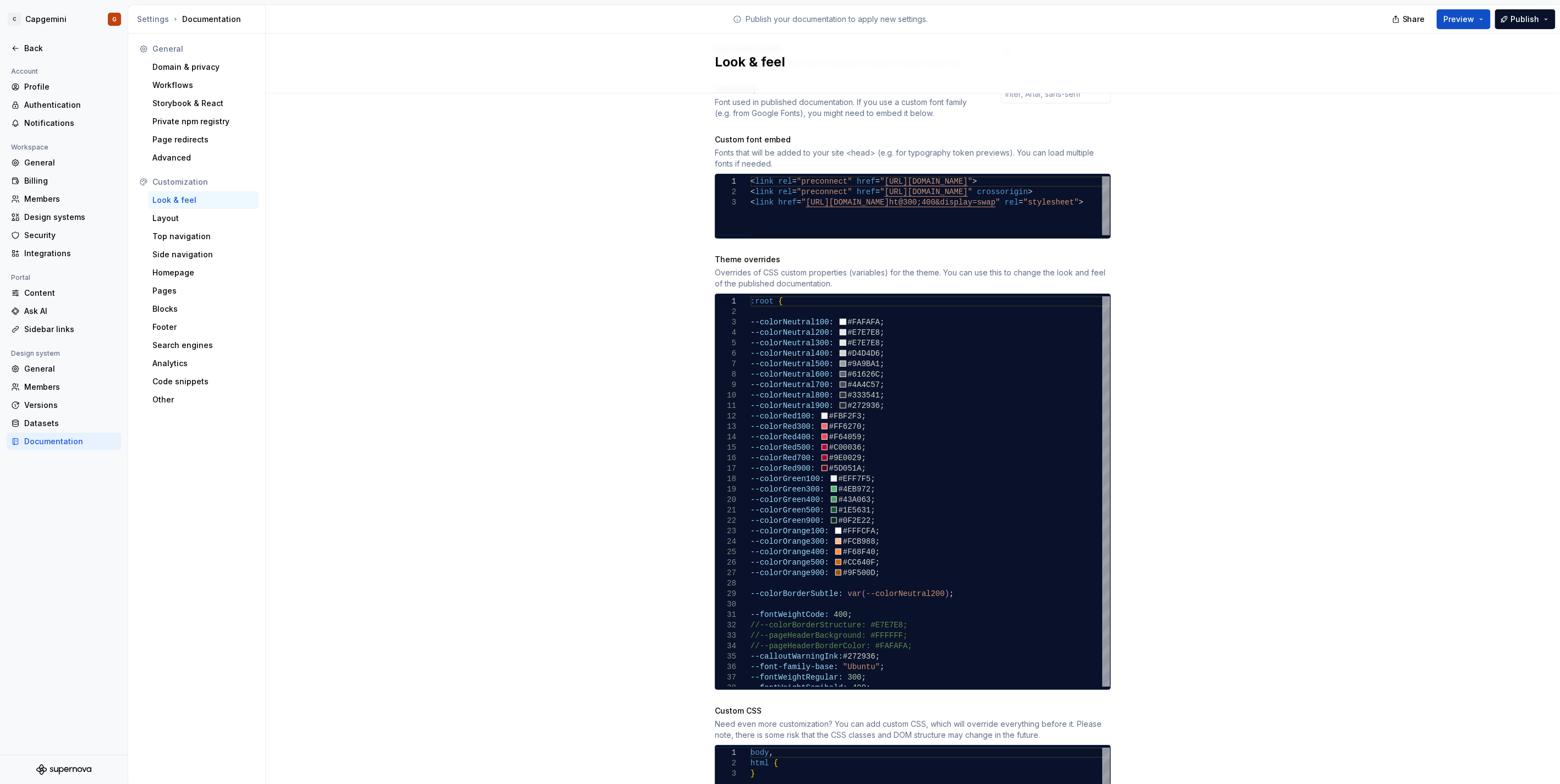
scroll to position [475, 0]
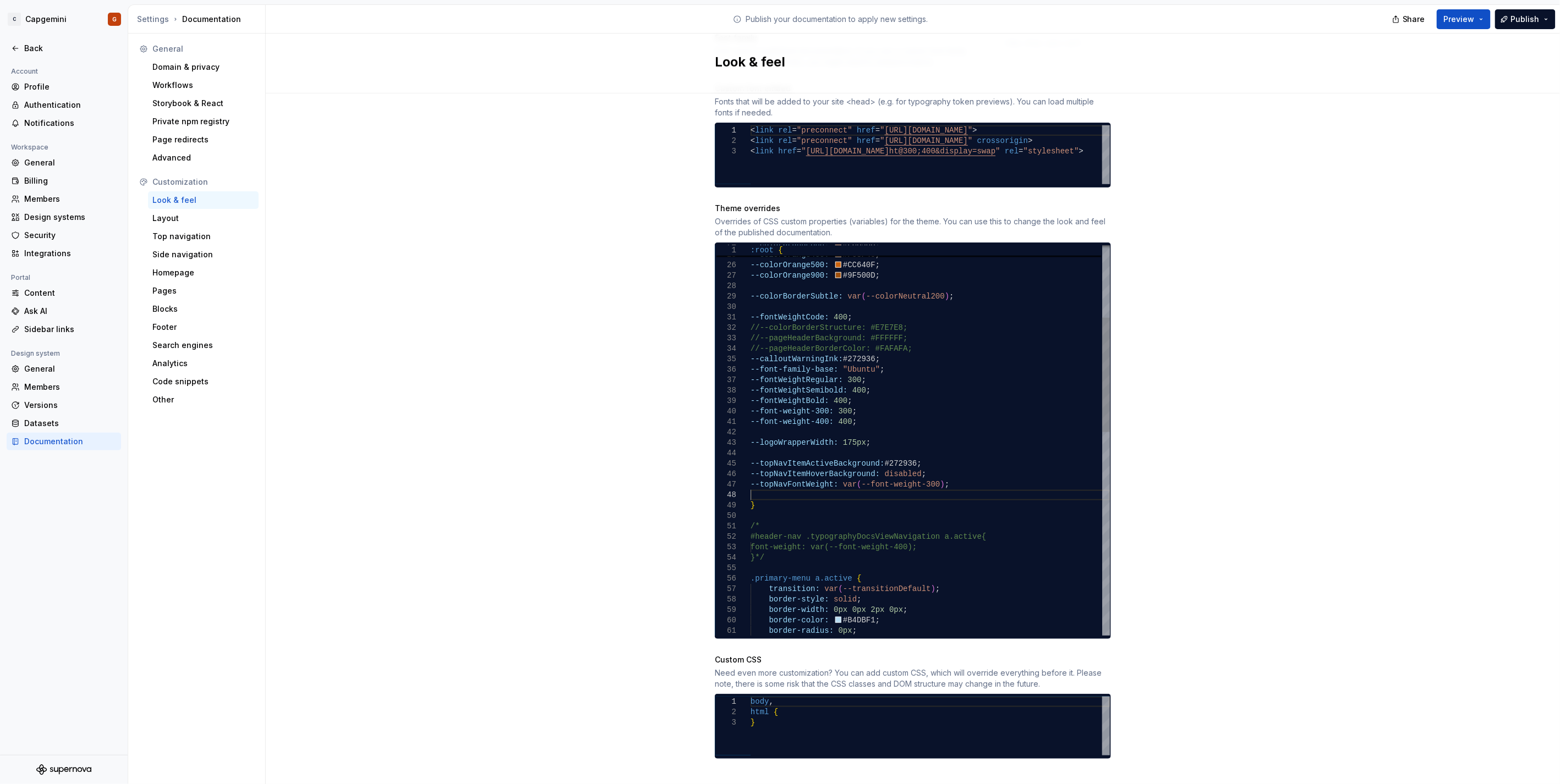
click at [759, 487] on div "--font-family-base: "Ubuntu" ; --fontWeightRegular: 300 ; --fontWeightSemibold:…" at bounding box center [929, 662] width 359 height 1327
click at [838, 497] on div "--font-family-base: "Ubuntu" ; --fontWeightRegular: 300 ; --fontWeightSemibold:…" at bounding box center [929, 673] width 359 height 1348
click at [757, 488] on div "--font-family-base: "Ubuntu" ; --fontWeightRegular: 300 ; --fontWeightSemibold:…" at bounding box center [929, 673] width 359 height 1348
click at [761, 491] on div "--font-family-base: "Ubuntu" ; --fontWeightRegular: 300 ; --fontWeightSemibold:…" at bounding box center [929, 673] width 359 height 1348
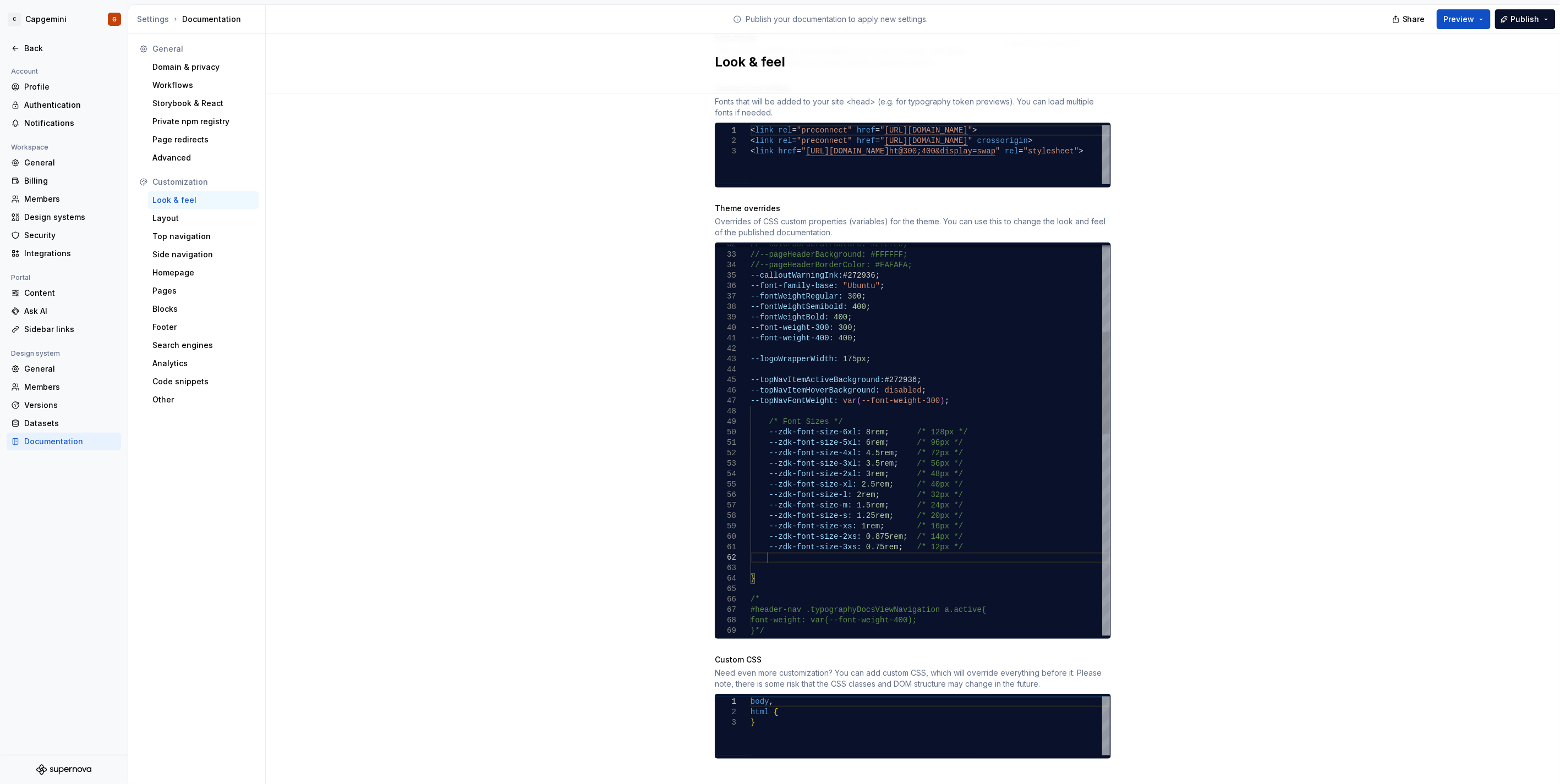
scroll to position [21, 16]
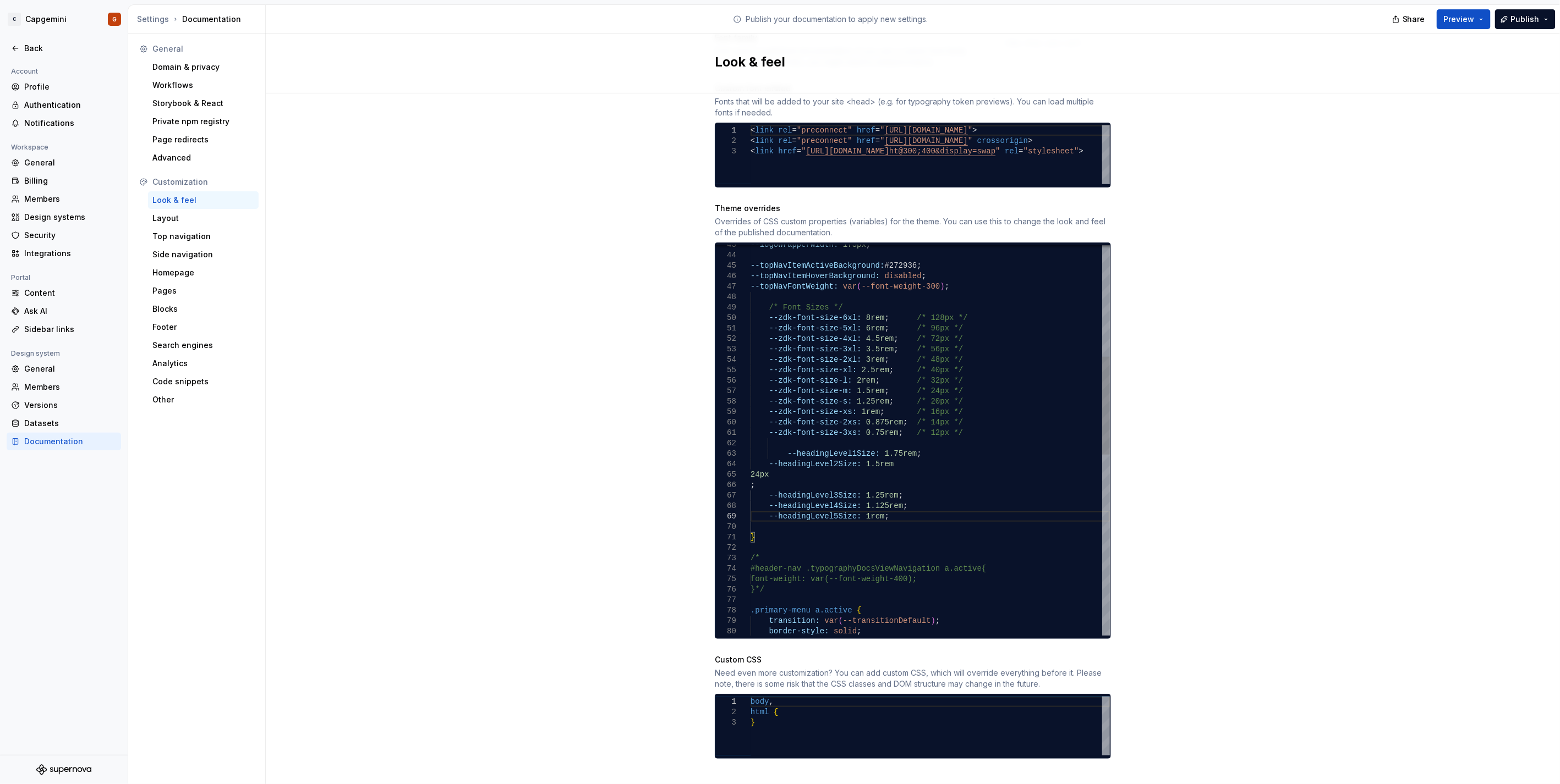
click at [779, 439] on div "--logoWrapperWidth: 175px ; --topNavItemActiveBackground: #272936 ; --topNavIte…" at bounding box center [929, 579] width 359 height 1557
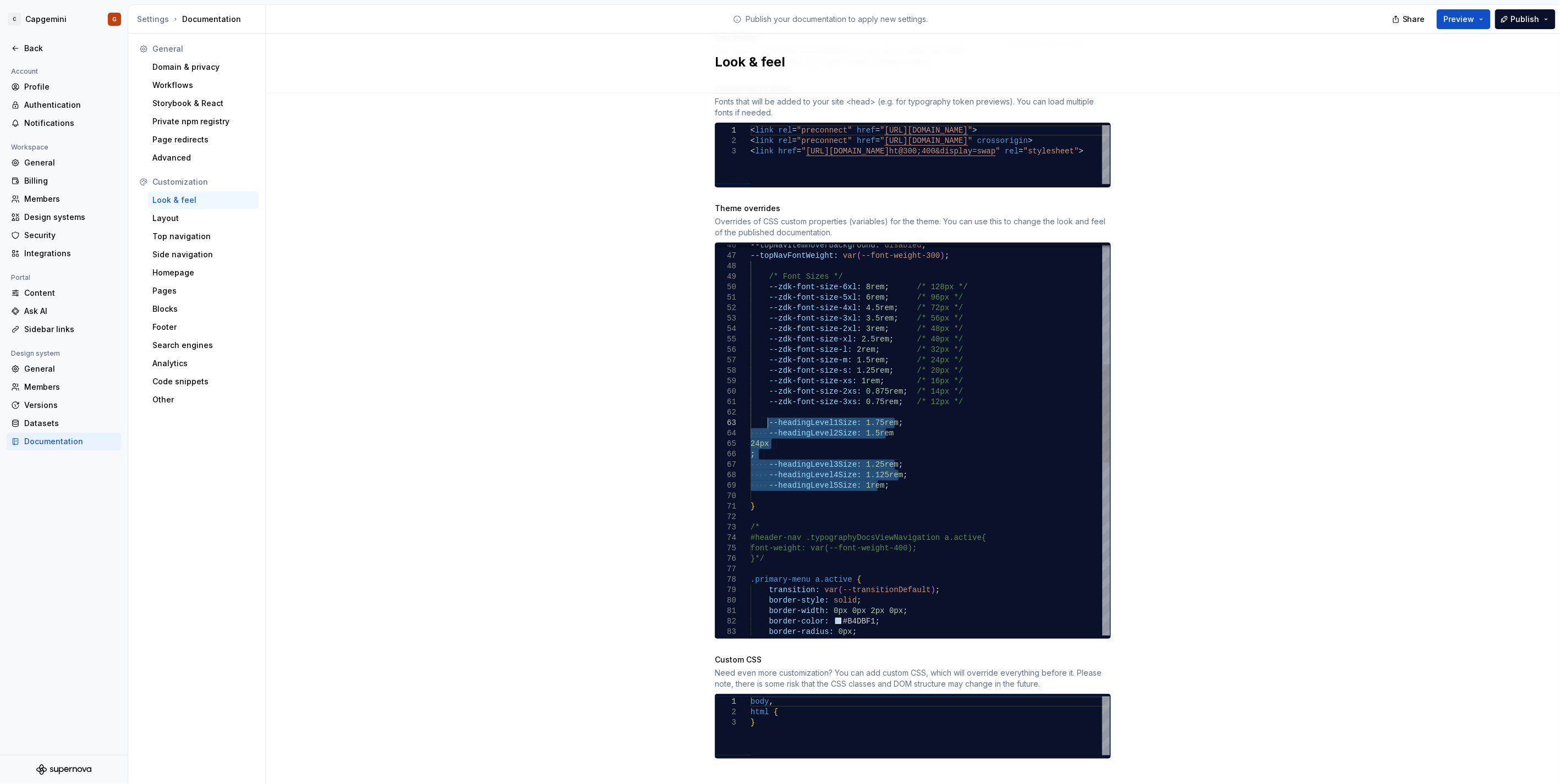
drag, startPoint x: 853, startPoint y: 464, endPoint x: 763, endPoint y: 412, distance: 103.9
click at [763, 412] on div "--topNavItemHoverBackground: disabled ; --topNavFontWeight: var ( --font-weight…" at bounding box center [929, 549] width 359 height 1557
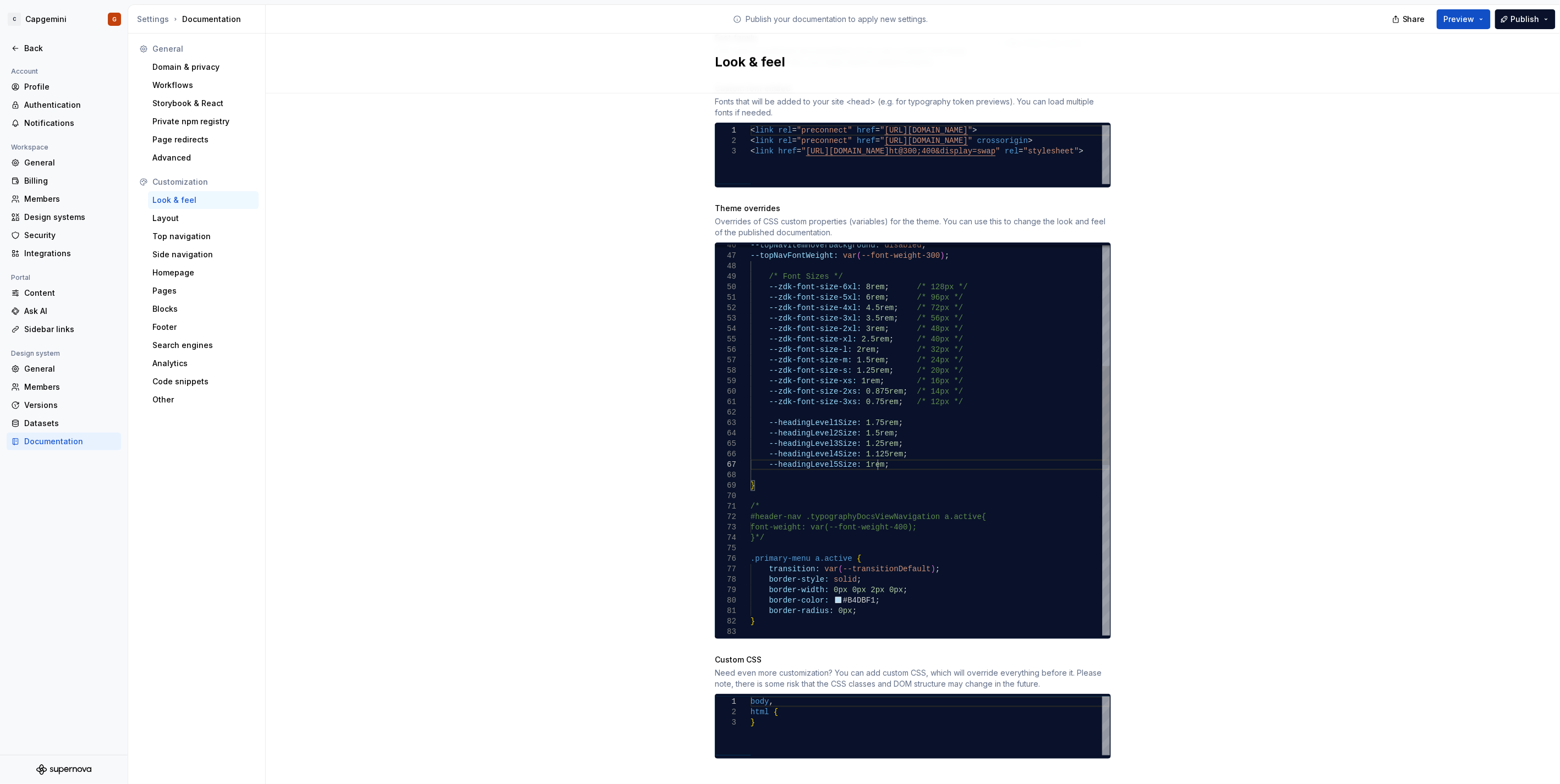
click at [865, 443] on div "--topNavItemHoverBackground: disabled ; --topNavFontWeight: var ( --font-weight…" at bounding box center [929, 538] width 359 height 1537
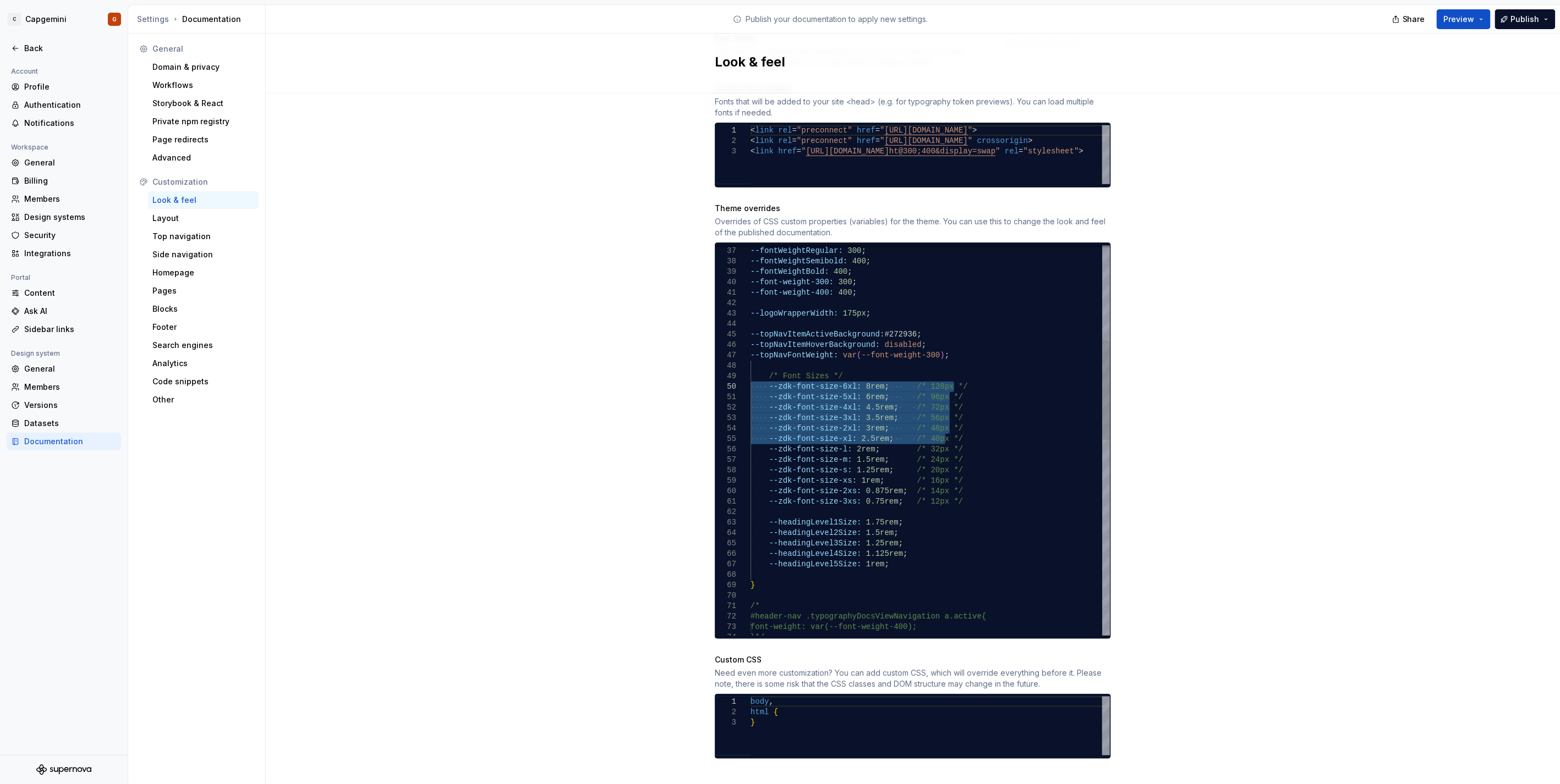
drag, startPoint x: 942, startPoint y: 426, endPoint x: 663, endPoint y: 373, distance: 284.0
click at [750, 373] on div "#header-nav .typographyDocsViewNavigation a.active { font-weight: var(--font-we…" at bounding box center [929, 638] width 359 height 1537
click at [949, 542] on div "#header-nav .typographyDocsViewNavigation a.active { font-weight: var(--font-we…" at bounding box center [929, 638] width 359 height 1537
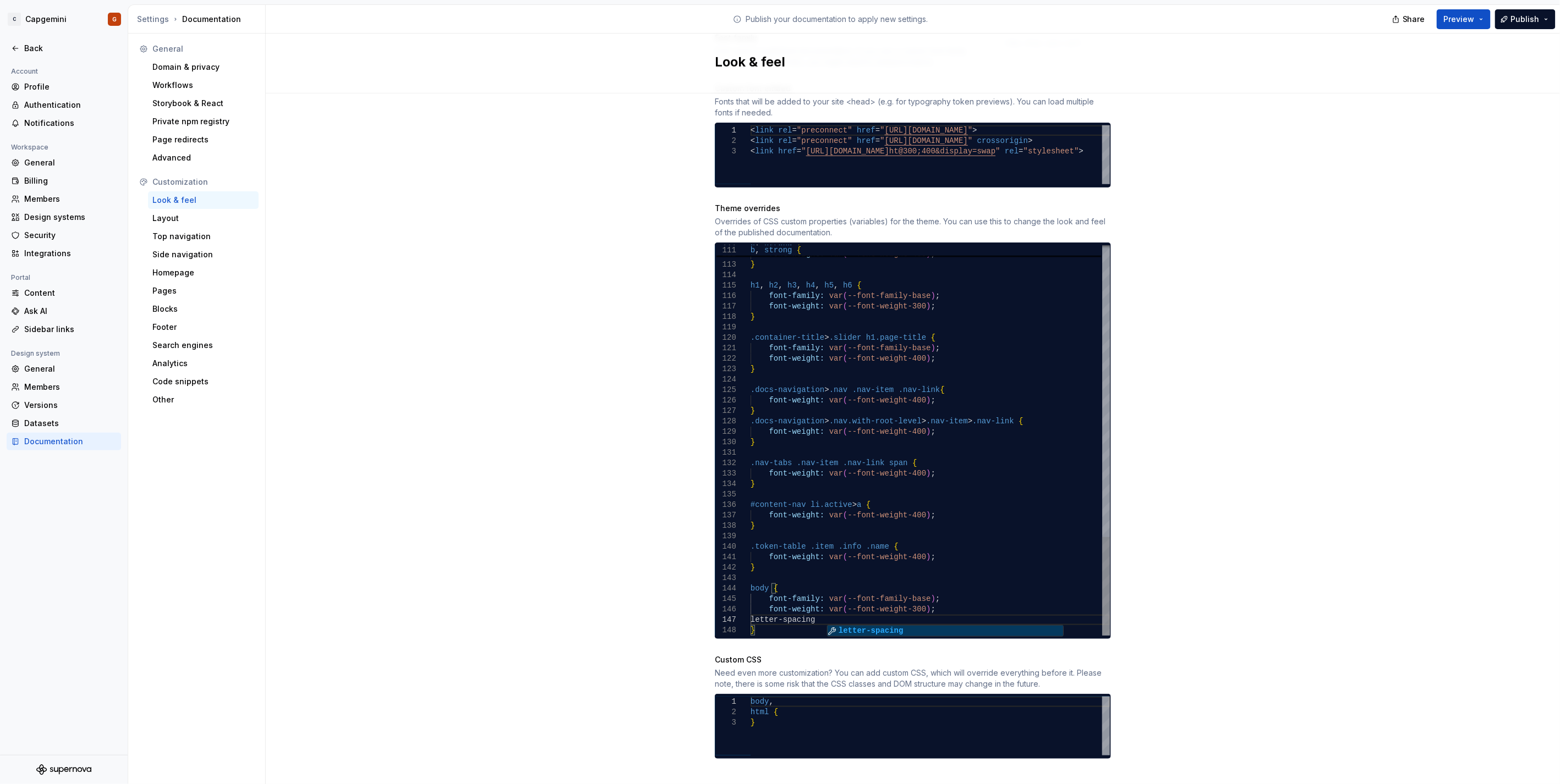
scroll to position [63, 79]
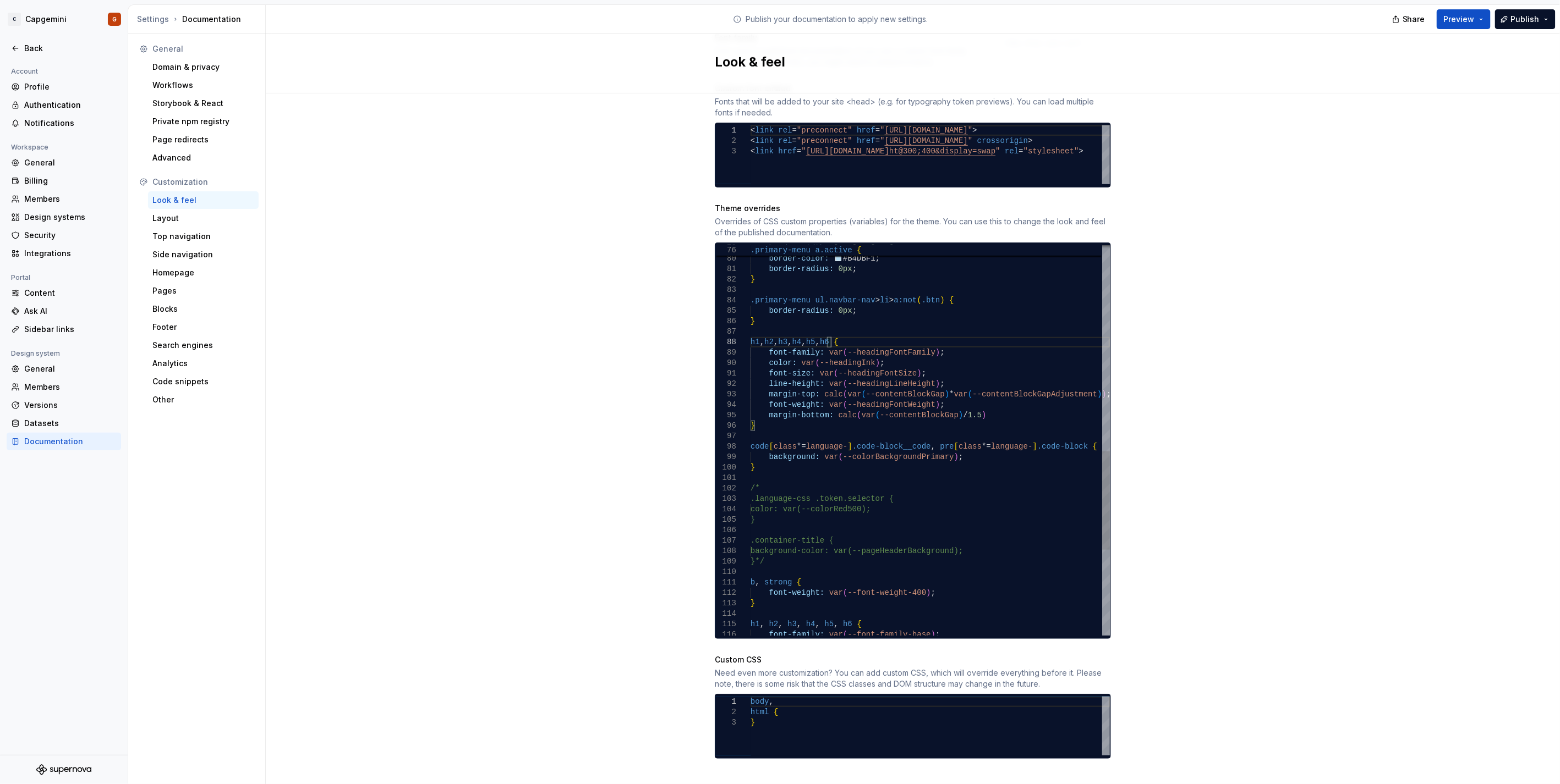
click at [871, 327] on div "b , strong { font-weight: var ( --font-weight-400 ) ; } h1 , h2 , h3 , h4 , h5 …" at bounding box center [929, 201] width 359 height 1547
click at [865, 344] on div "b , strong { font-weight: var ( --font-weight-400 ) ; } background-color: var(-…" at bounding box center [929, 207] width 359 height 1557
click at [1460, 25] on button "Preview" at bounding box center [1463, 18] width 54 height 19
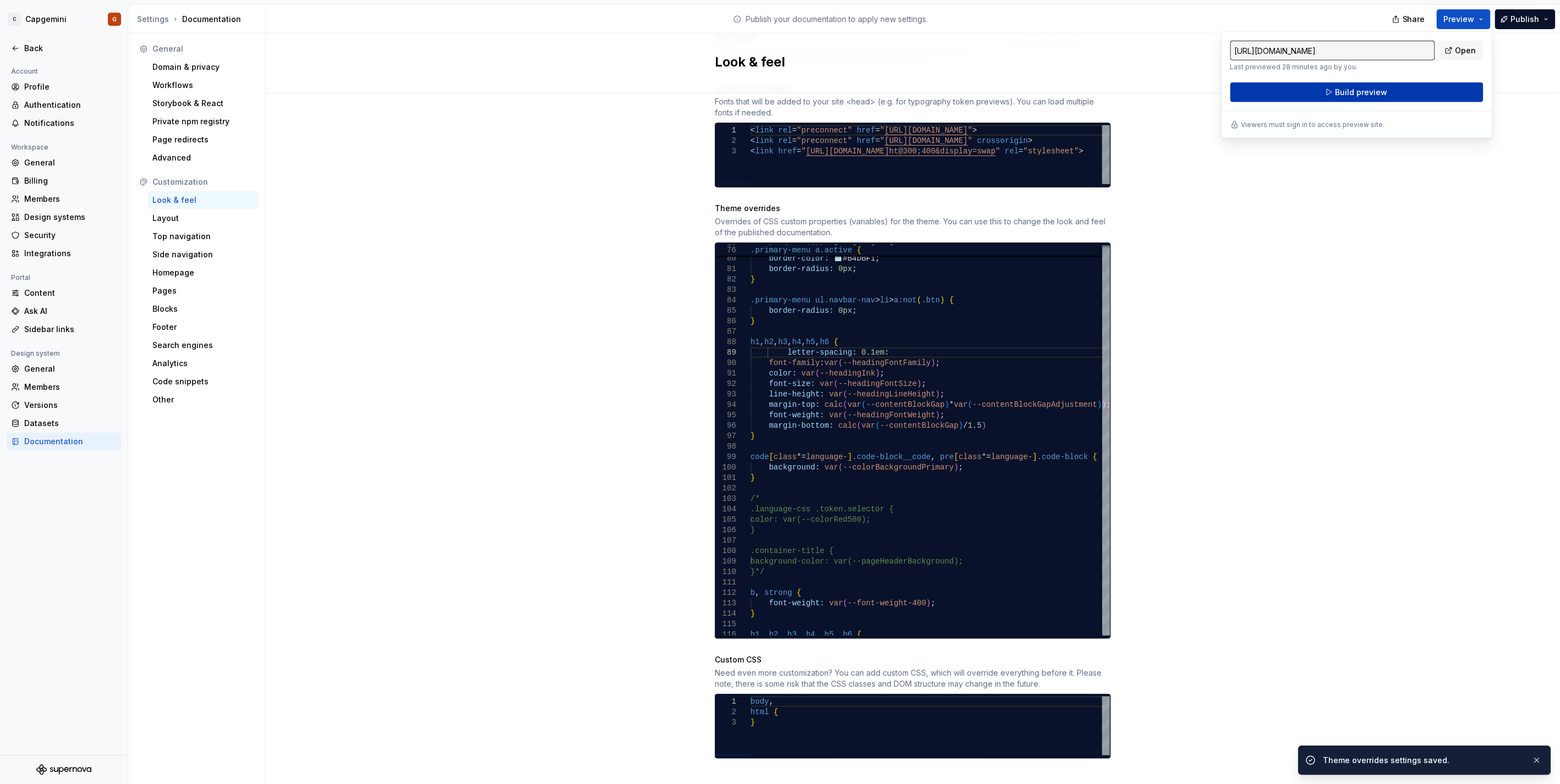
click at [1348, 96] on span "Build preview" at bounding box center [1360, 92] width 53 height 11
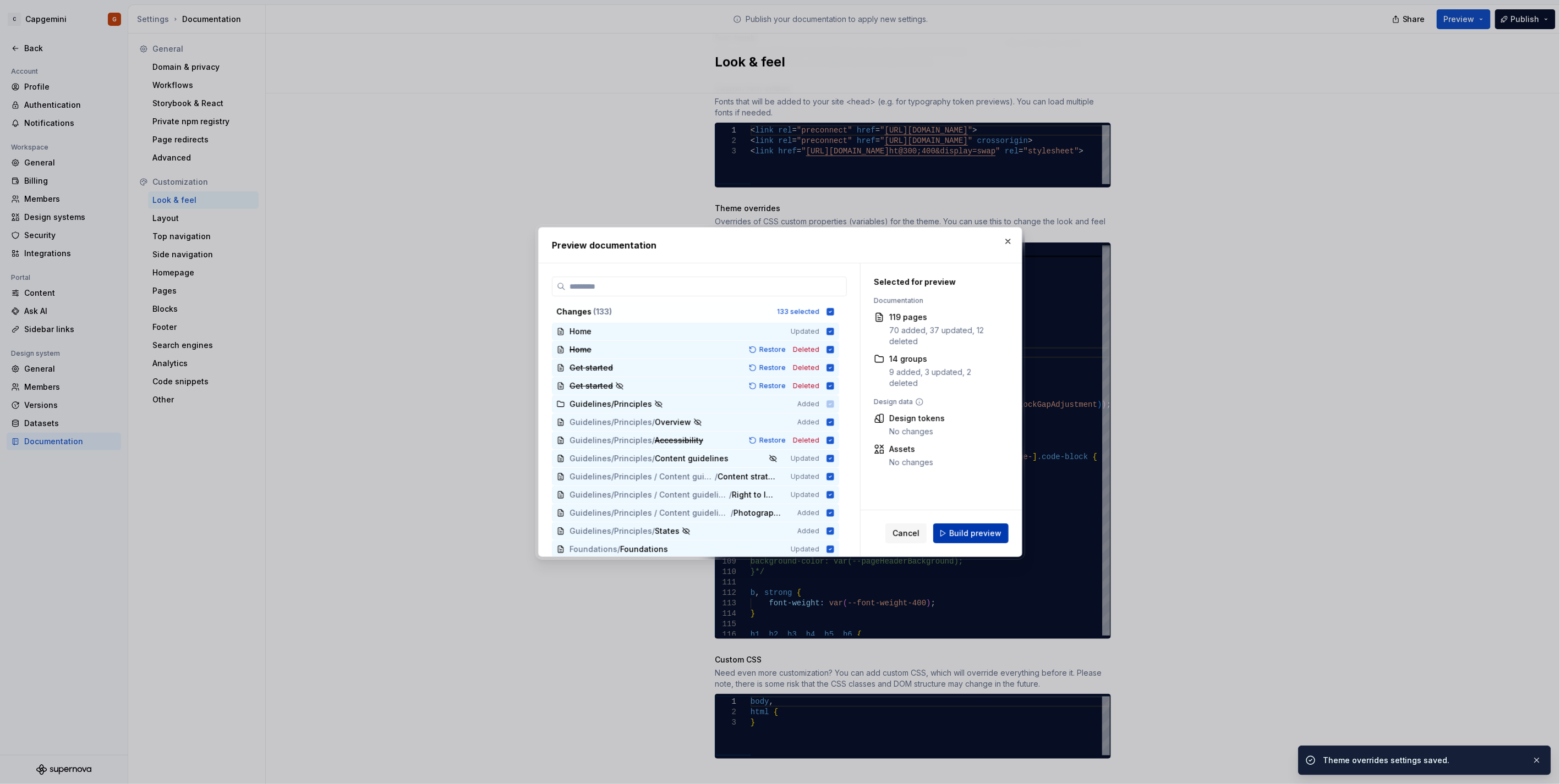
click at [971, 527] on button "Build preview" at bounding box center [971, 533] width 76 height 19
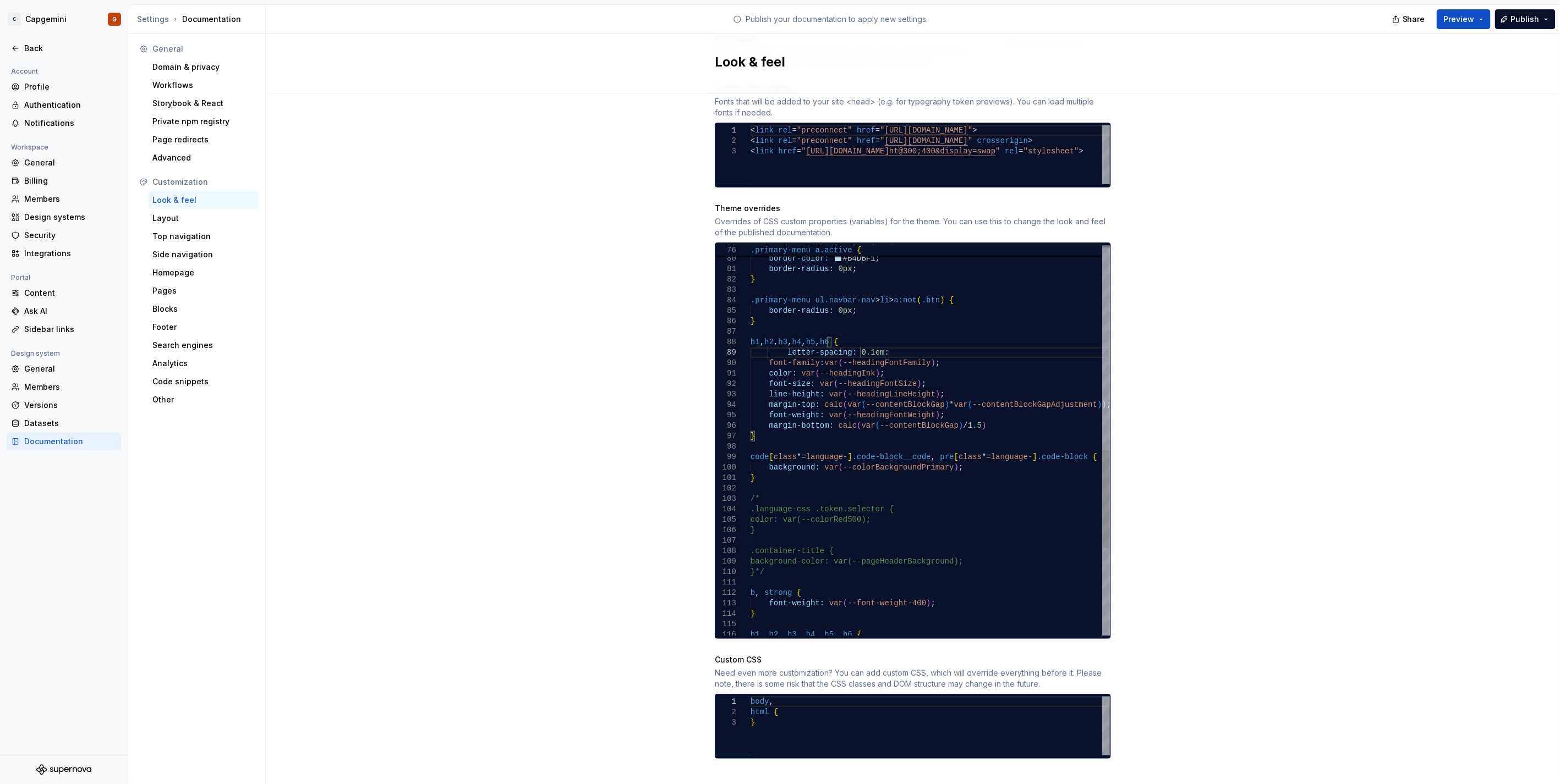
click at [856, 342] on div "b , strong { font-weight: var ( --font-weight-400 ) ; } background-color: var(-…" at bounding box center [929, 207] width 359 height 1557
click at [778, 344] on div "b , strong { font-weight: var ( --font-weight-400 ) ; } background-color: var(-…" at bounding box center [929, 207] width 359 height 1557
click at [840, 344] on div "b , strong { font-weight: var ( --font-weight-400 ) ; } background-color: var(-…" at bounding box center [929, 207] width 359 height 1557
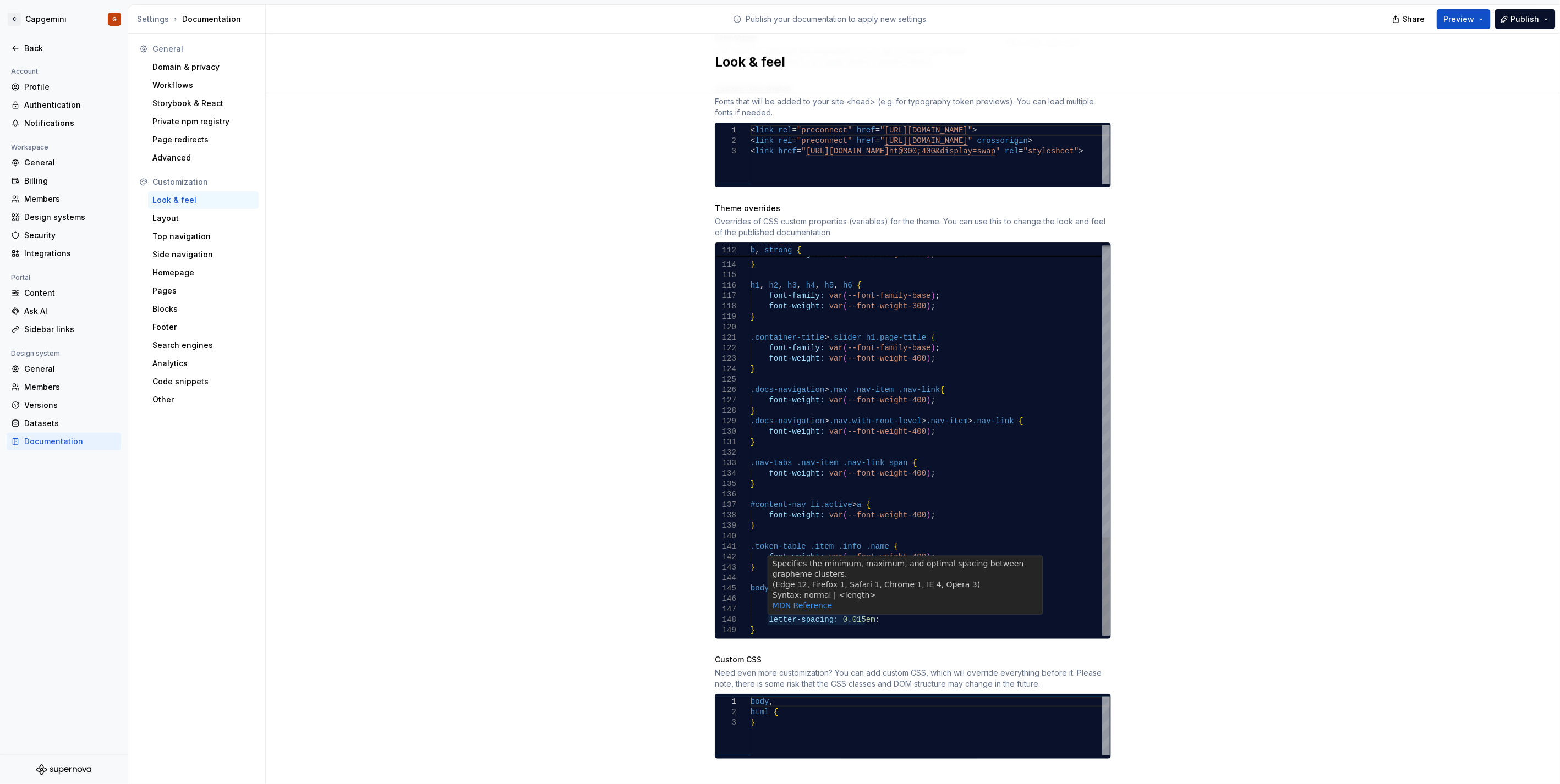
type textarea "**********"
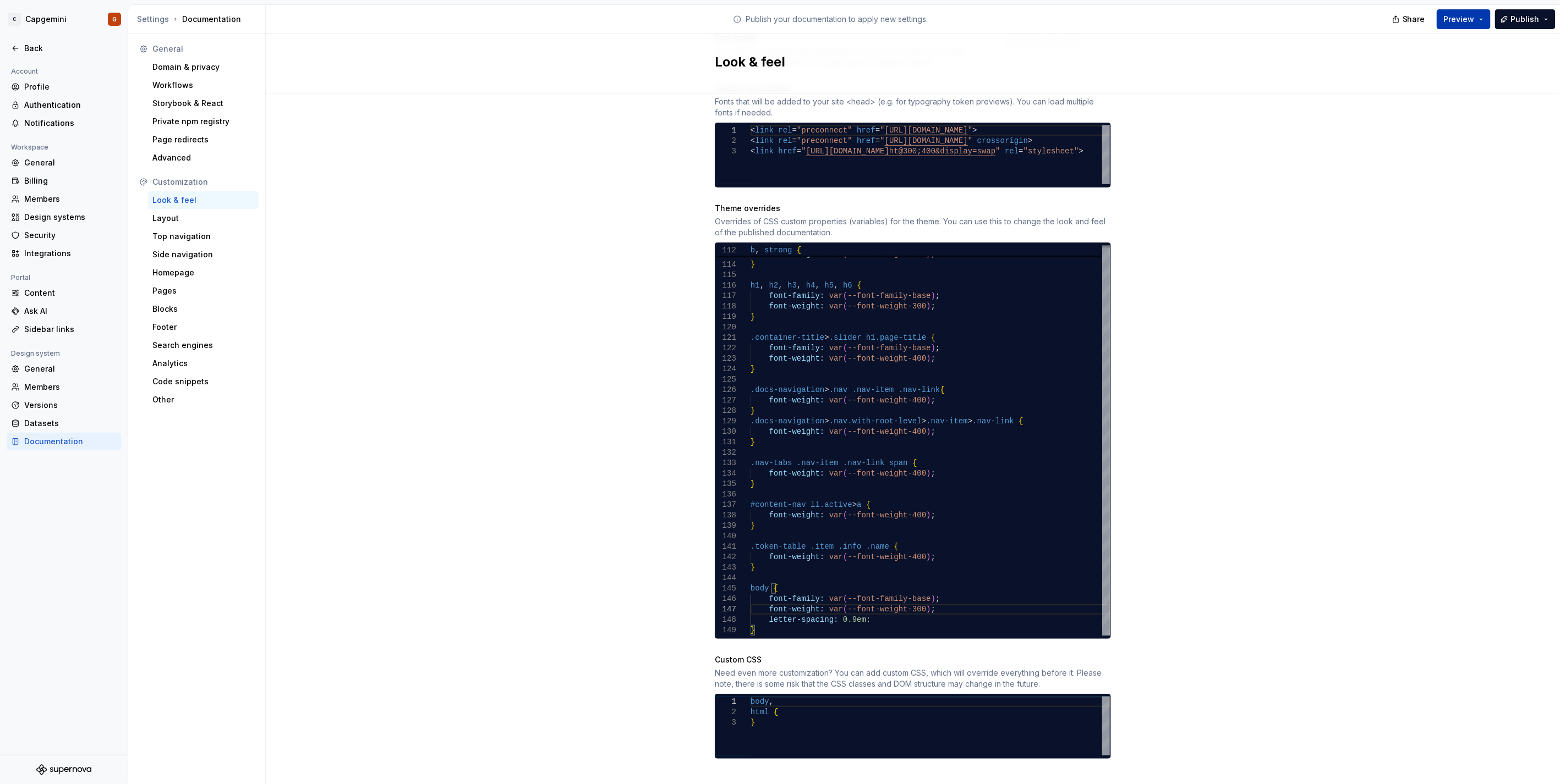
click at [1468, 24] on span "Preview" at bounding box center [1458, 19] width 30 height 11
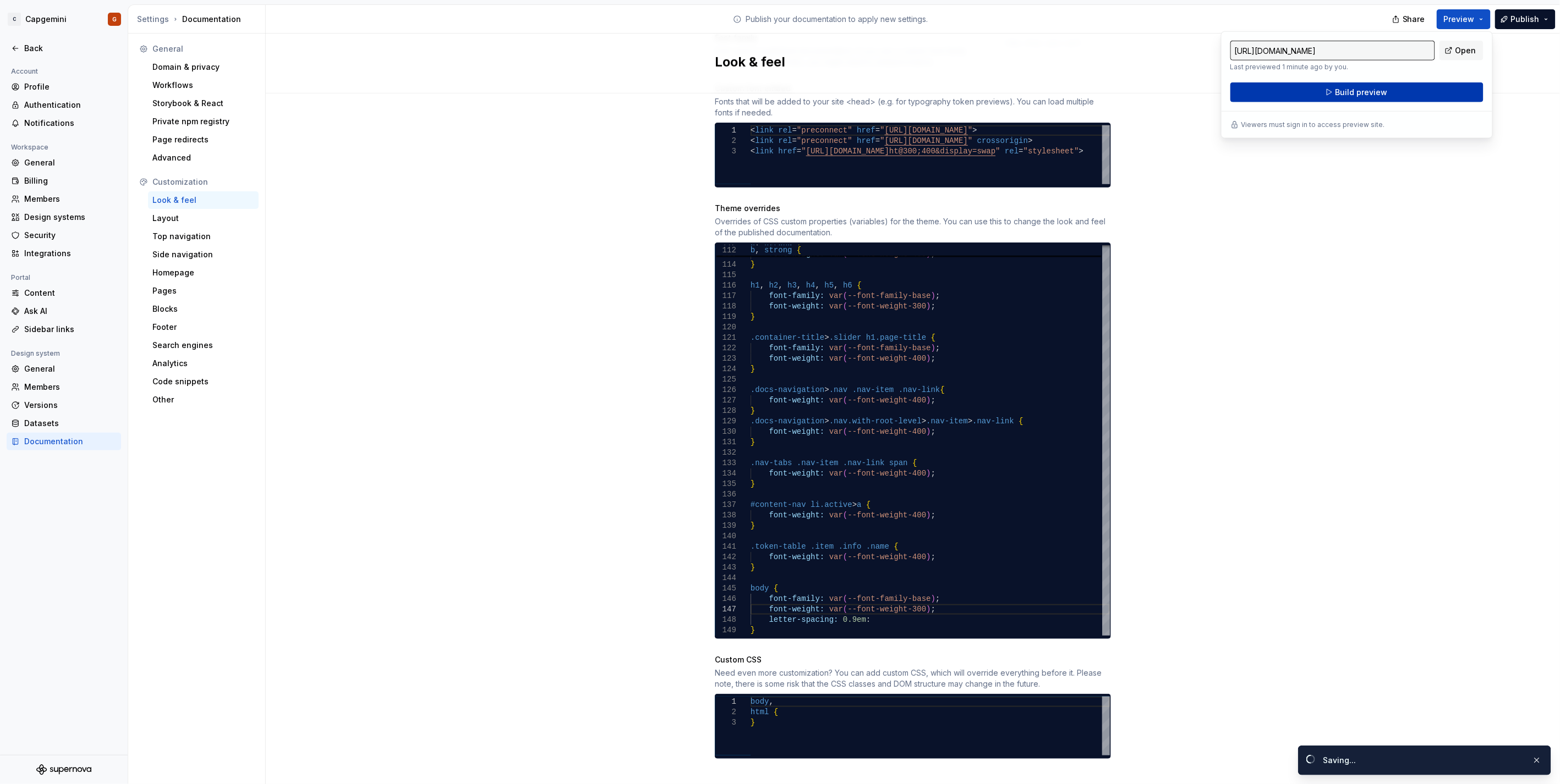
drag, startPoint x: 1466, startPoint y: 25, endPoint x: 1397, endPoint y: 90, distance: 94.8
click at [1397, 90] on button "Build preview" at bounding box center [1357, 91] width 253 height 19
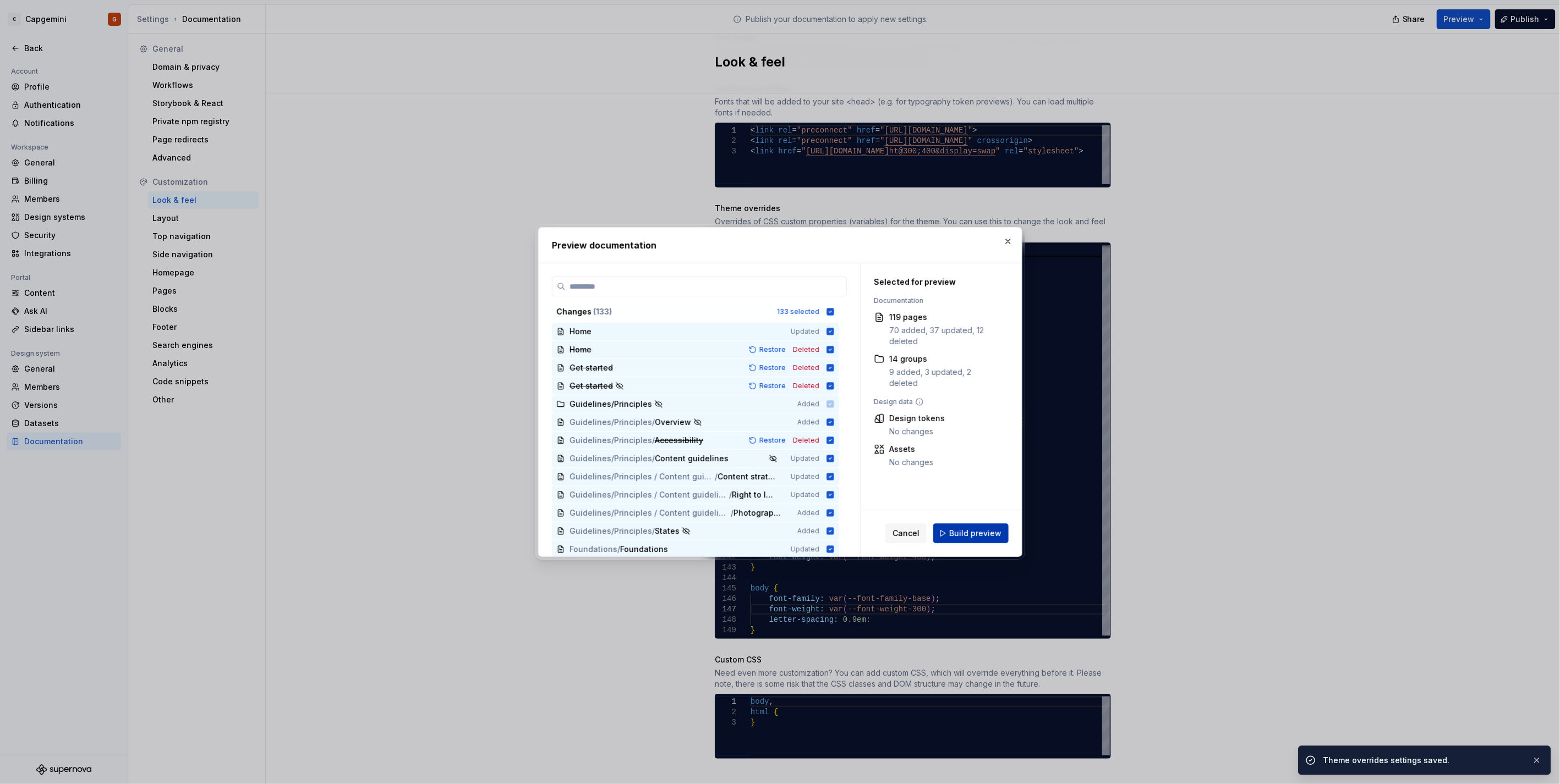
click at [976, 526] on button "Build preview" at bounding box center [971, 533] width 76 height 19
